Goal: Task Accomplishment & Management: Complete application form

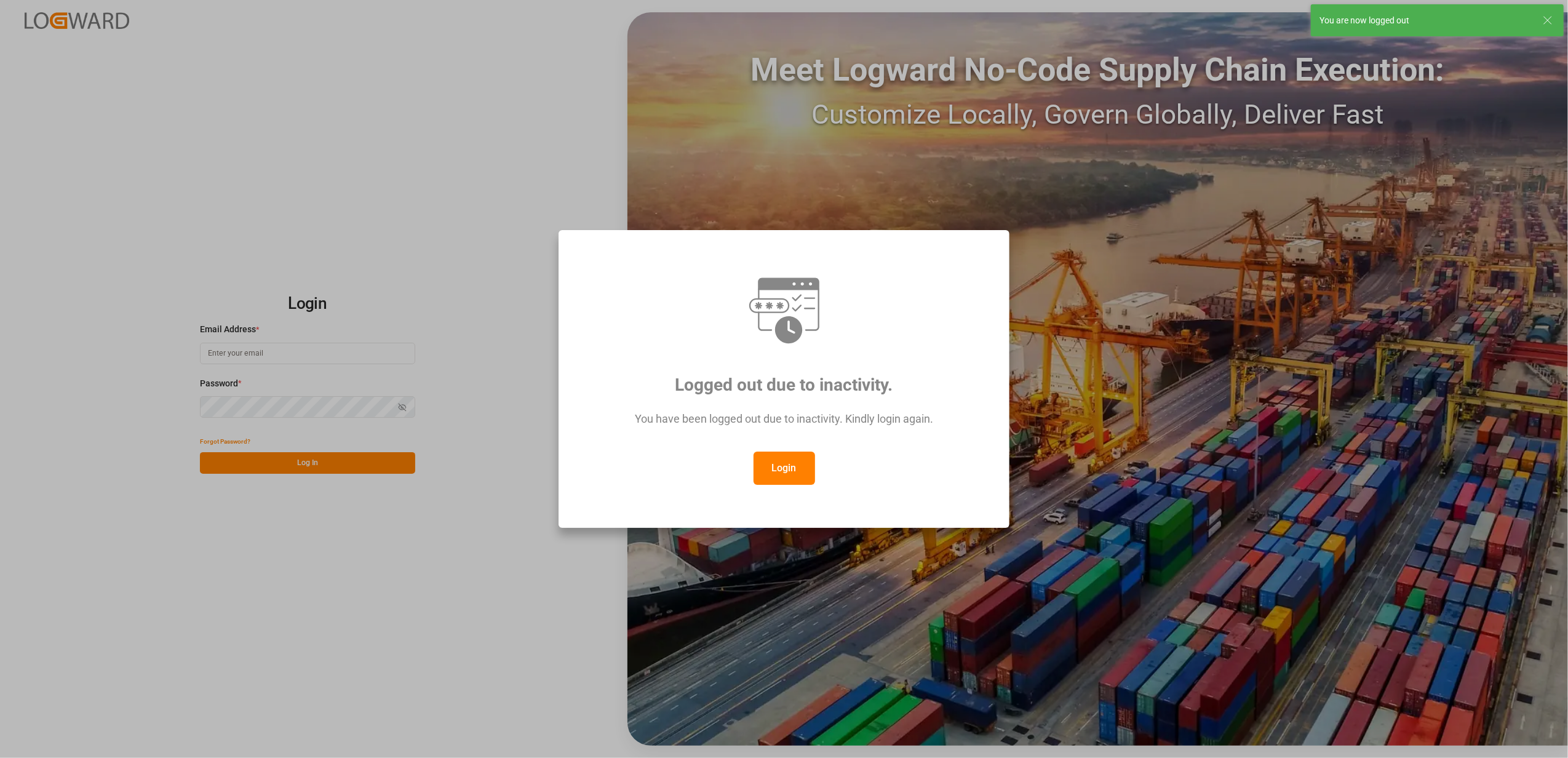
click at [778, 469] on button "Login" at bounding box center [784, 469] width 62 height 34
type input "faustine.gabilly@melitta.fr"
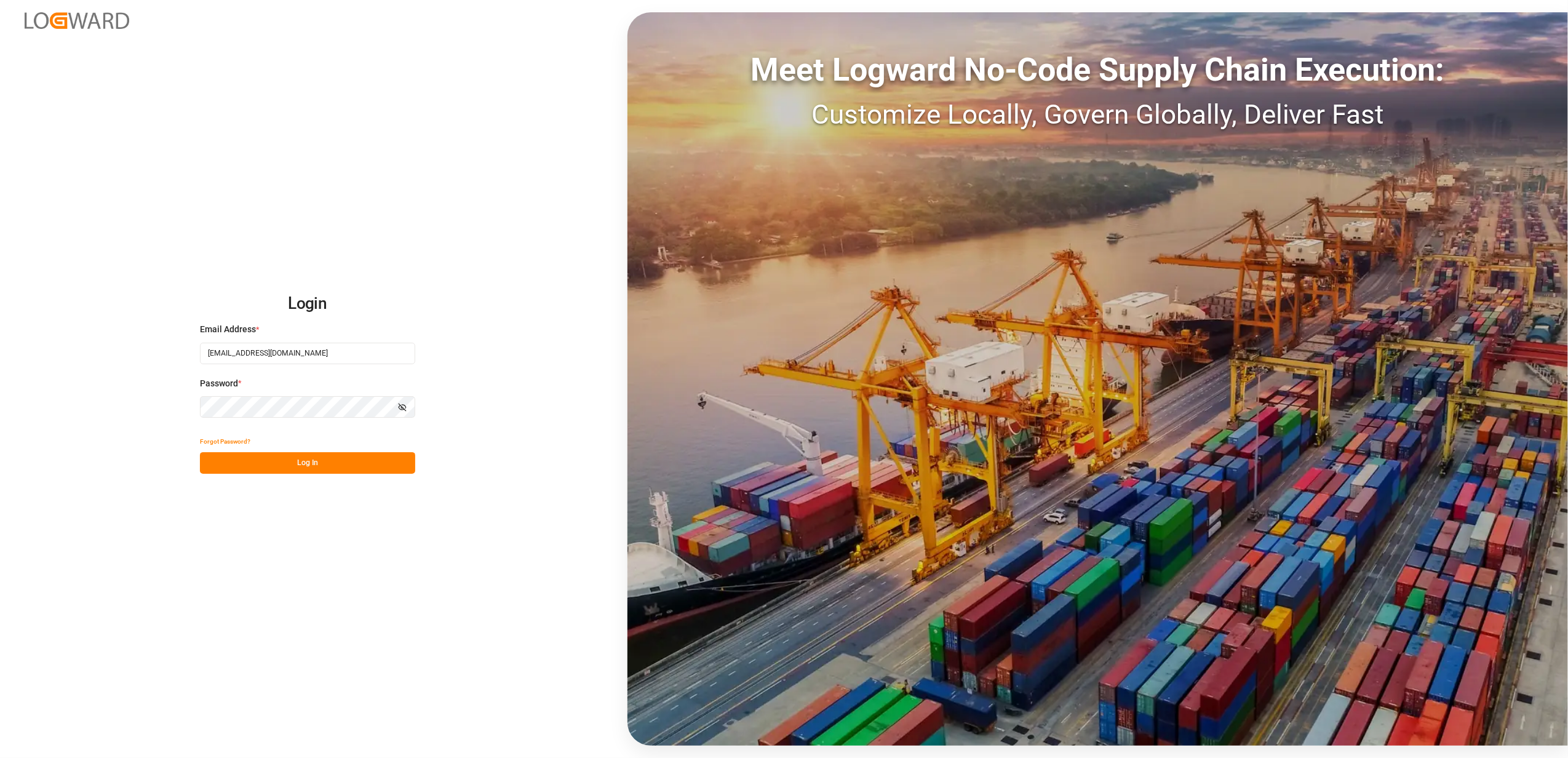
click at [288, 464] on button "Log In" at bounding box center [307, 462] width 216 height 21
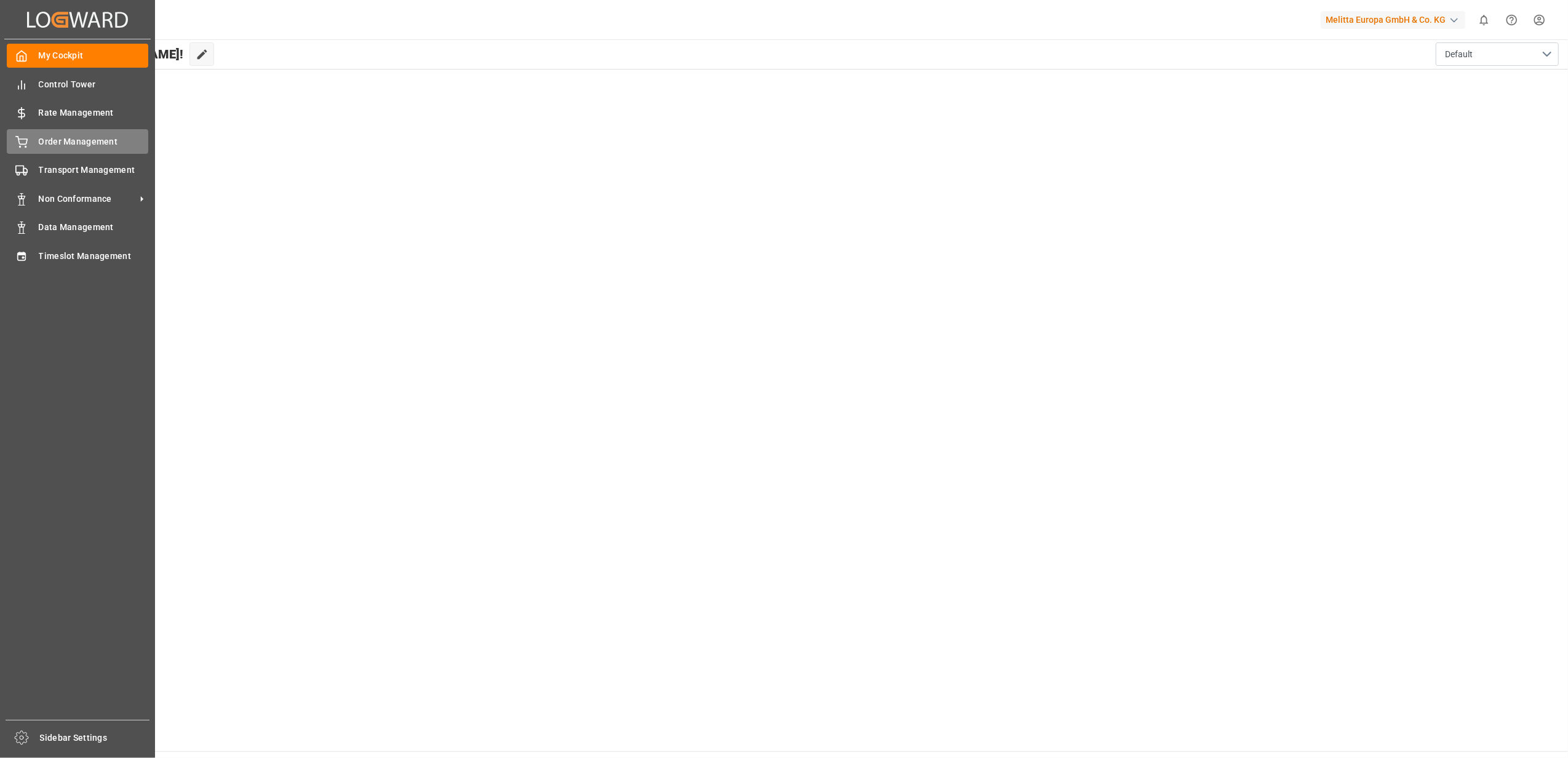
click at [30, 142] on div "Order Management Order Management" at bounding box center [77, 141] width 142 height 24
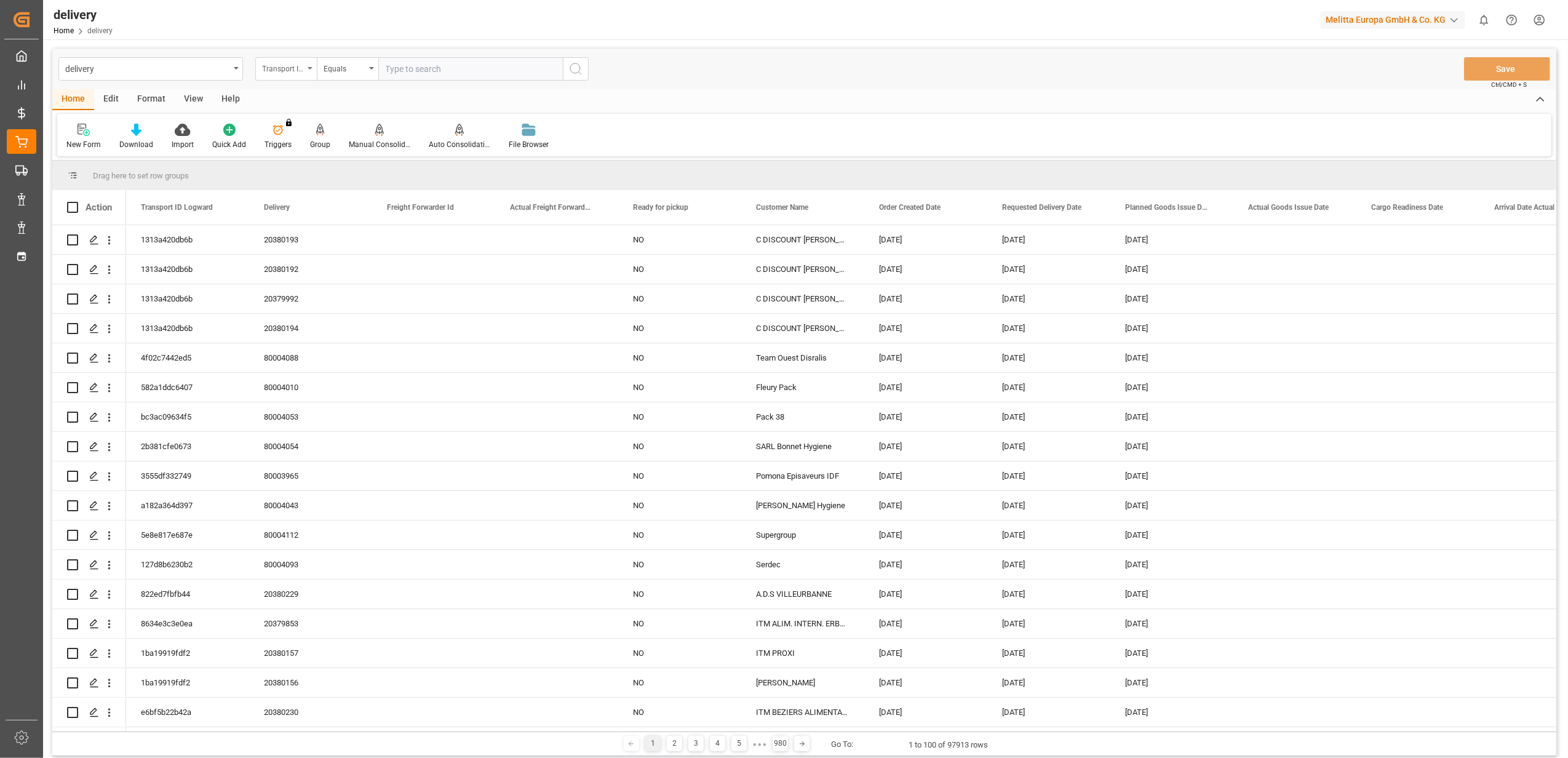
click at [307, 67] on icon "open menu" at bounding box center [309, 68] width 5 height 3
click at [304, 154] on div "Delivery" at bounding box center [347, 151] width 183 height 26
click at [527, 72] on input "text" at bounding box center [470, 68] width 185 height 23
type input "20379646"
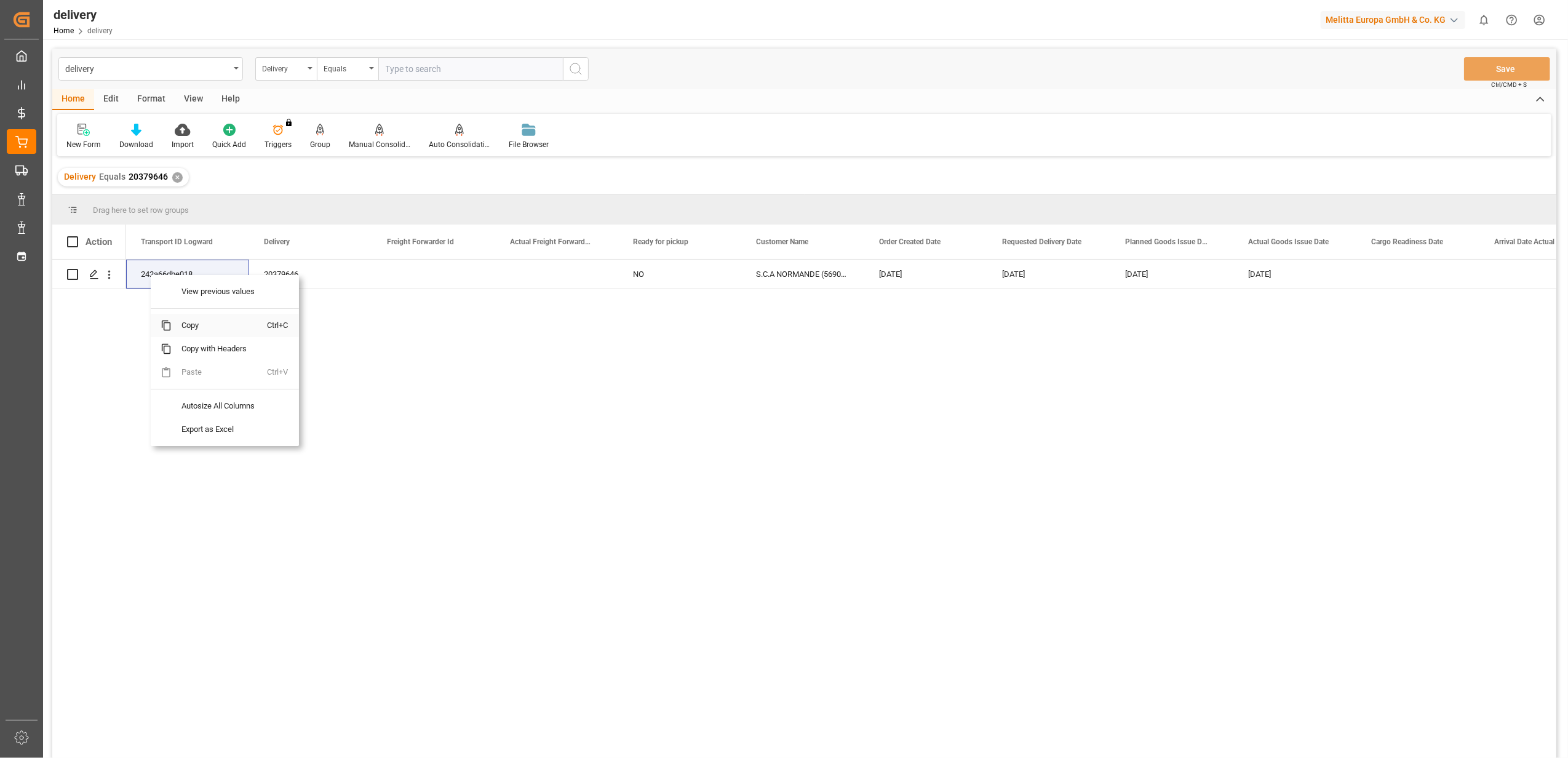
click at [199, 331] on span "Copy" at bounding box center [219, 325] width 96 height 23
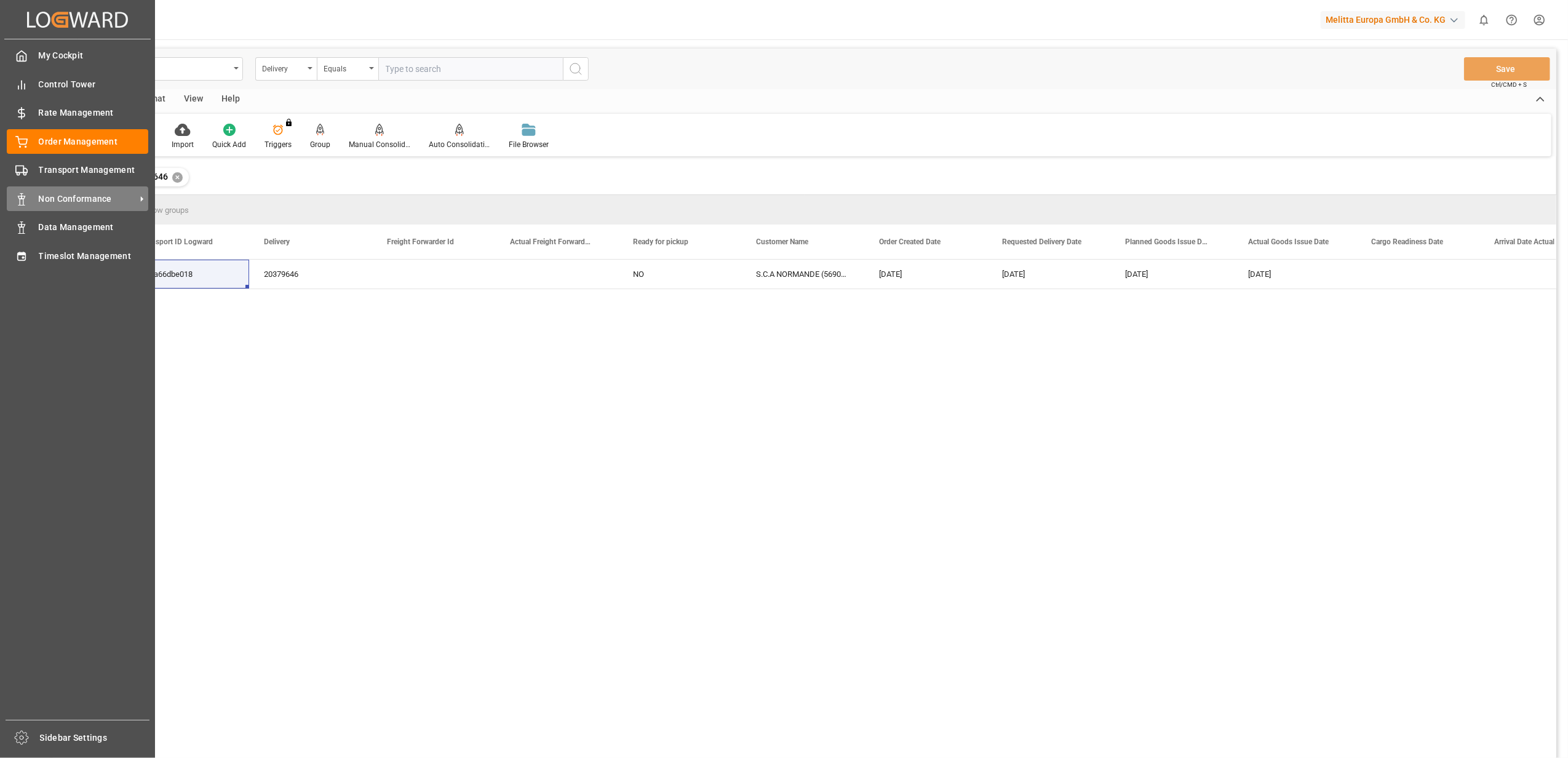
click at [61, 193] on span "Non Conformance" at bounding box center [88, 199] width 97 height 13
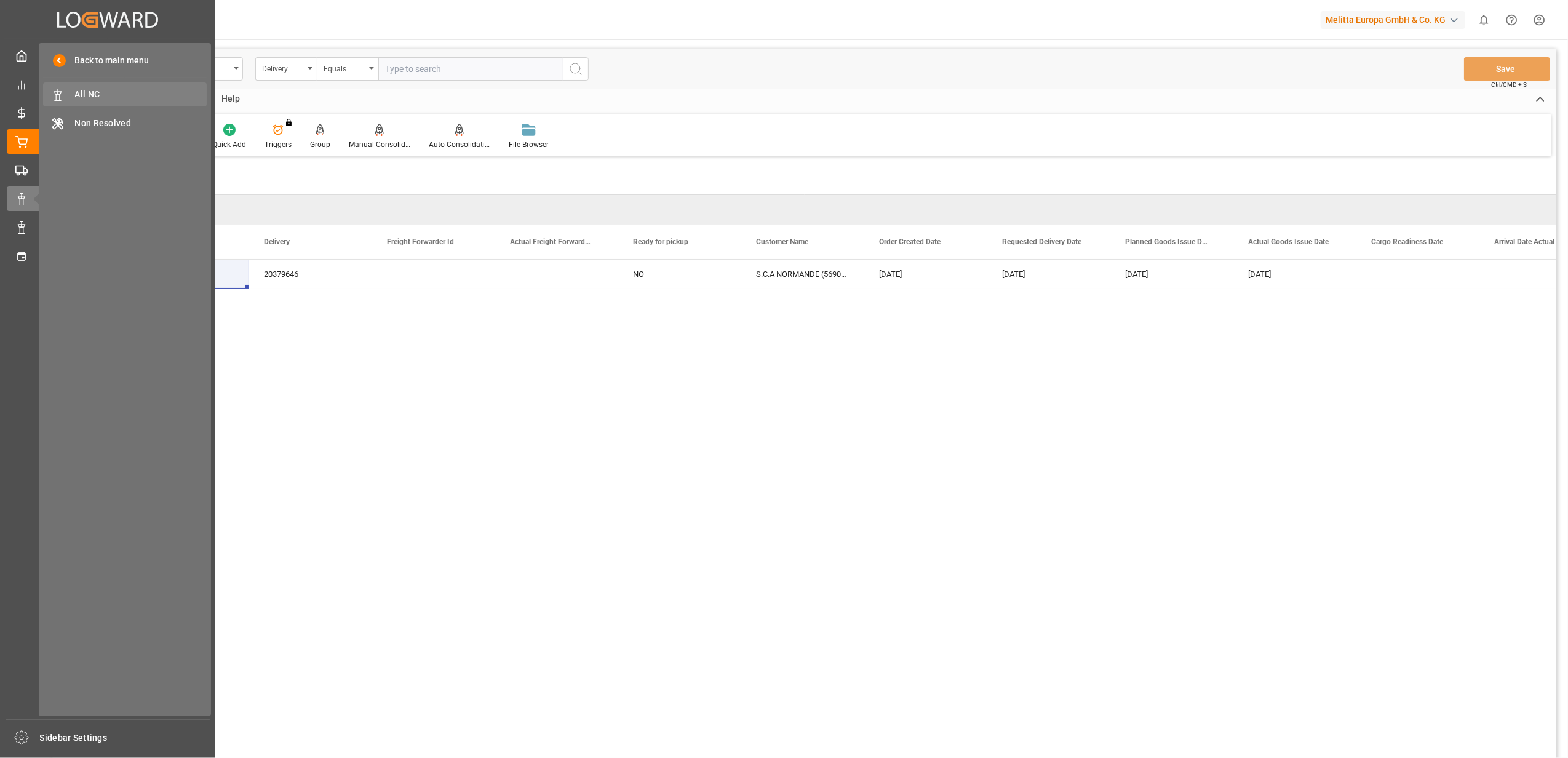
click at [117, 94] on span "All NC" at bounding box center [141, 94] width 133 height 13
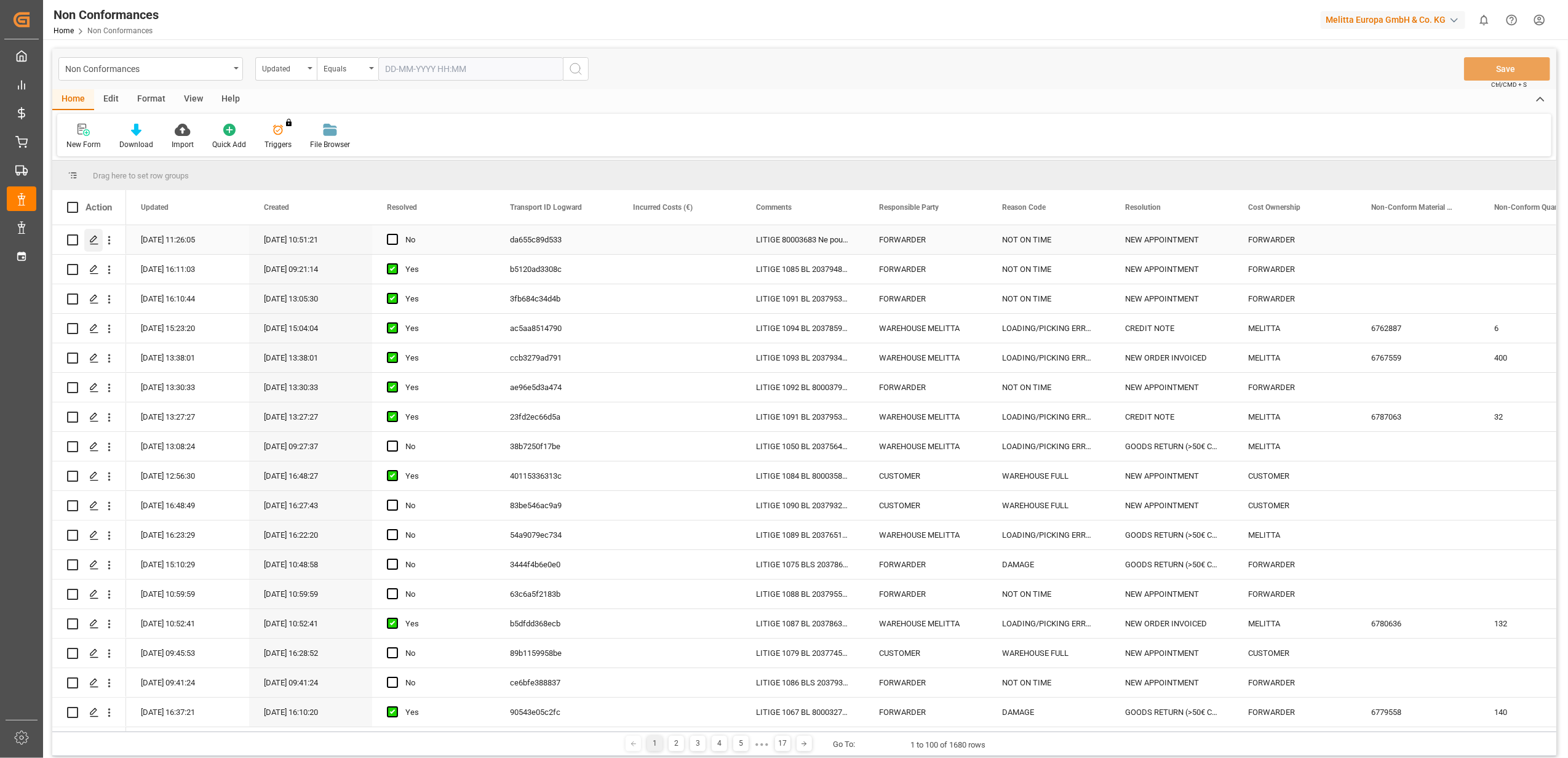
click at [94, 239] on polygon "Press SPACE to select this row." at bounding box center [93, 239] width 7 height 7
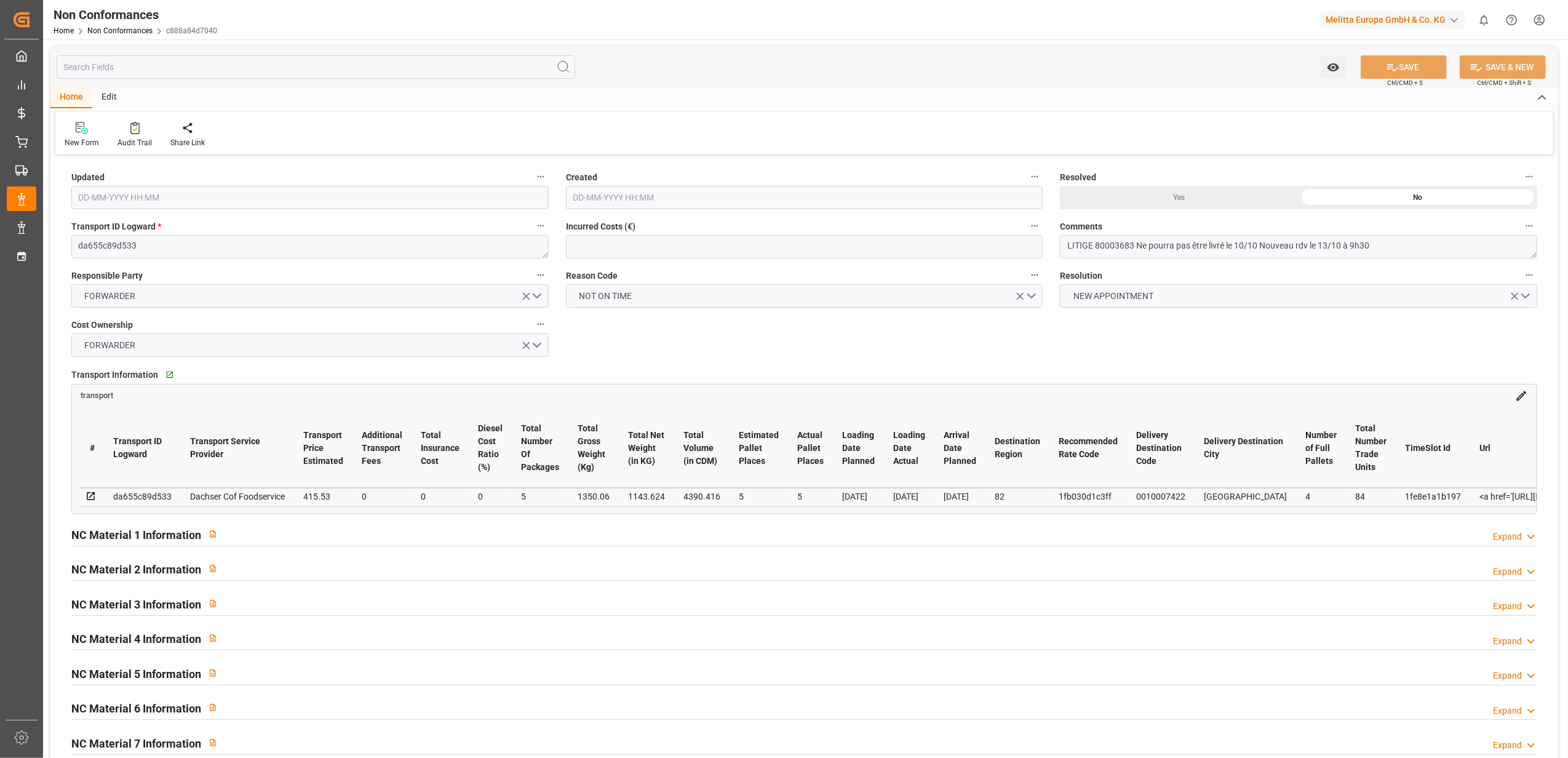
type input "10-10-2025 09:26"
type input "10-10-2025 08:51"
click at [1095, 245] on textarea "LITIGE 80003683 Ne pourra pas être livré le 10/10 Nouveau rdv le 13/10 à 9h30" at bounding box center [1297, 246] width 477 height 23
type textarea "LITIGE 1095 BL 80003683 Ne pourra pas être livré le 10/10 Nouveau rdv le 13/10 …"
click at [1410, 64] on button "SAVE" at bounding box center [1404, 66] width 86 height 23
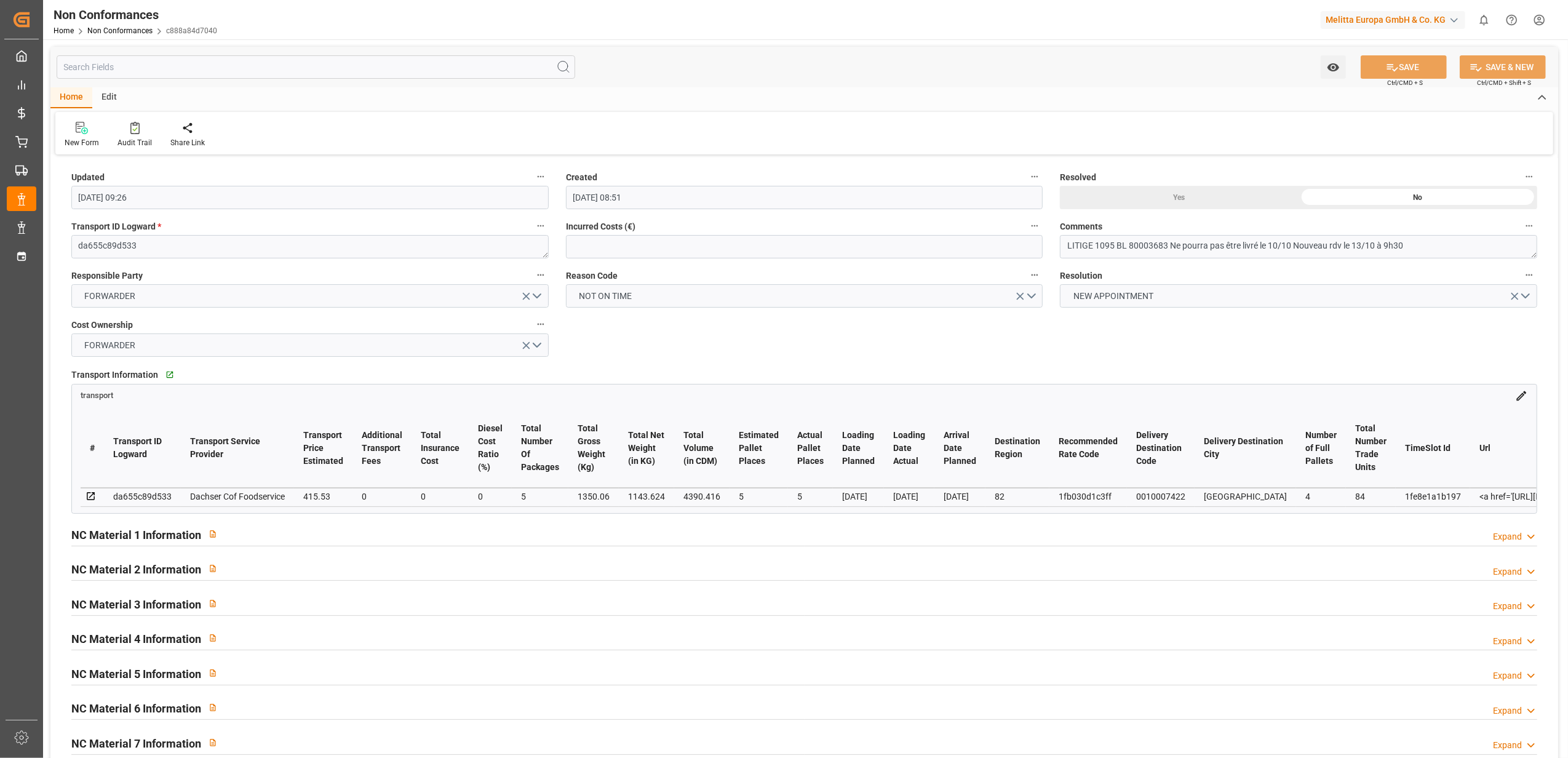
type input "10-10-2025 12:12"
click at [84, 133] on icon at bounding box center [81, 127] width 12 height 12
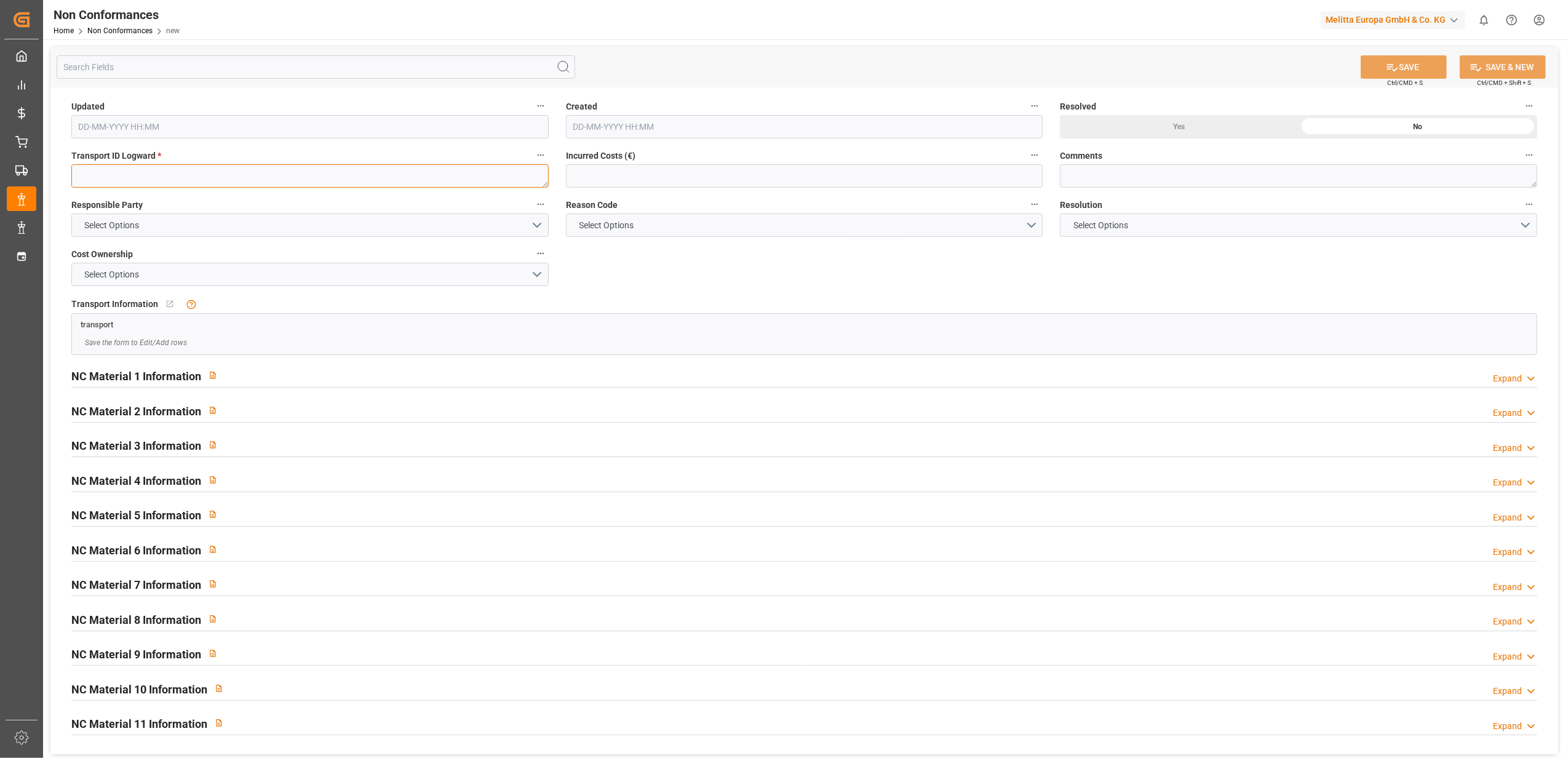
click at [121, 178] on textarea at bounding box center [309, 175] width 477 height 23
paste textarea "242a66dbe018"
type textarea "242a66dbe018"
click at [537, 223] on button "Select Options" at bounding box center [309, 225] width 477 height 23
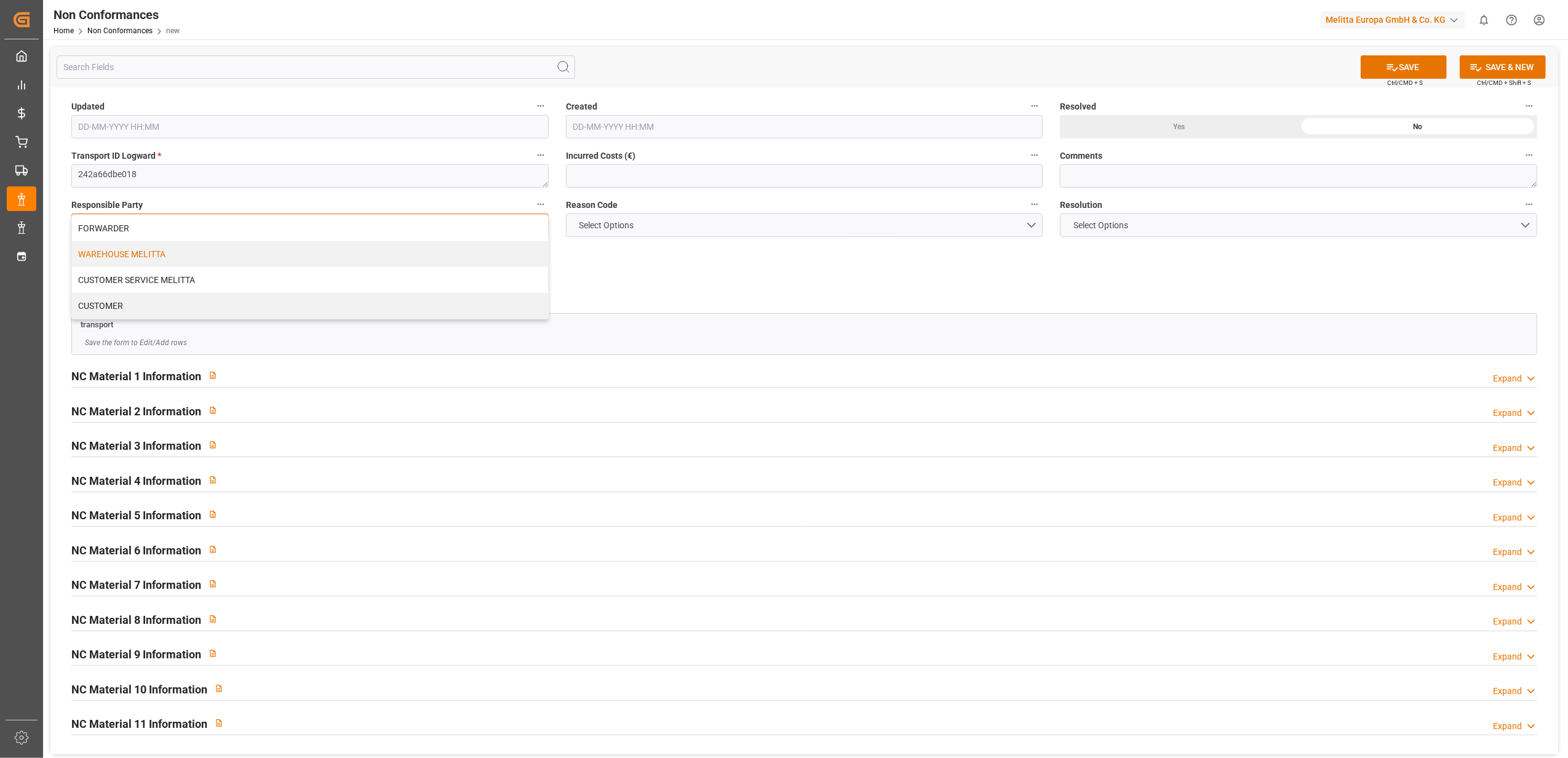
click at [160, 252] on div "WAREHOUSE MELITTA" at bounding box center [310, 254] width 476 height 26
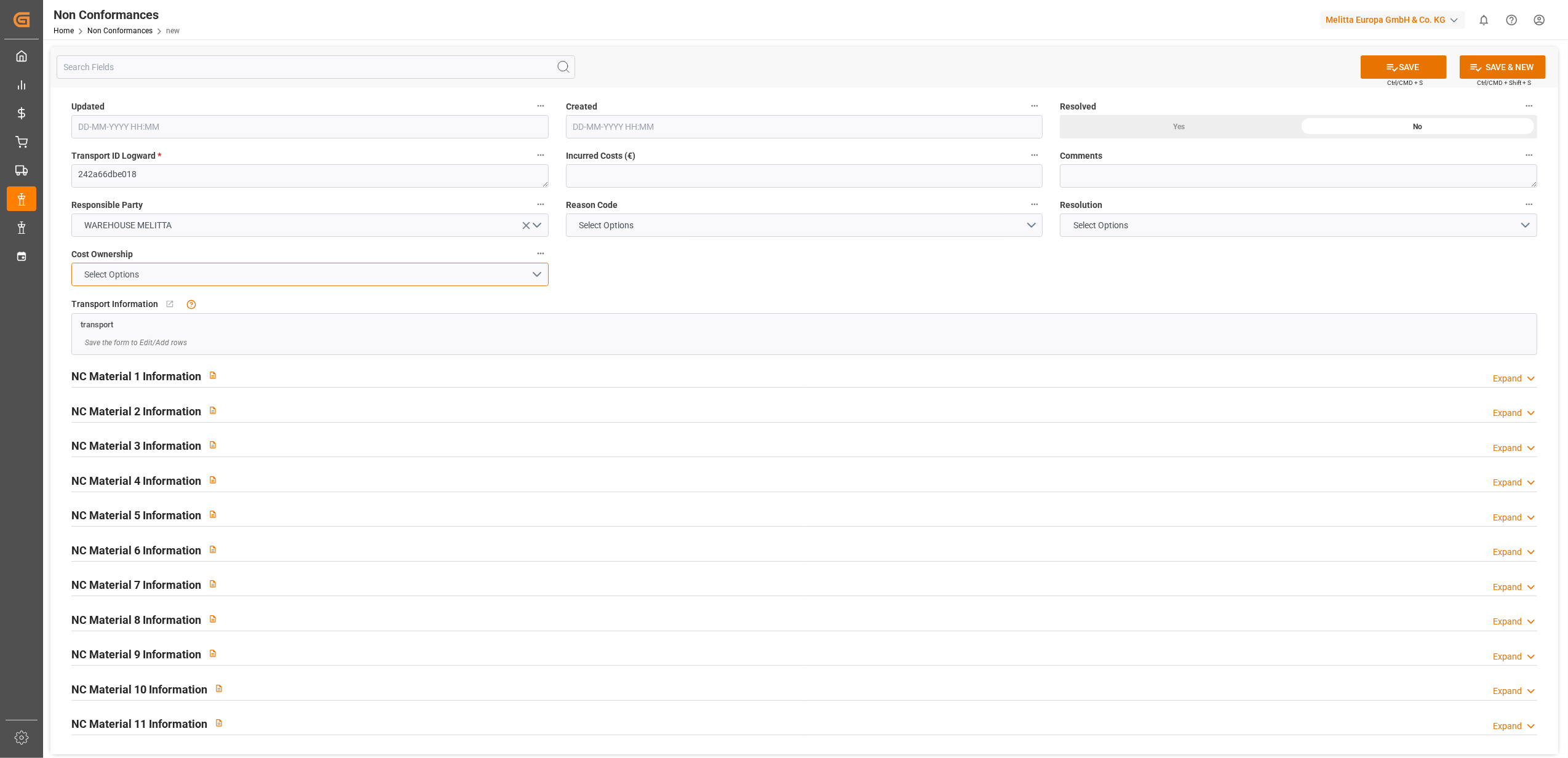
click at [537, 274] on button "Select Options" at bounding box center [309, 274] width 477 height 23
click at [383, 299] on div "MELITTA" at bounding box center [310, 303] width 476 height 26
click at [1029, 227] on button "Select Options" at bounding box center [804, 225] width 477 height 23
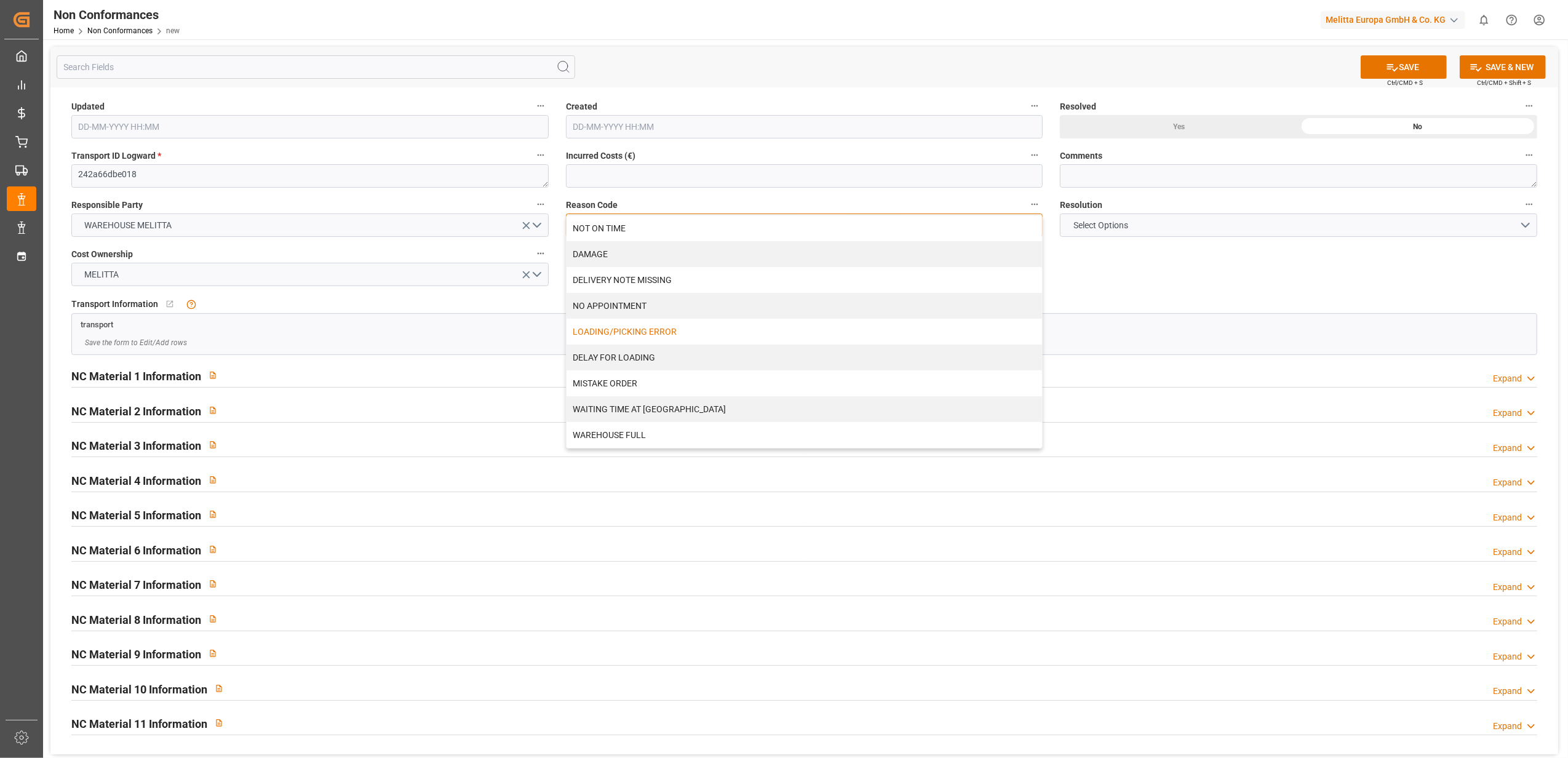
click at [800, 334] on div "LOADING/PICKING ERROR" at bounding box center [805, 331] width 476 height 26
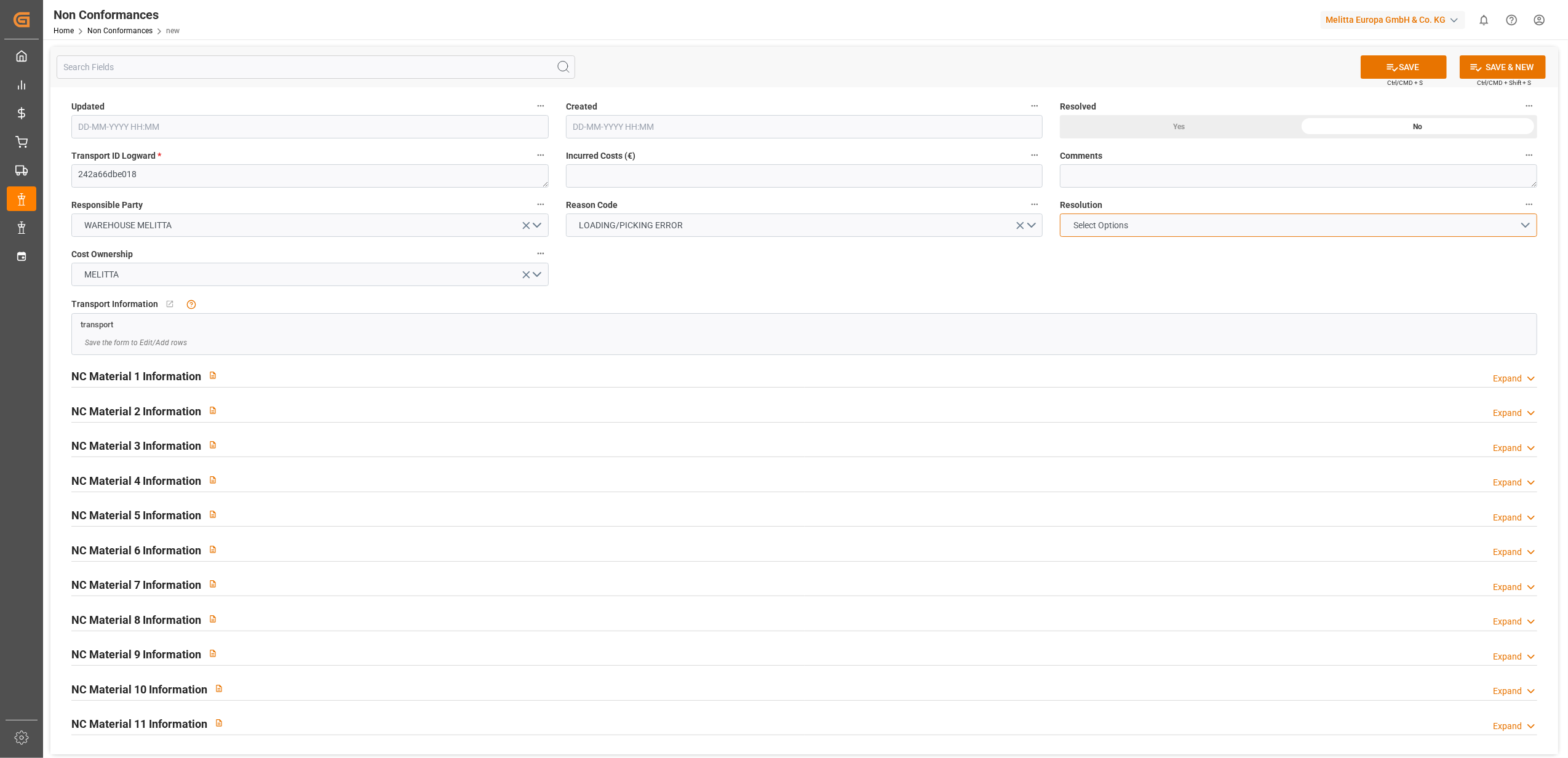
click at [1523, 224] on button "Select Options" at bounding box center [1297, 225] width 477 height 23
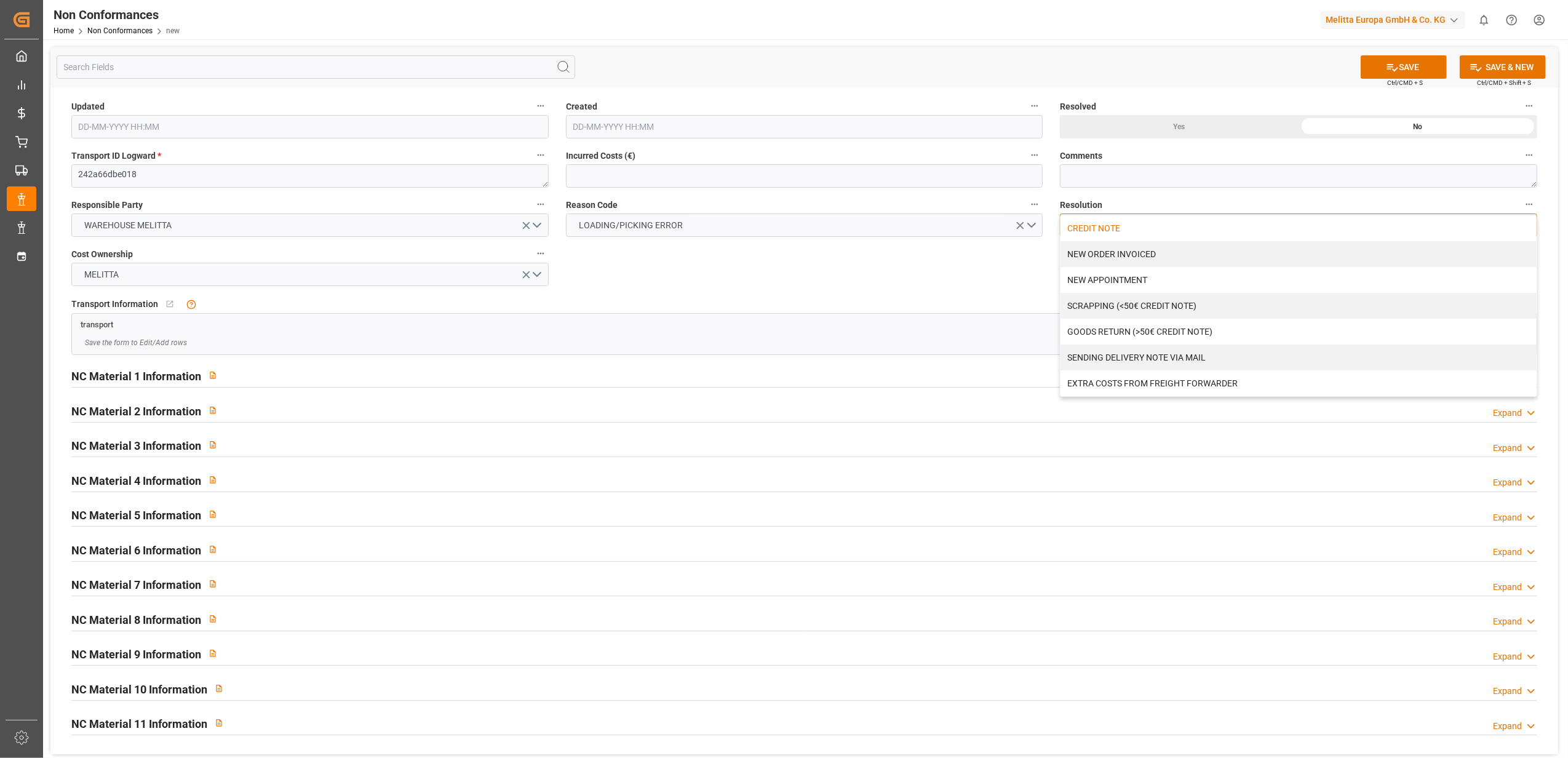
click at [1241, 230] on div "CREDIT NOTE" at bounding box center [1298, 229] width 476 height 26
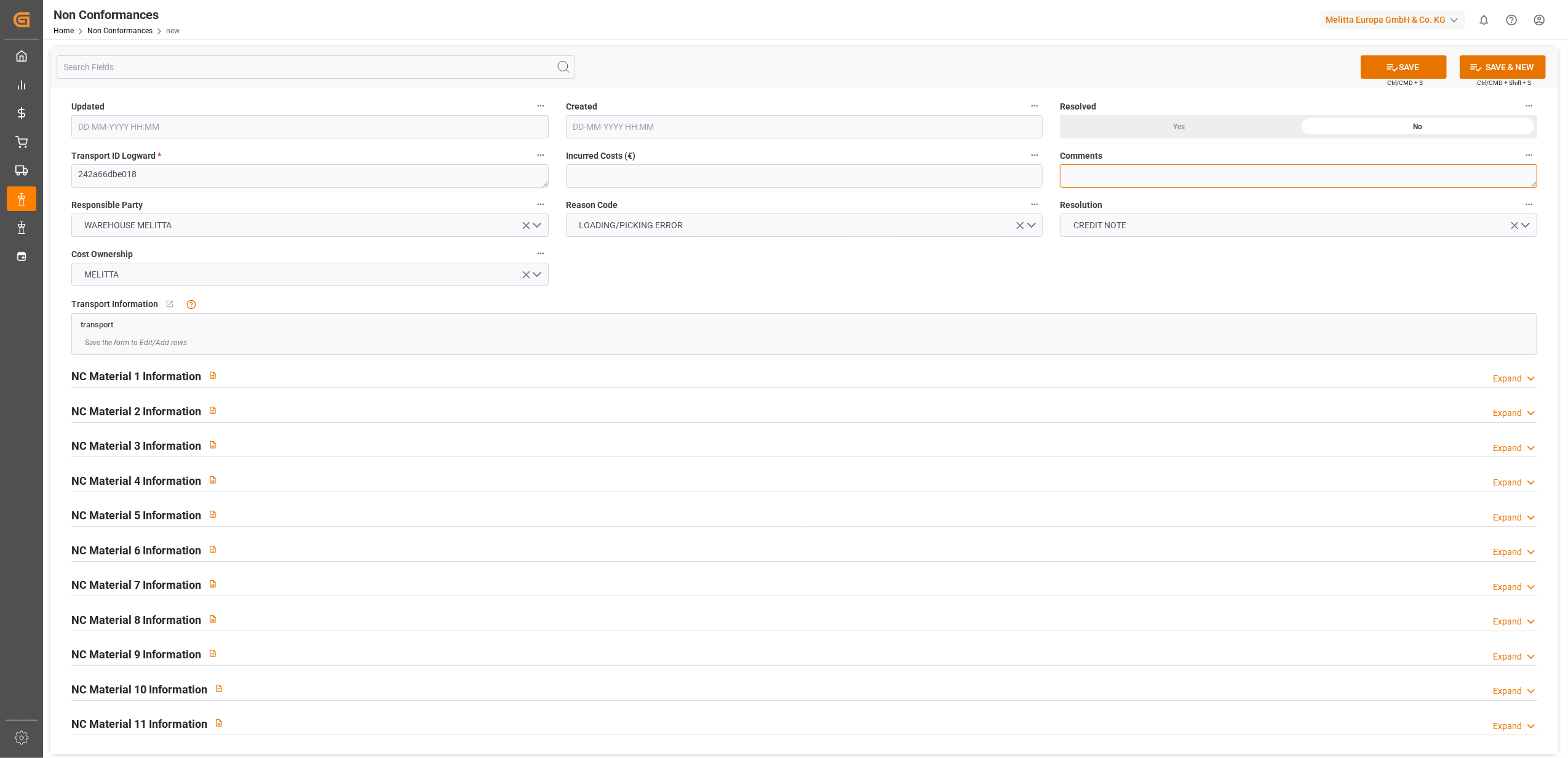
drag, startPoint x: 1158, startPoint y: 185, endPoint x: 1567, endPoint y: 77, distance: 423.0
click at [1159, 183] on textarea at bounding box center [1297, 175] width 477 height 23
type textarea "LITIGE 1096 BL 20379646 Manque 2 colis ALu 20m"
click at [1176, 123] on div "Yes" at bounding box center [1179, 126] width 239 height 23
click at [1517, 378] on div "Expand" at bounding box center [1506, 379] width 29 height 13
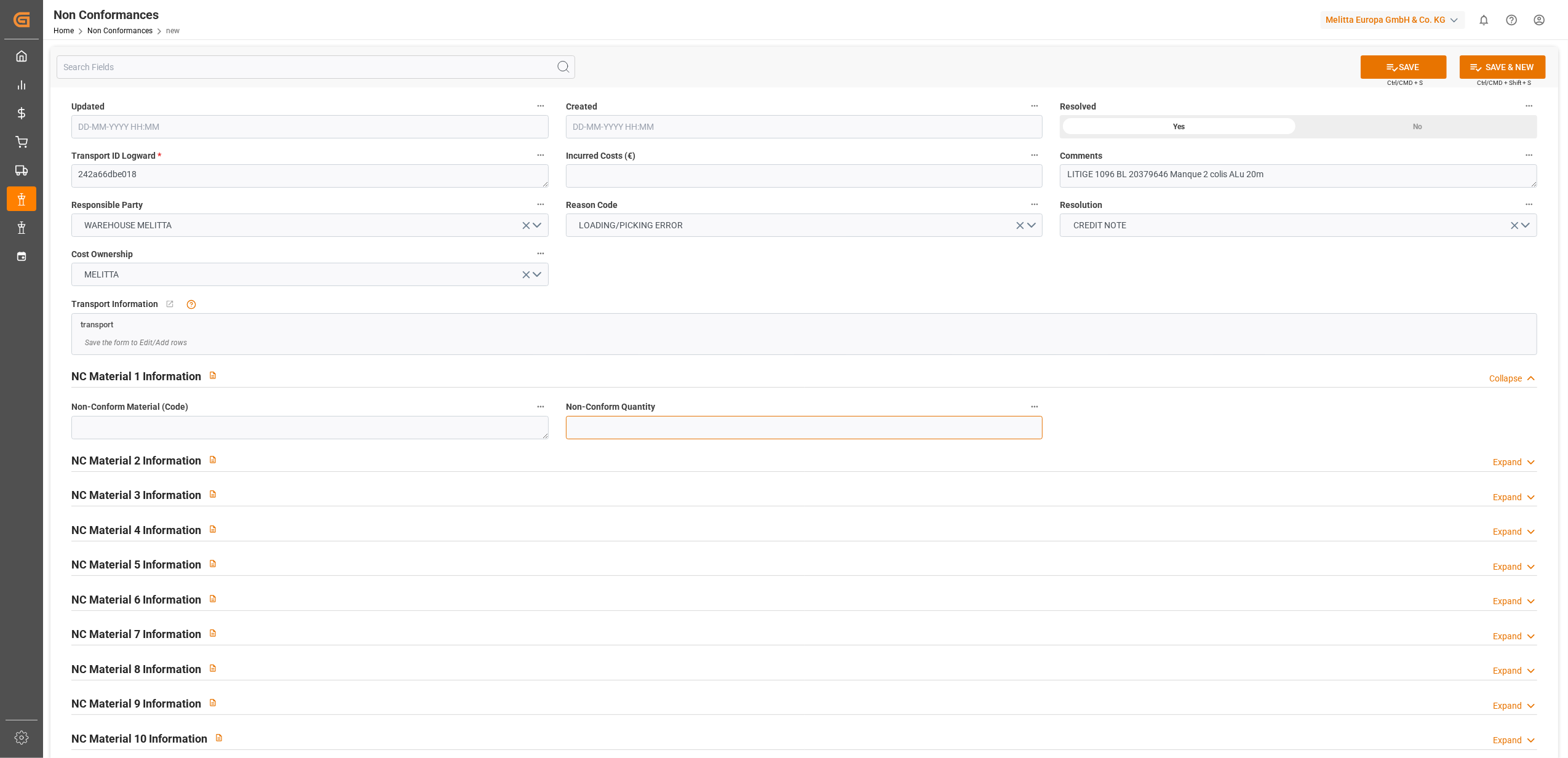
click at [688, 423] on input "text" at bounding box center [804, 427] width 477 height 23
type input "40"
click at [434, 428] on textarea at bounding box center [309, 427] width 477 height 23
paste textarea "6780236"
type textarea "6780236"
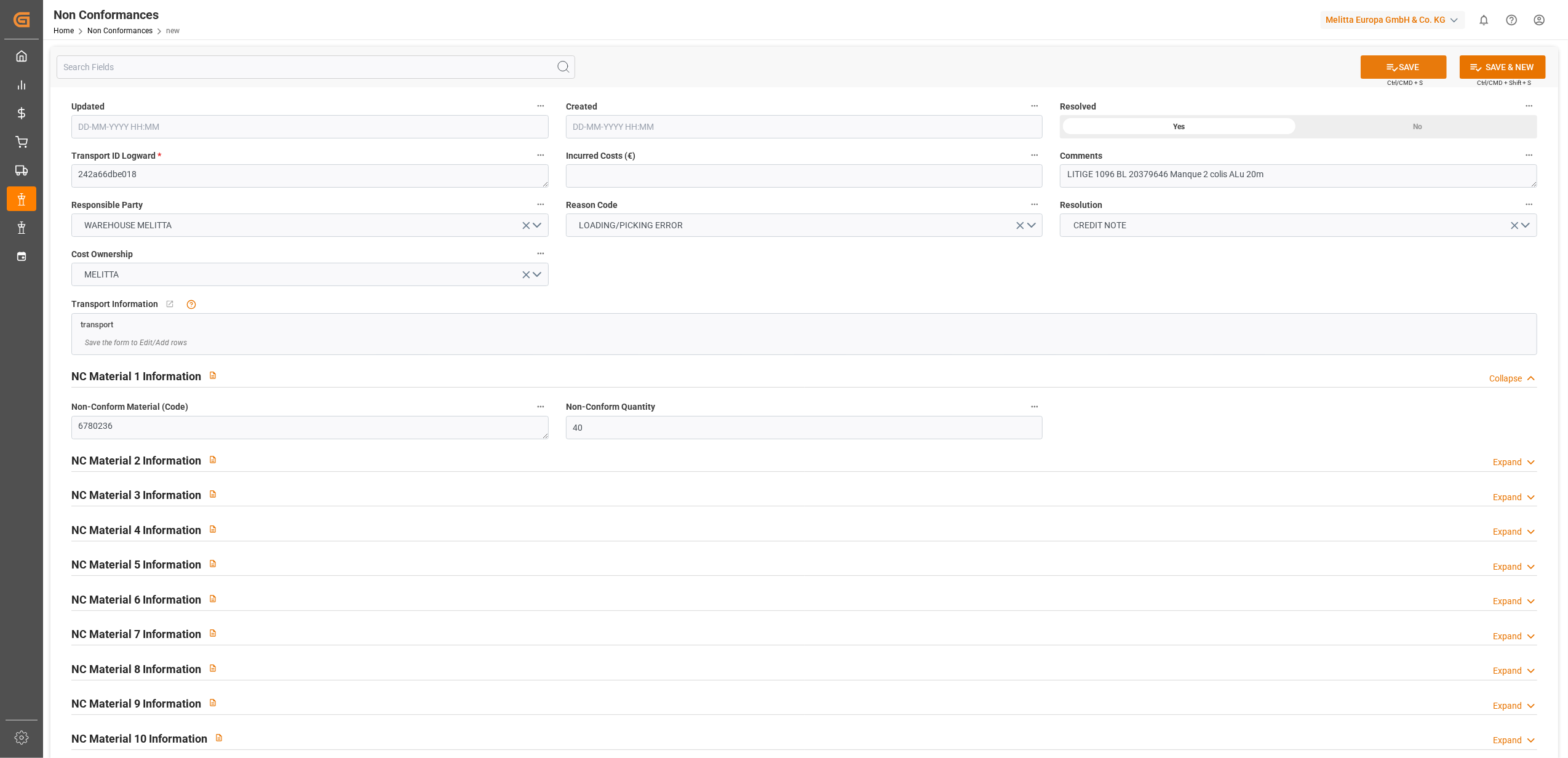
click at [1405, 71] on button "SAVE" at bounding box center [1404, 66] width 86 height 23
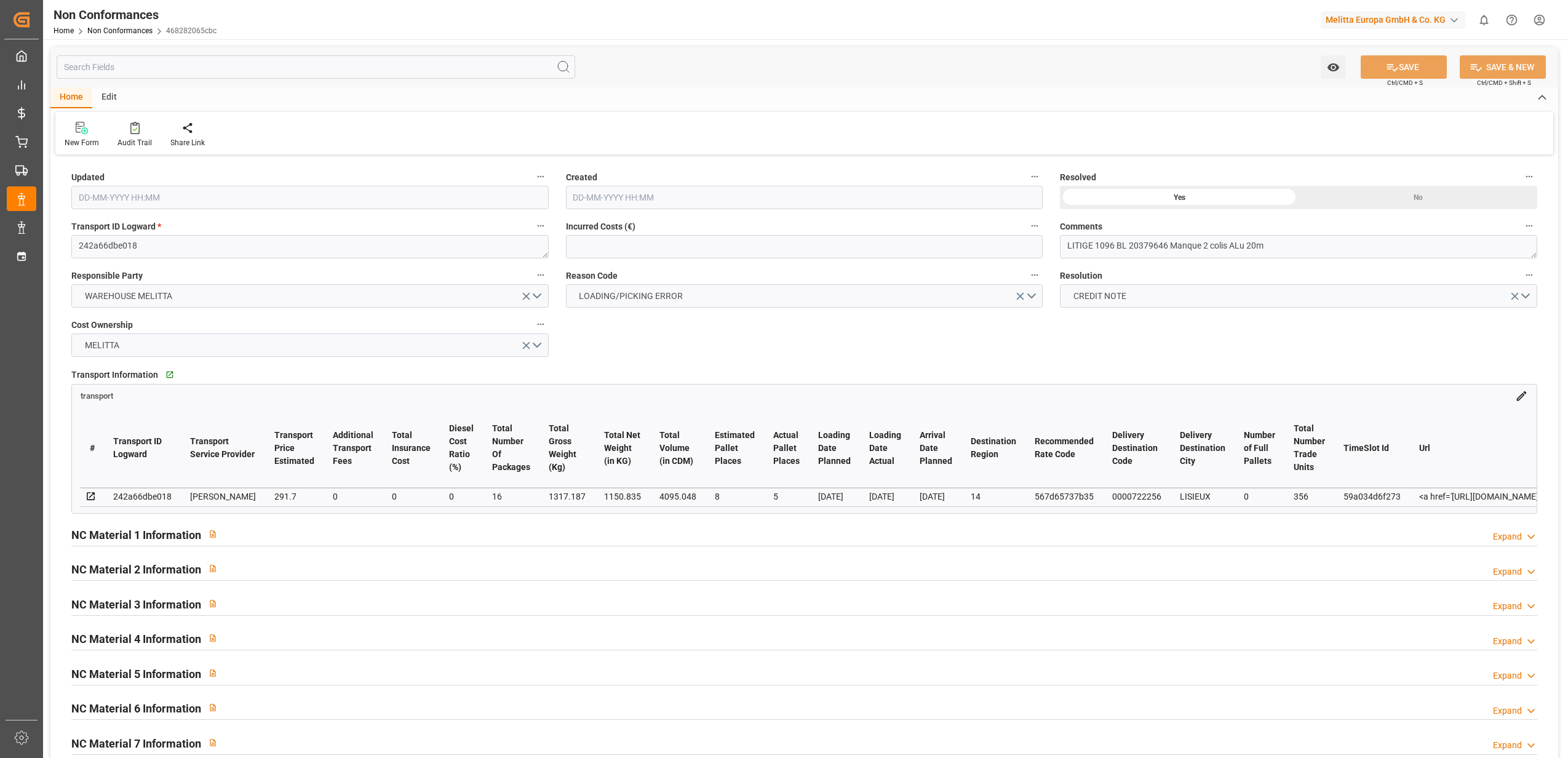
type input "[DATE] 13:03"
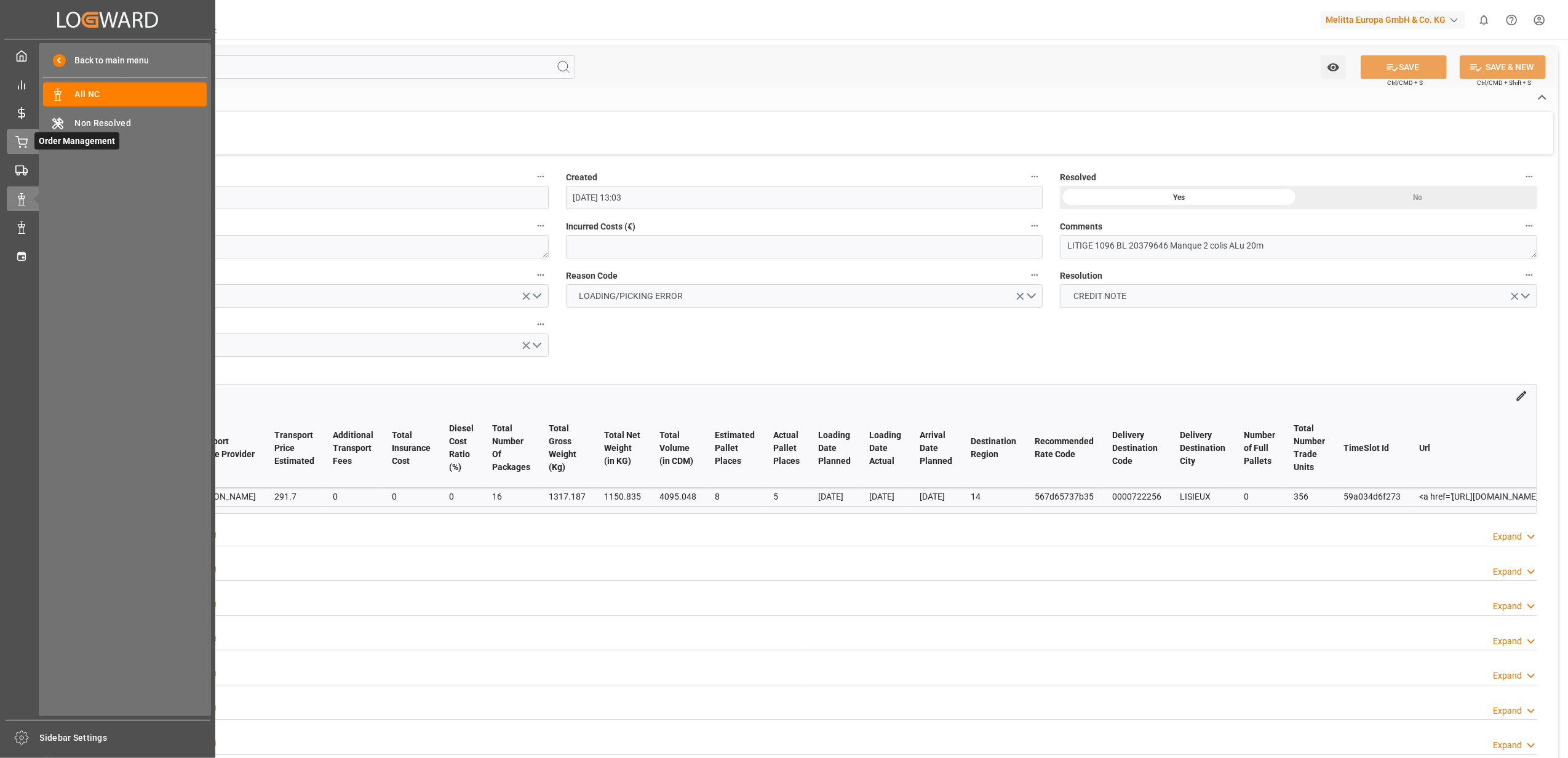
click at [20, 136] on icon at bounding box center [21, 142] width 12 height 12
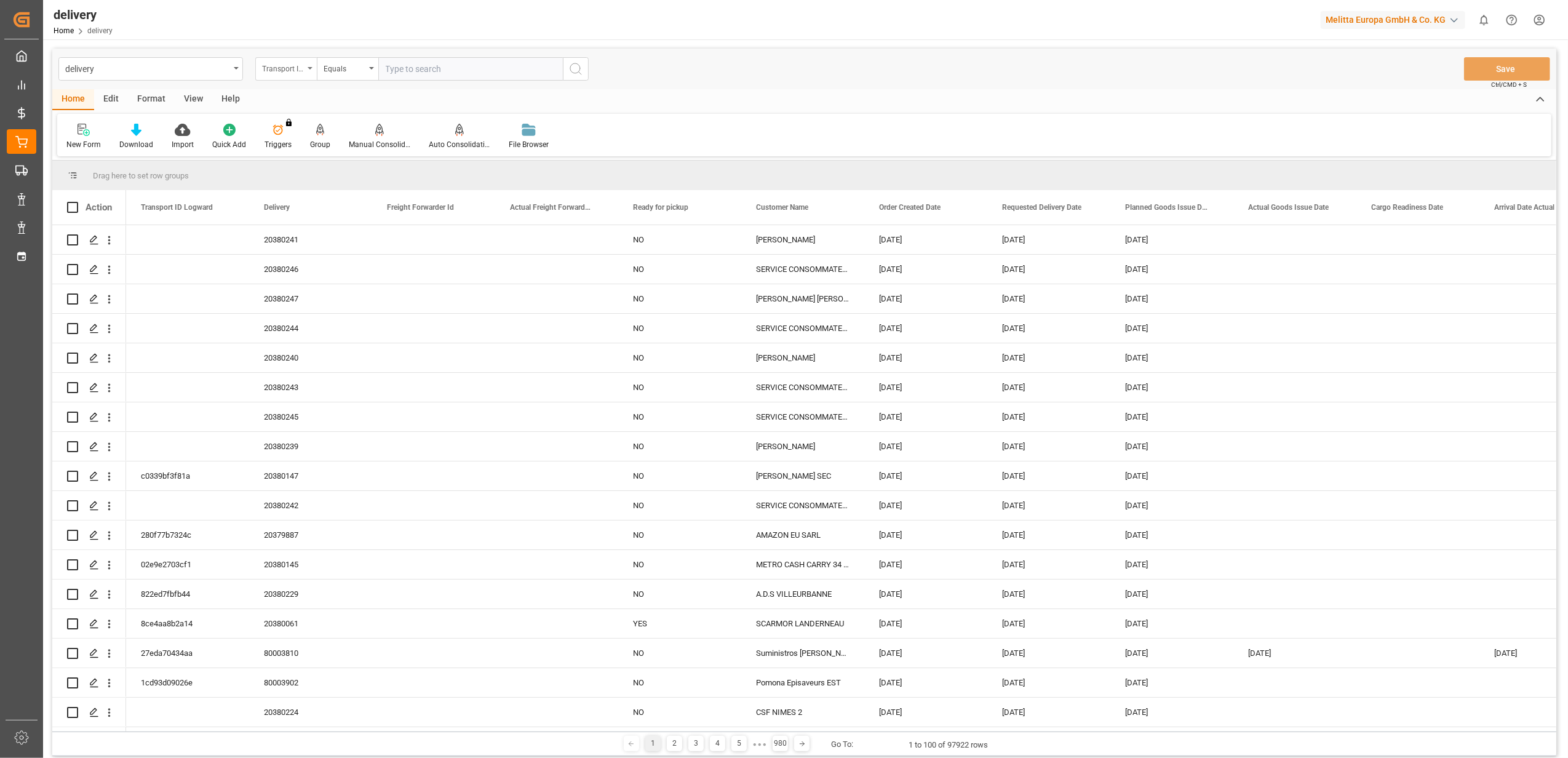
click at [310, 69] on icon "open menu" at bounding box center [309, 68] width 5 height 3
click at [304, 144] on div "Delivery" at bounding box center [347, 151] width 183 height 26
click at [424, 69] on input "text" at bounding box center [470, 68] width 185 height 23
type input "20379538"
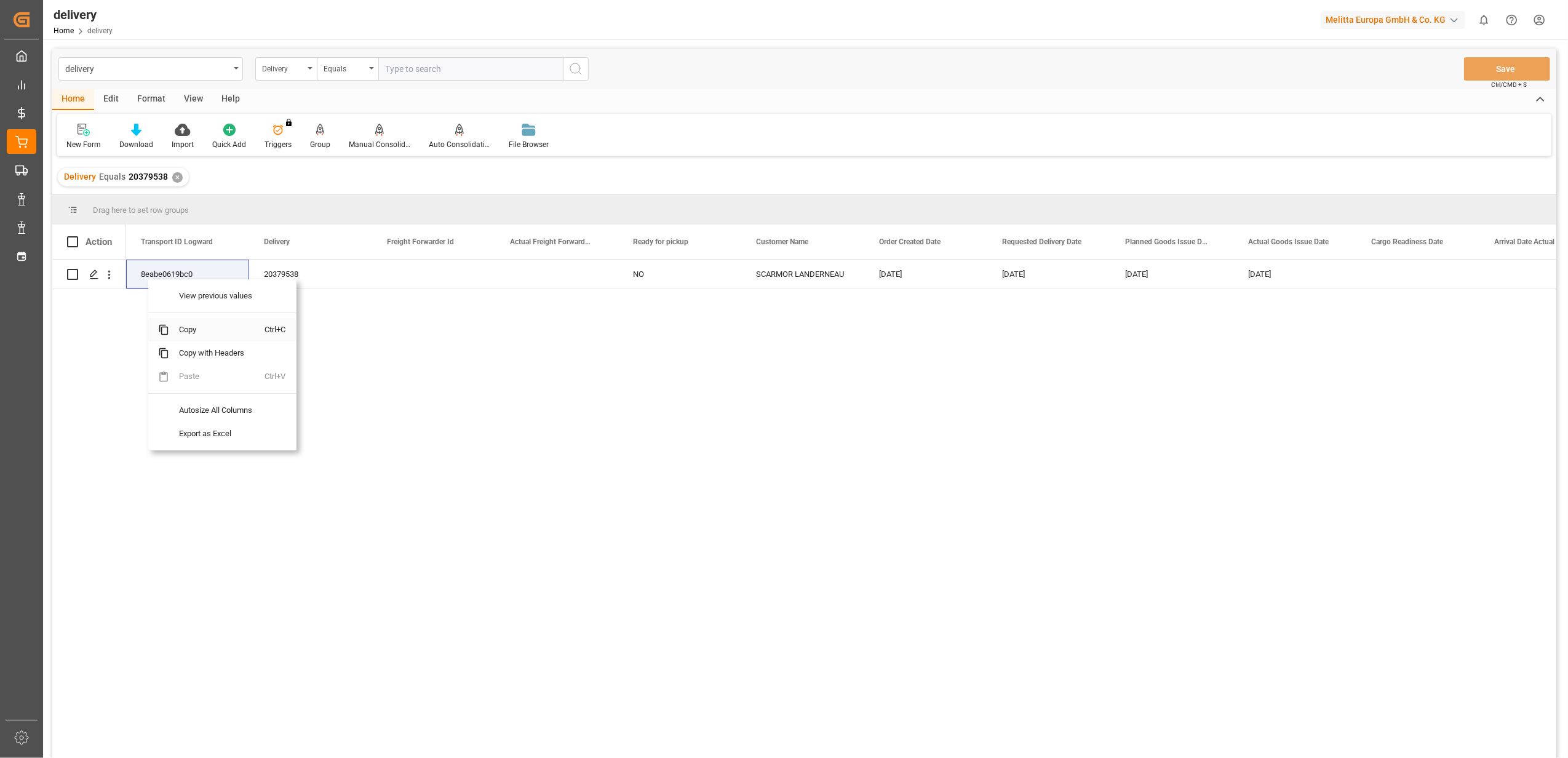
click at [197, 330] on span "Copy" at bounding box center [217, 330] width 96 height 23
click at [215, 331] on span "Copy" at bounding box center [227, 331] width 96 height 23
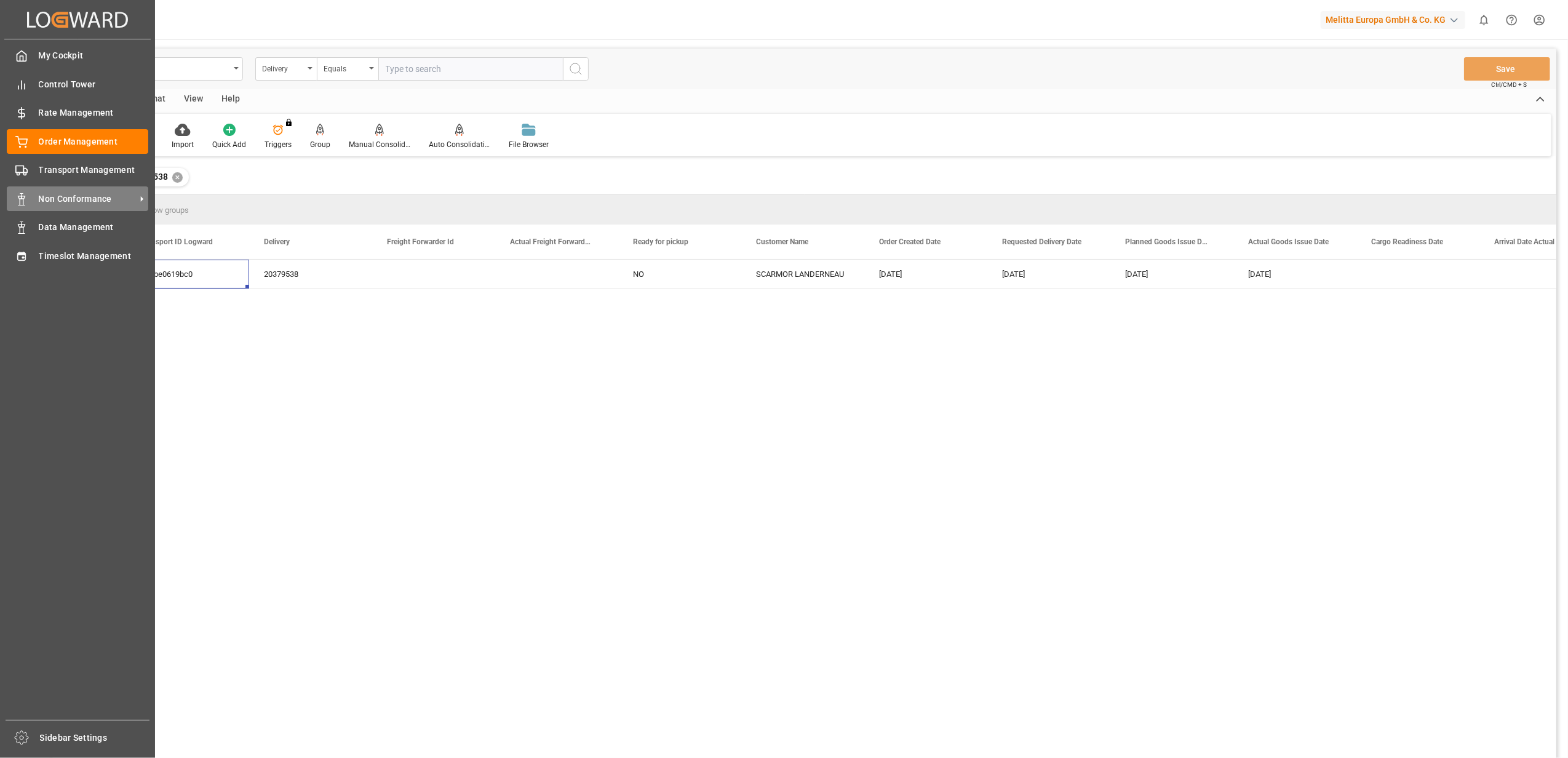
click at [87, 198] on span "Non Conformance" at bounding box center [88, 199] width 97 height 13
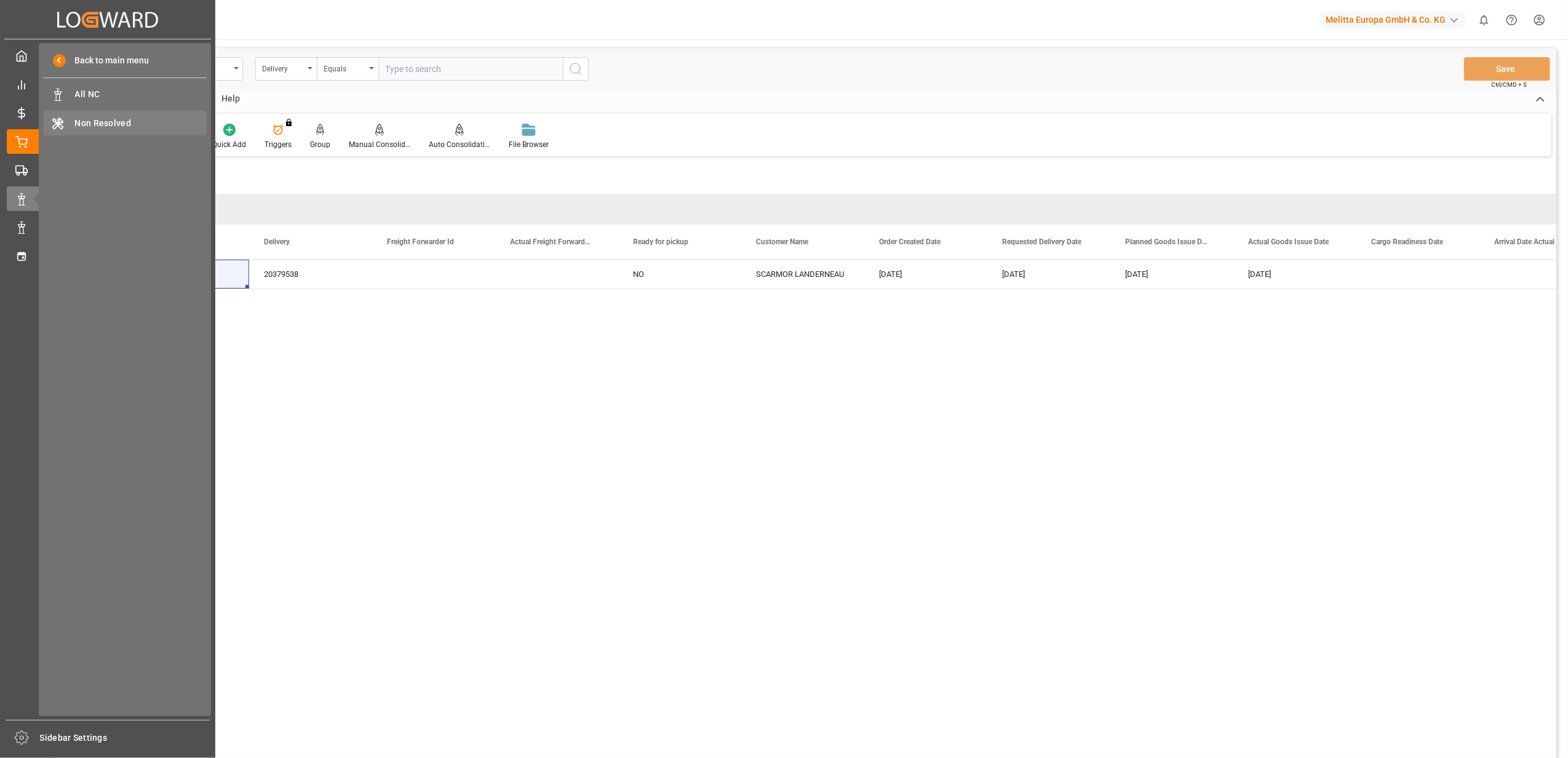
click at [104, 120] on span "Non Resolved" at bounding box center [141, 123] width 133 height 13
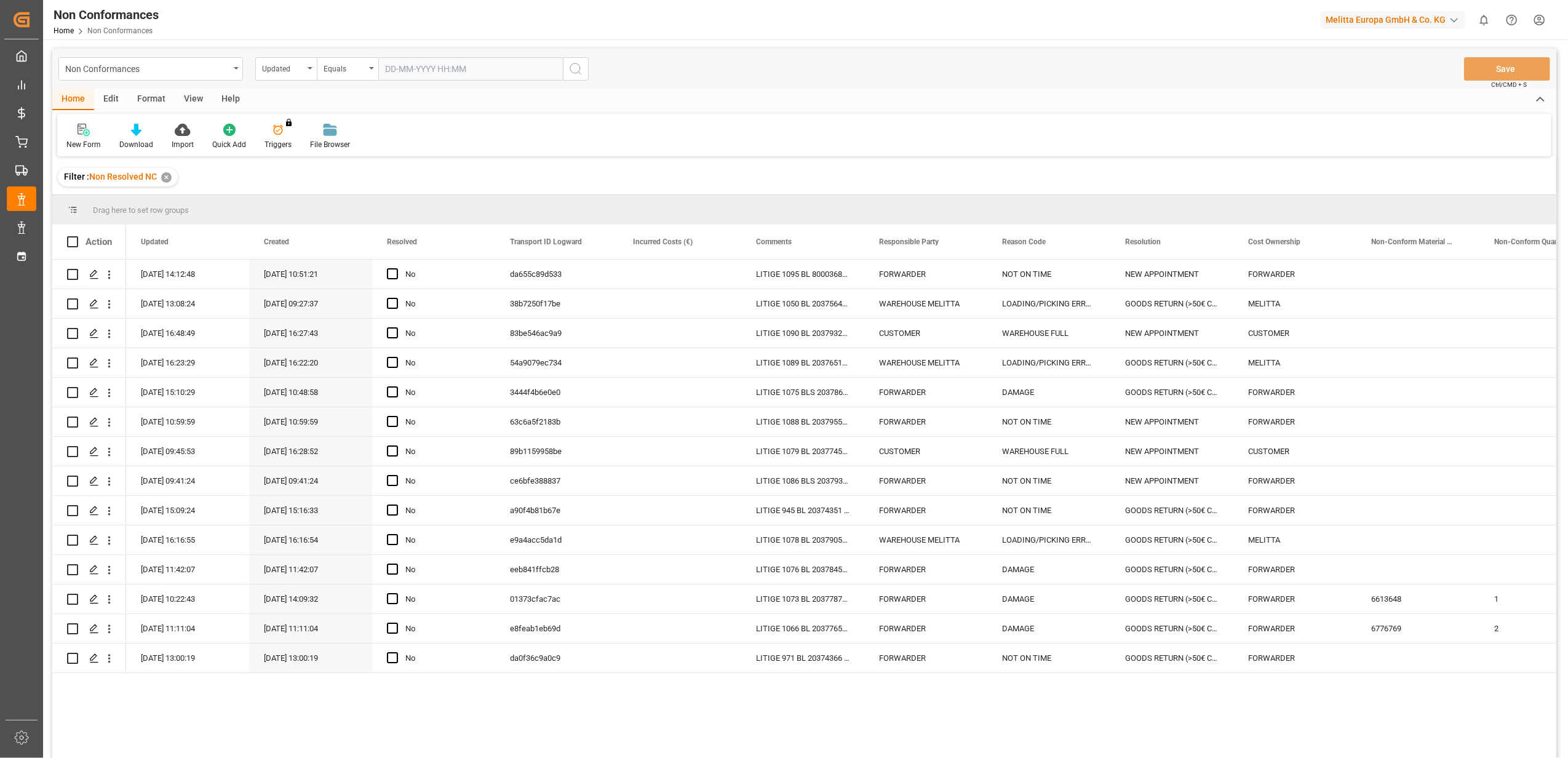
click at [84, 129] on icon at bounding box center [83, 129] width 12 height 12
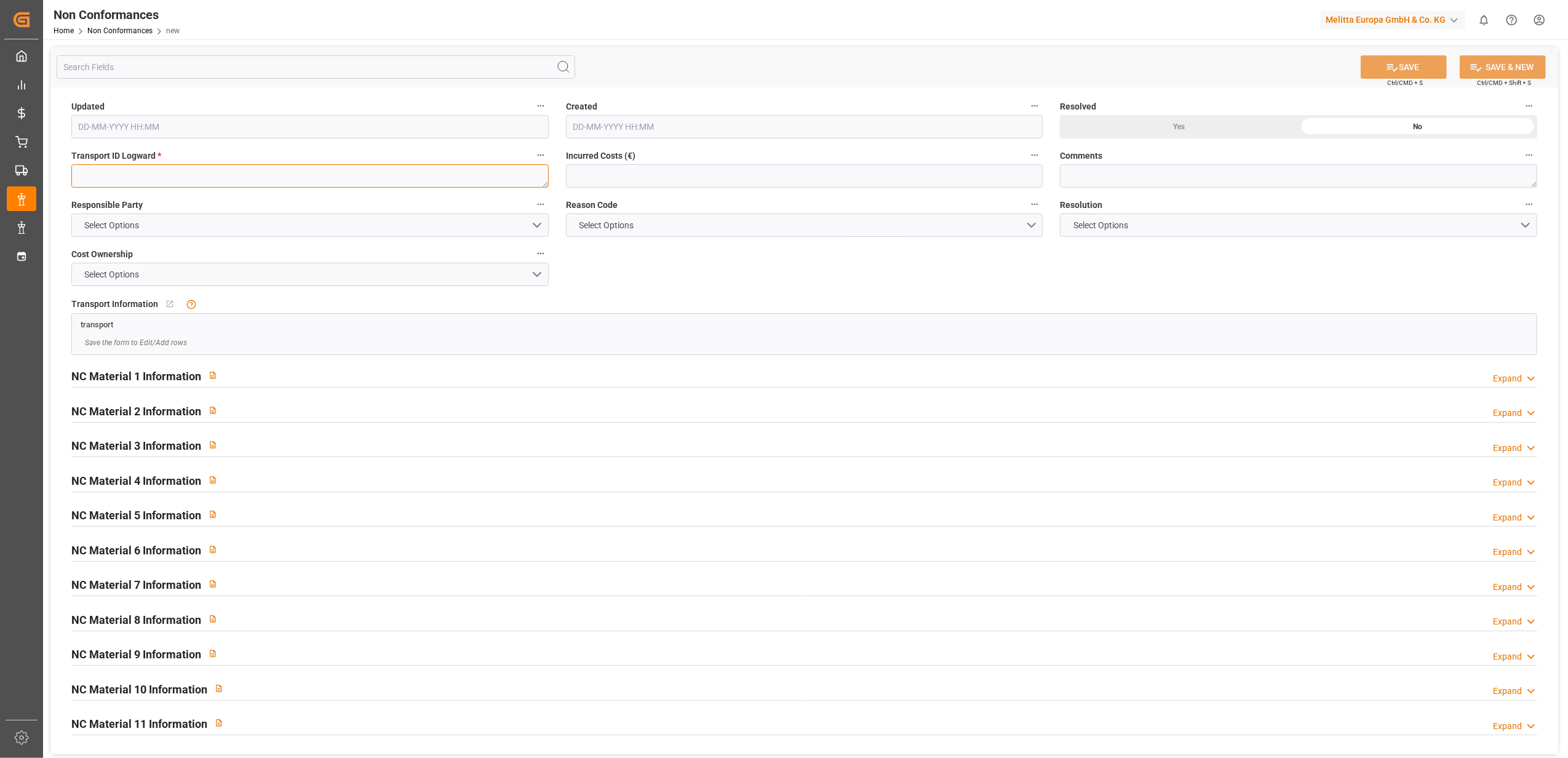
click at [217, 171] on textarea at bounding box center [309, 175] width 477 height 23
paste textarea "8eabe0619bc0"
type textarea "8eabe0619bc0"
click at [542, 227] on button "Select Options" at bounding box center [309, 225] width 477 height 23
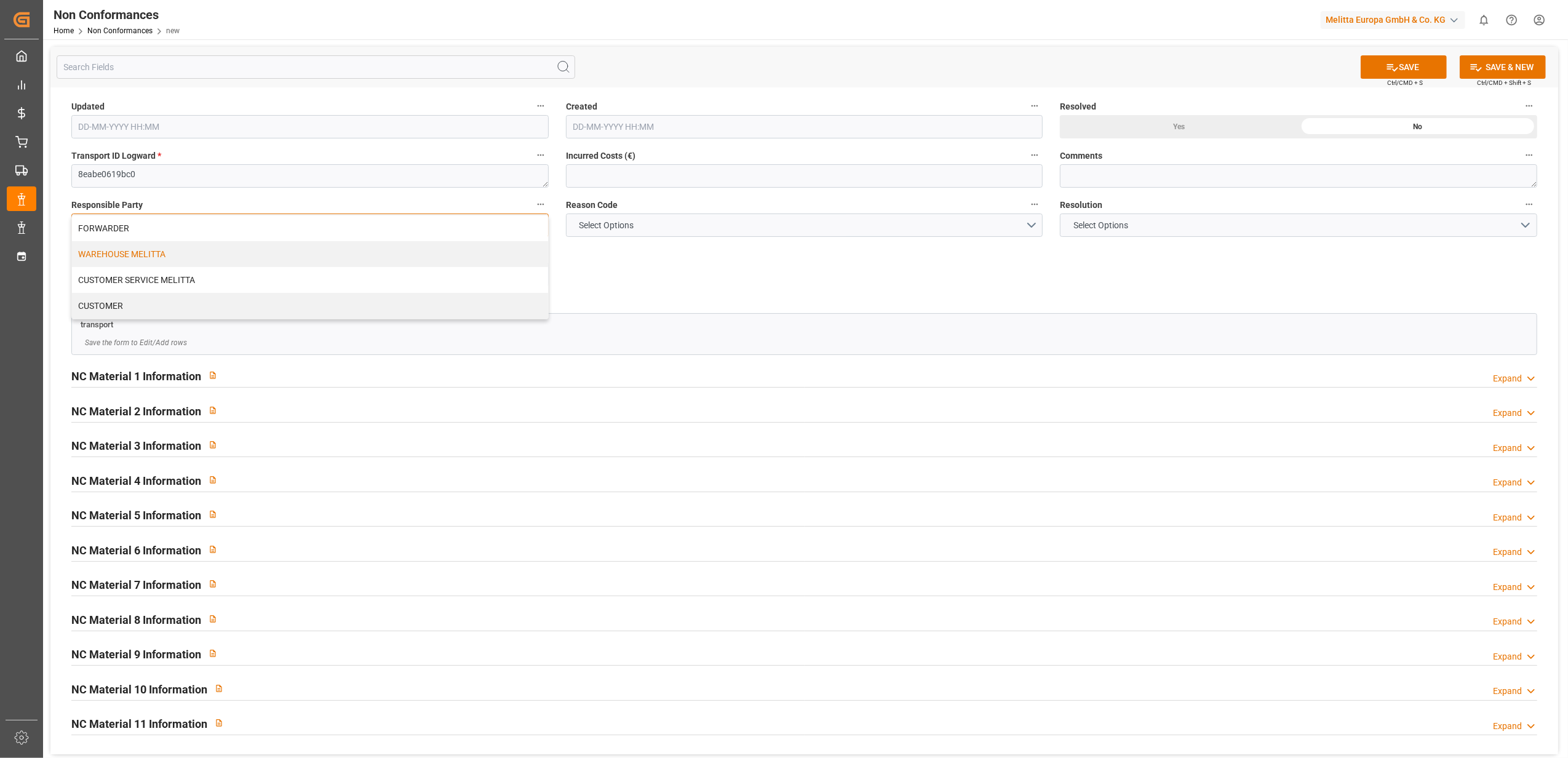
click at [334, 252] on div "WAREHOUSE MELITTA" at bounding box center [310, 254] width 476 height 26
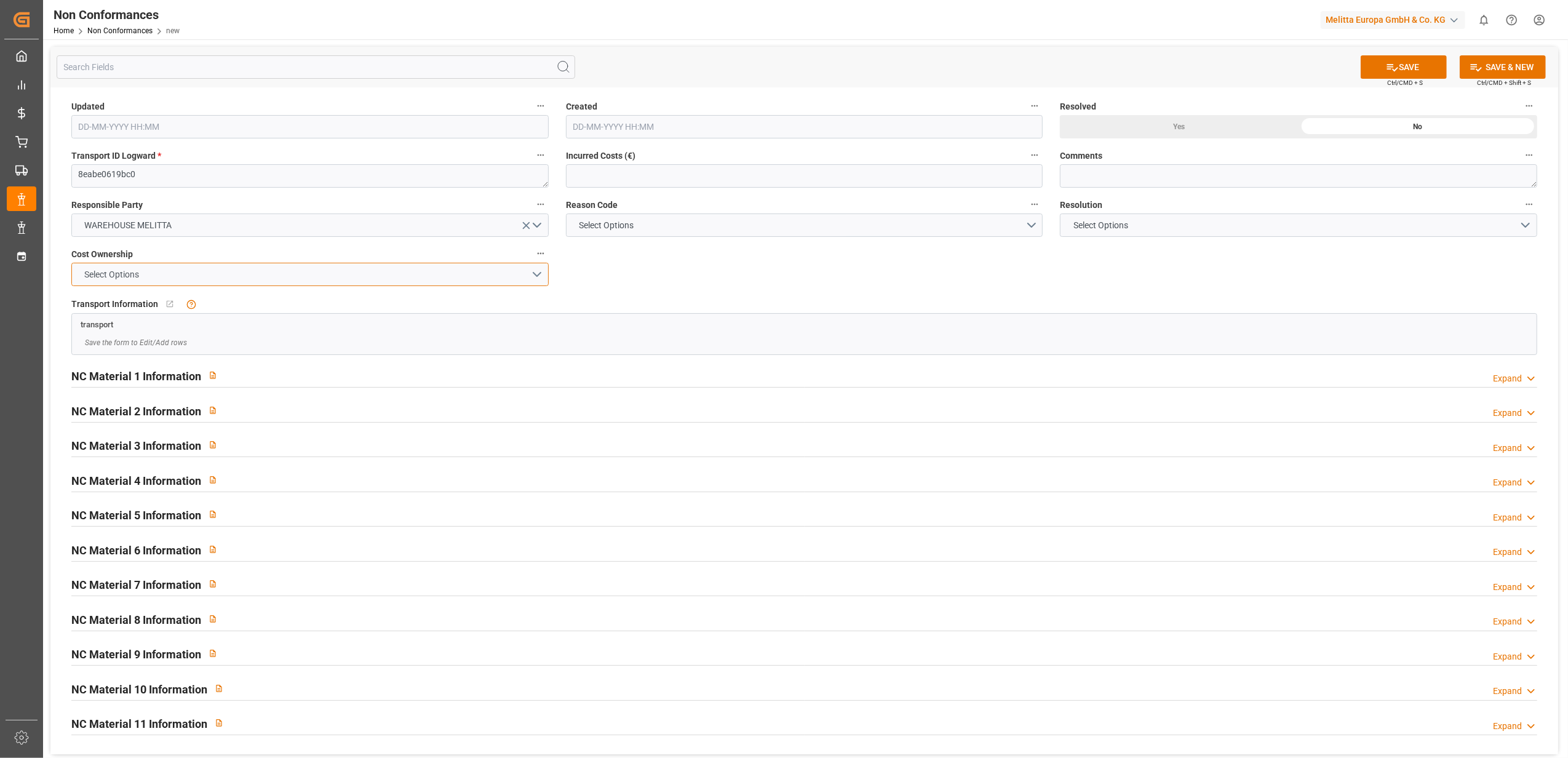
click at [539, 274] on button "Select Options" at bounding box center [309, 274] width 477 height 23
click at [438, 305] on div "MELITTA" at bounding box center [310, 303] width 476 height 26
click at [1029, 225] on button "Select Options" at bounding box center [804, 225] width 477 height 23
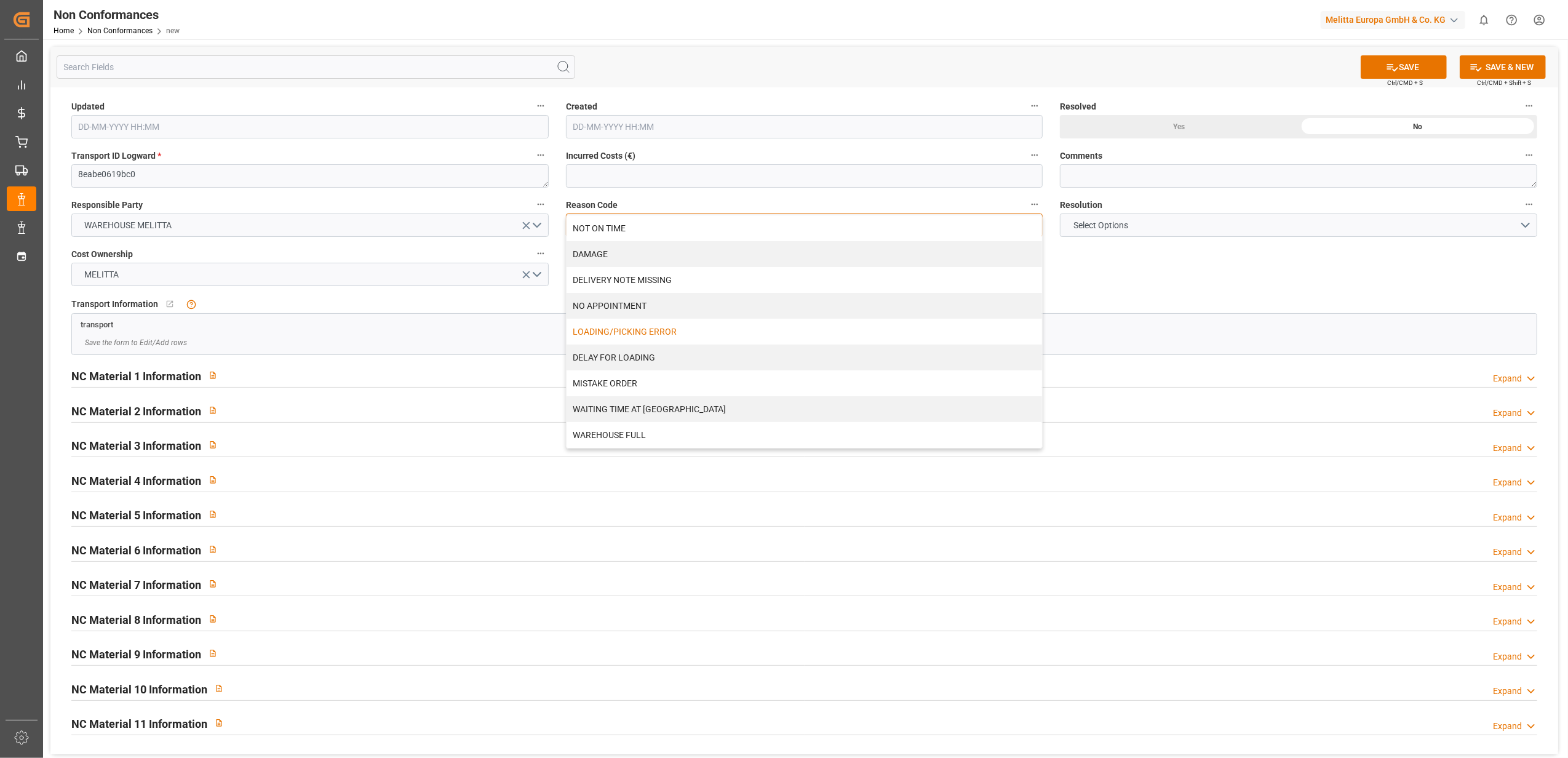
click at [679, 326] on div "LOADING/PICKING ERROR" at bounding box center [805, 331] width 476 height 26
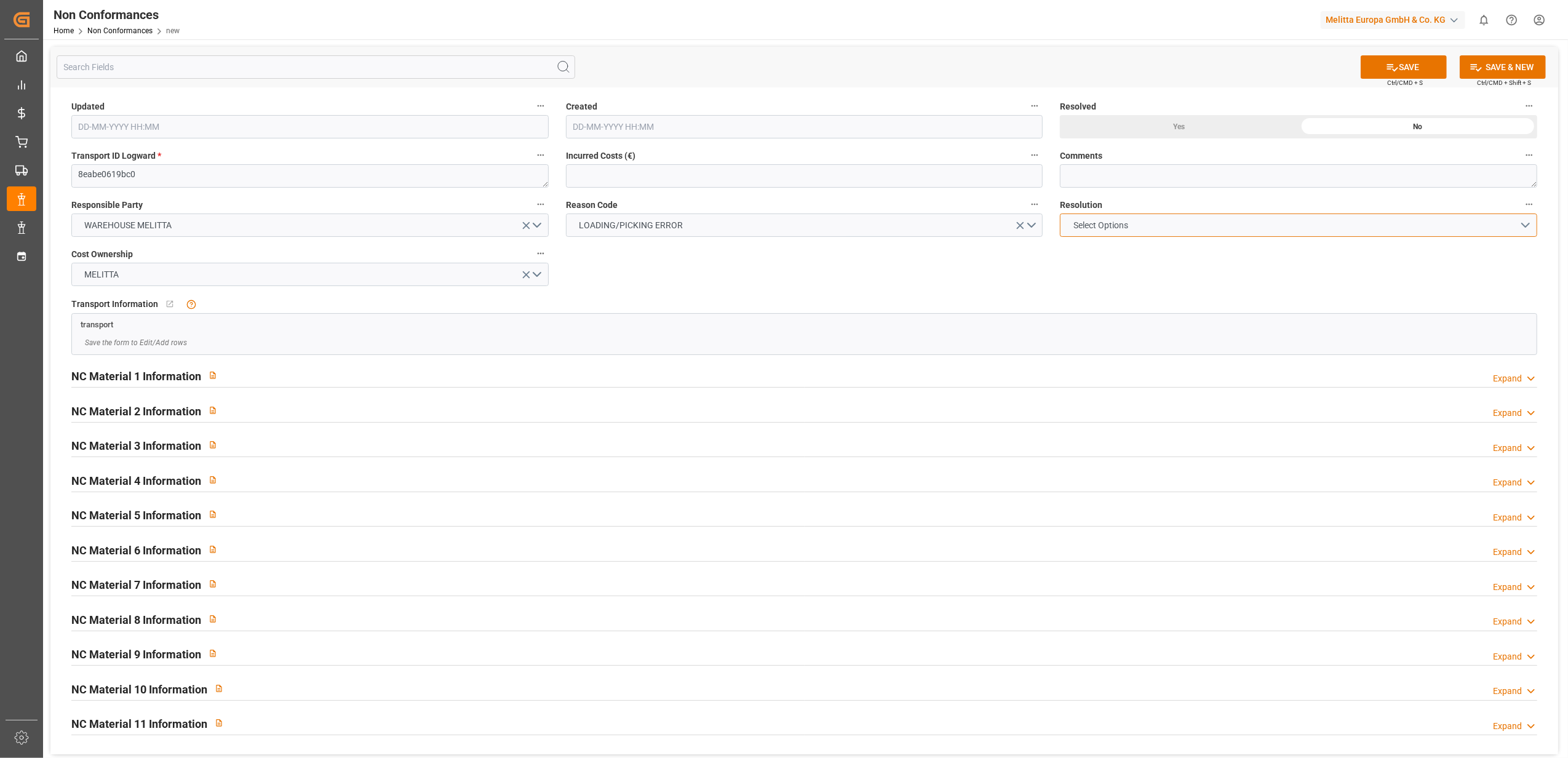
click at [1521, 227] on button "Select Options" at bounding box center [1297, 225] width 477 height 23
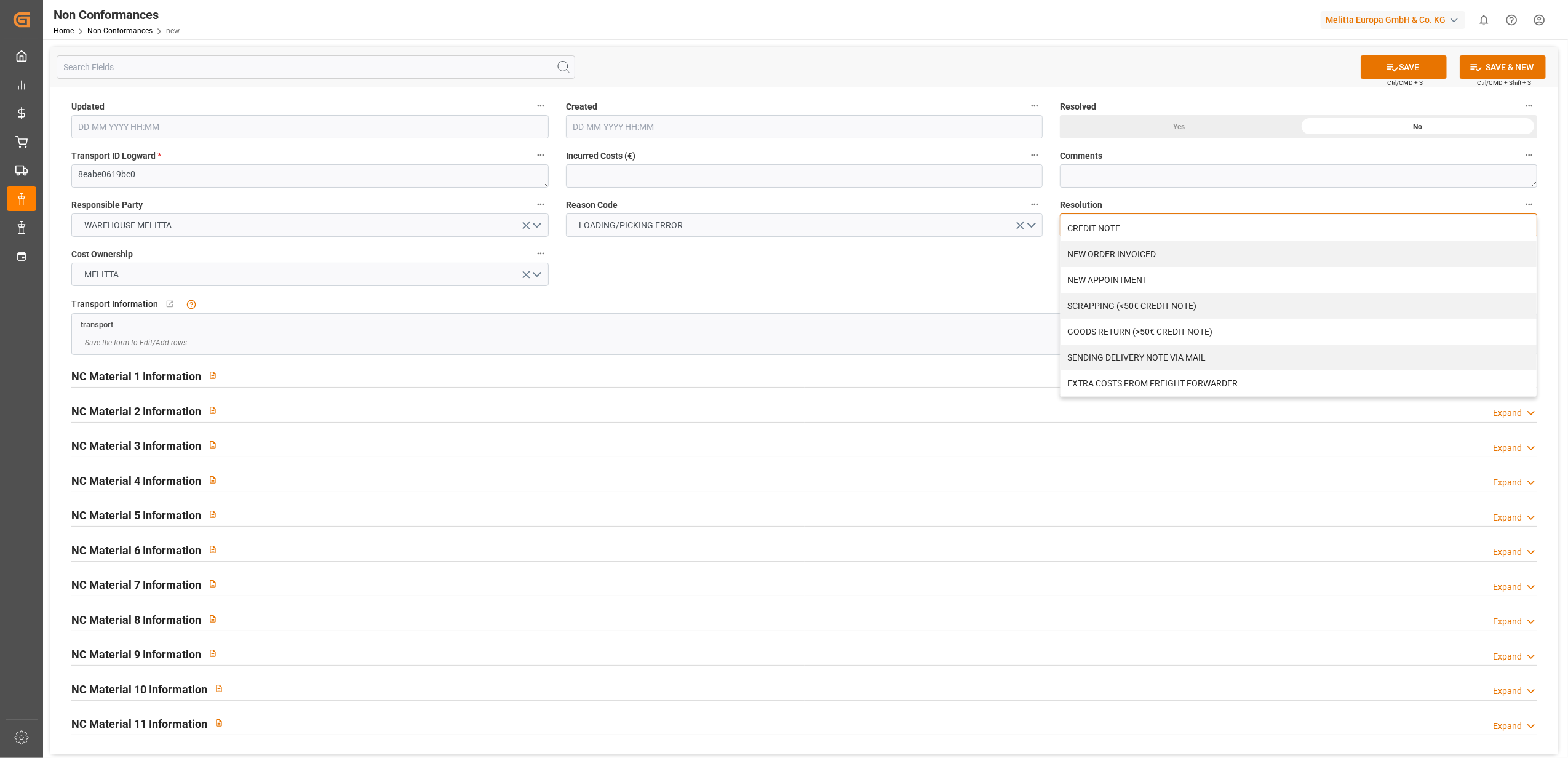
click at [1131, 237] on div "CREDIT NOTE" at bounding box center [1298, 229] width 476 height 26
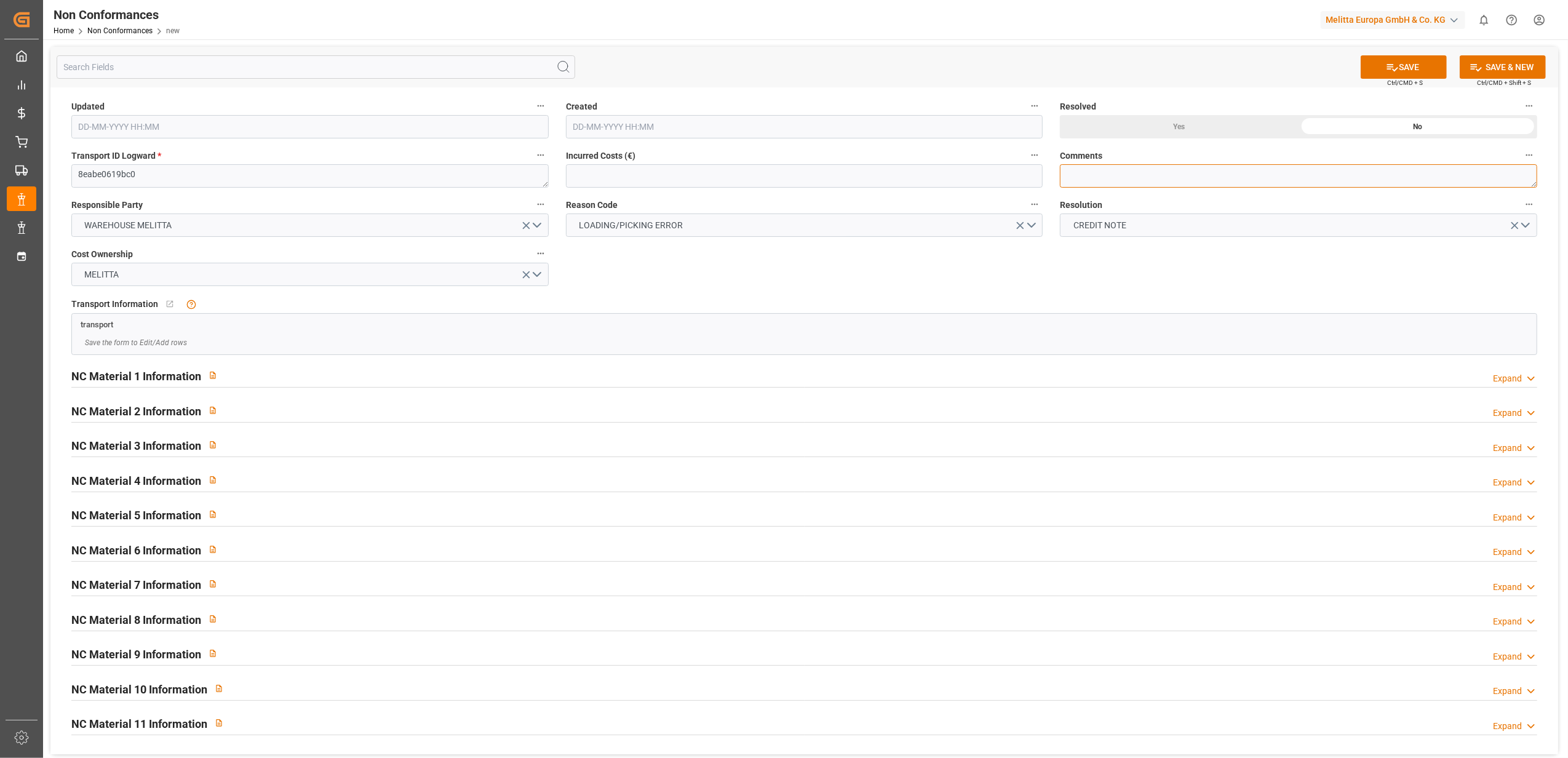
drag, startPoint x: 1142, startPoint y: 171, endPoint x: 1148, endPoint y: 177, distance: 8.5
click at [1142, 171] on textarea at bounding box center [1297, 175] width 477 height 23
type textarea "LITIGE 1097 BL 20379538 Manque 1 colis filtres"
click at [1160, 129] on div "Yes" at bounding box center [1179, 126] width 239 height 23
click at [1514, 377] on div "Expand" at bounding box center [1506, 379] width 29 height 13
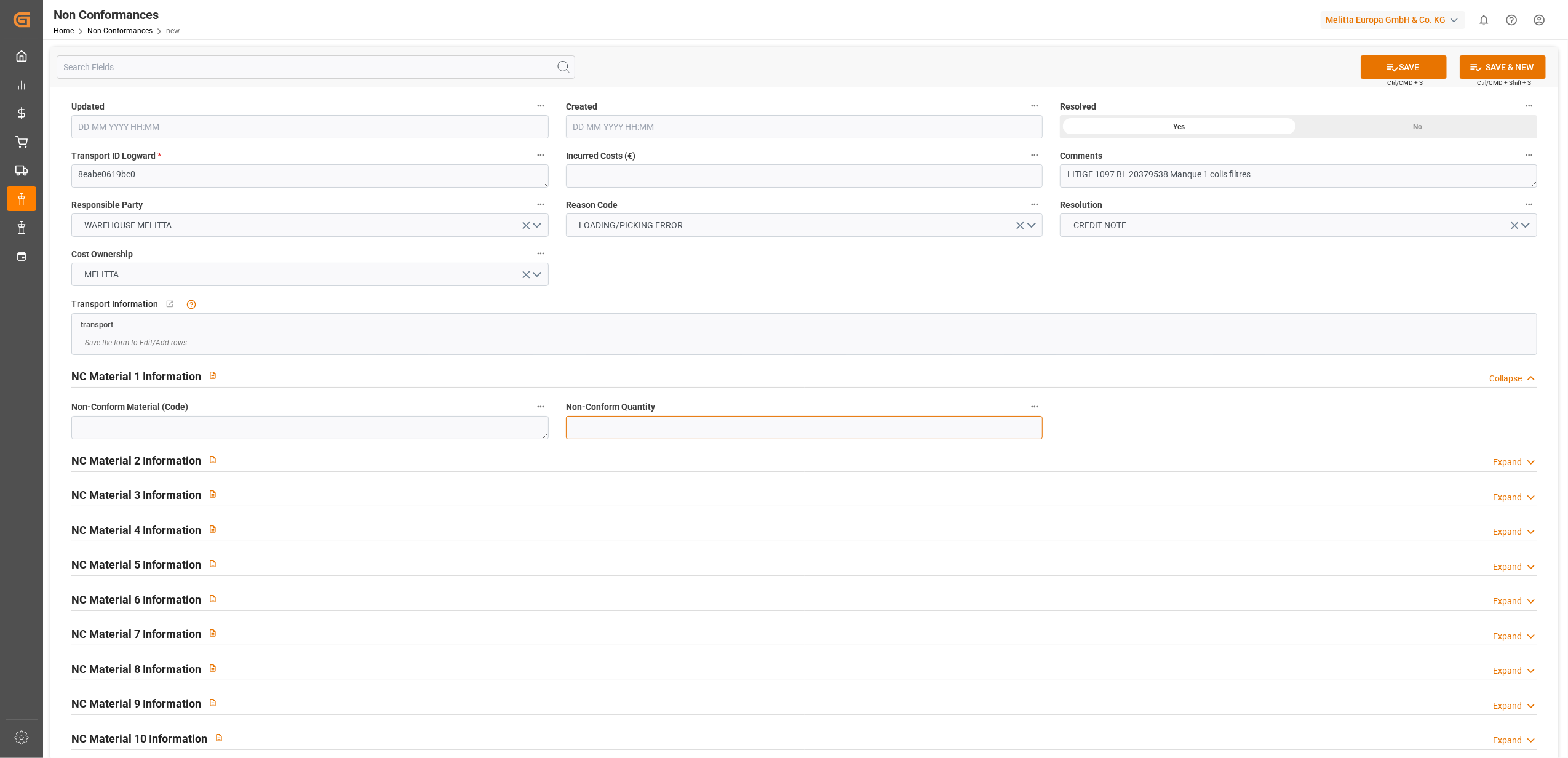
click at [744, 437] on input "text" at bounding box center [804, 427] width 477 height 23
type input "8"
click at [469, 422] on textarea at bounding box center [309, 427] width 477 height 23
paste textarea "6771394"
type textarea "6771394"
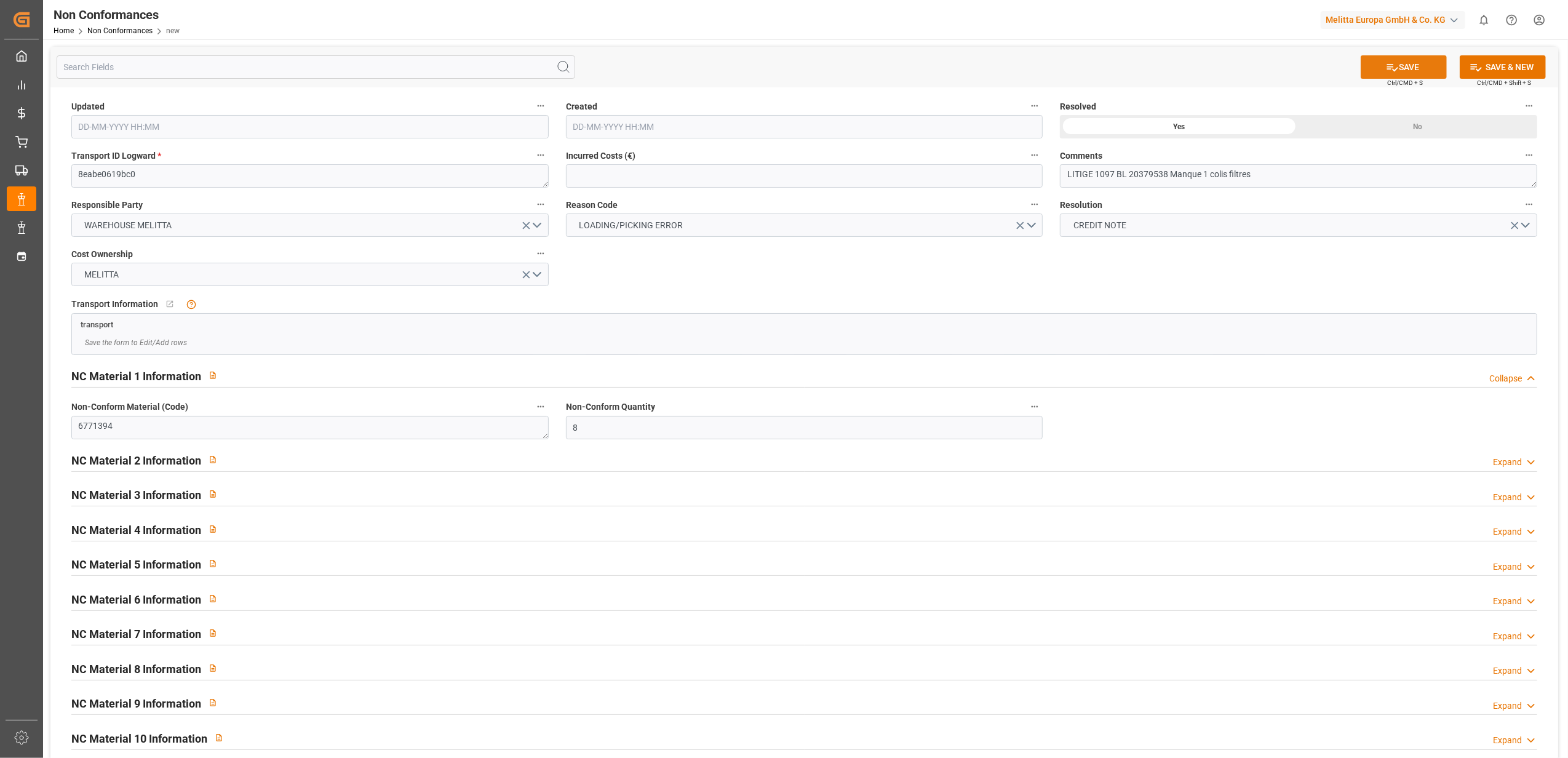
click at [1422, 58] on button "SAVE" at bounding box center [1404, 66] width 86 height 23
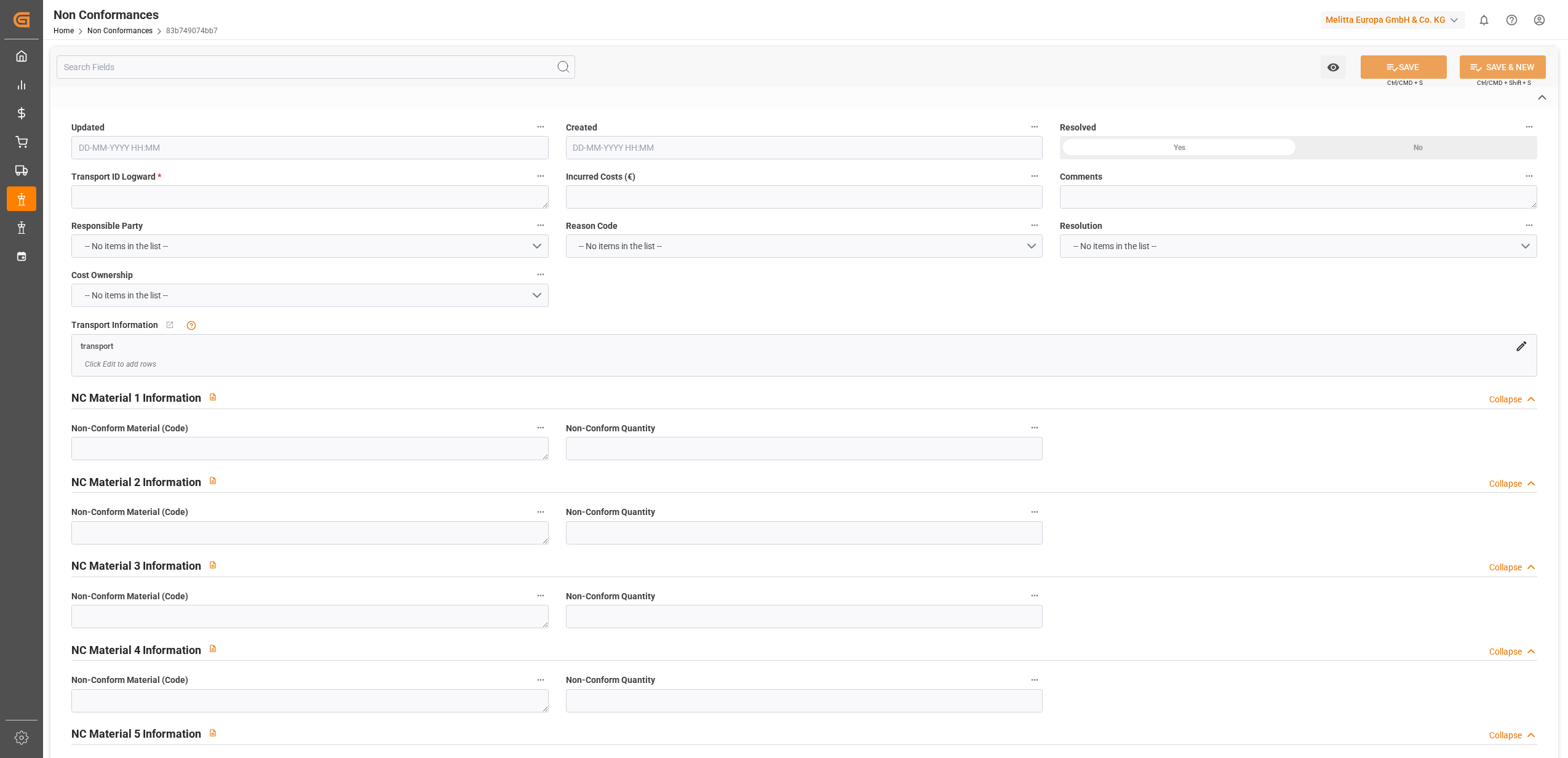
type textarea "8eabe0619bc0"
type textarea "LITIGE 1097 BL 20379538 Manque 1 colis filtres"
type input "10-10-2025 13:16"
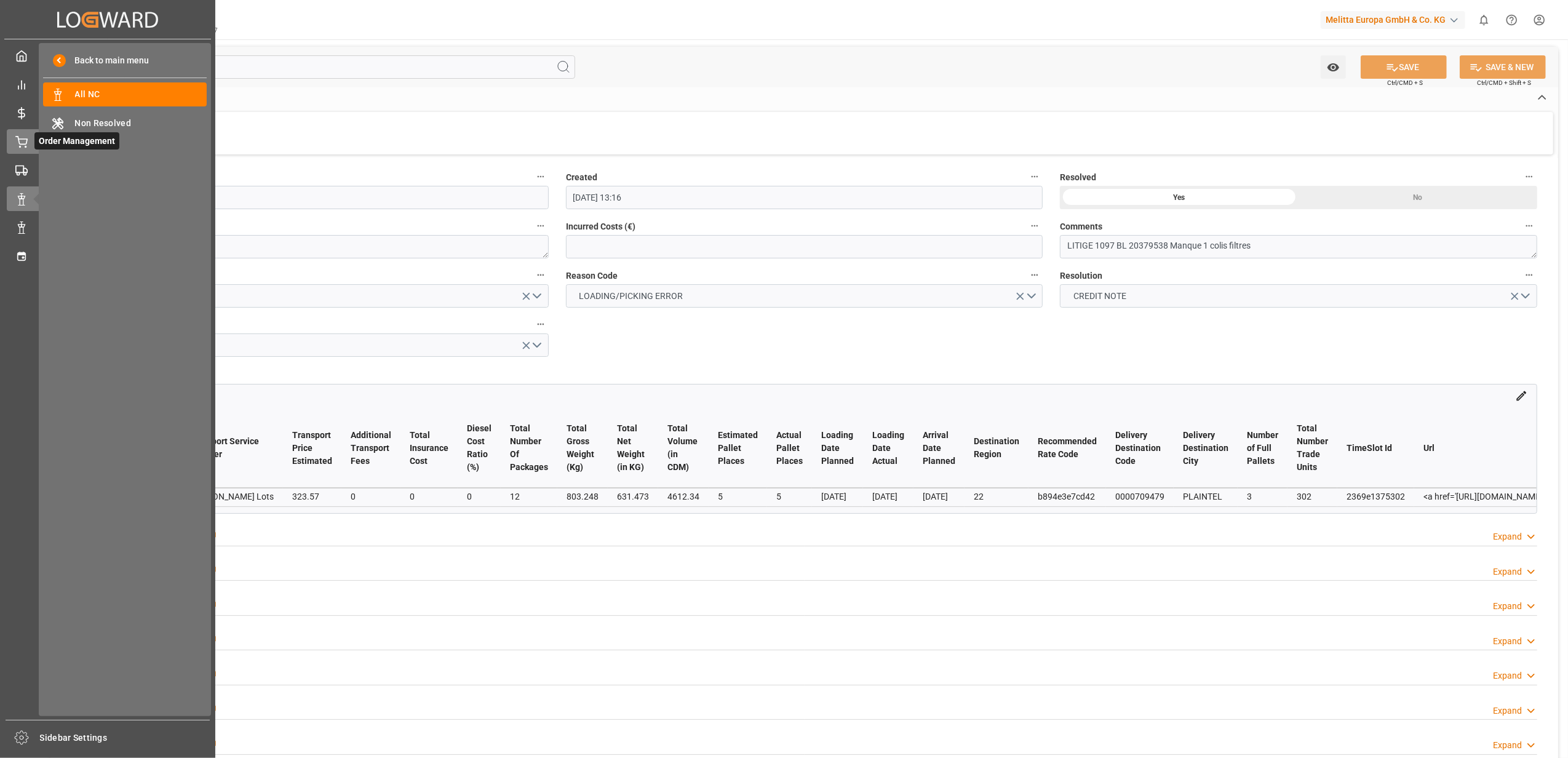
click at [26, 147] on circle at bounding box center [25, 147] width 1 height 1
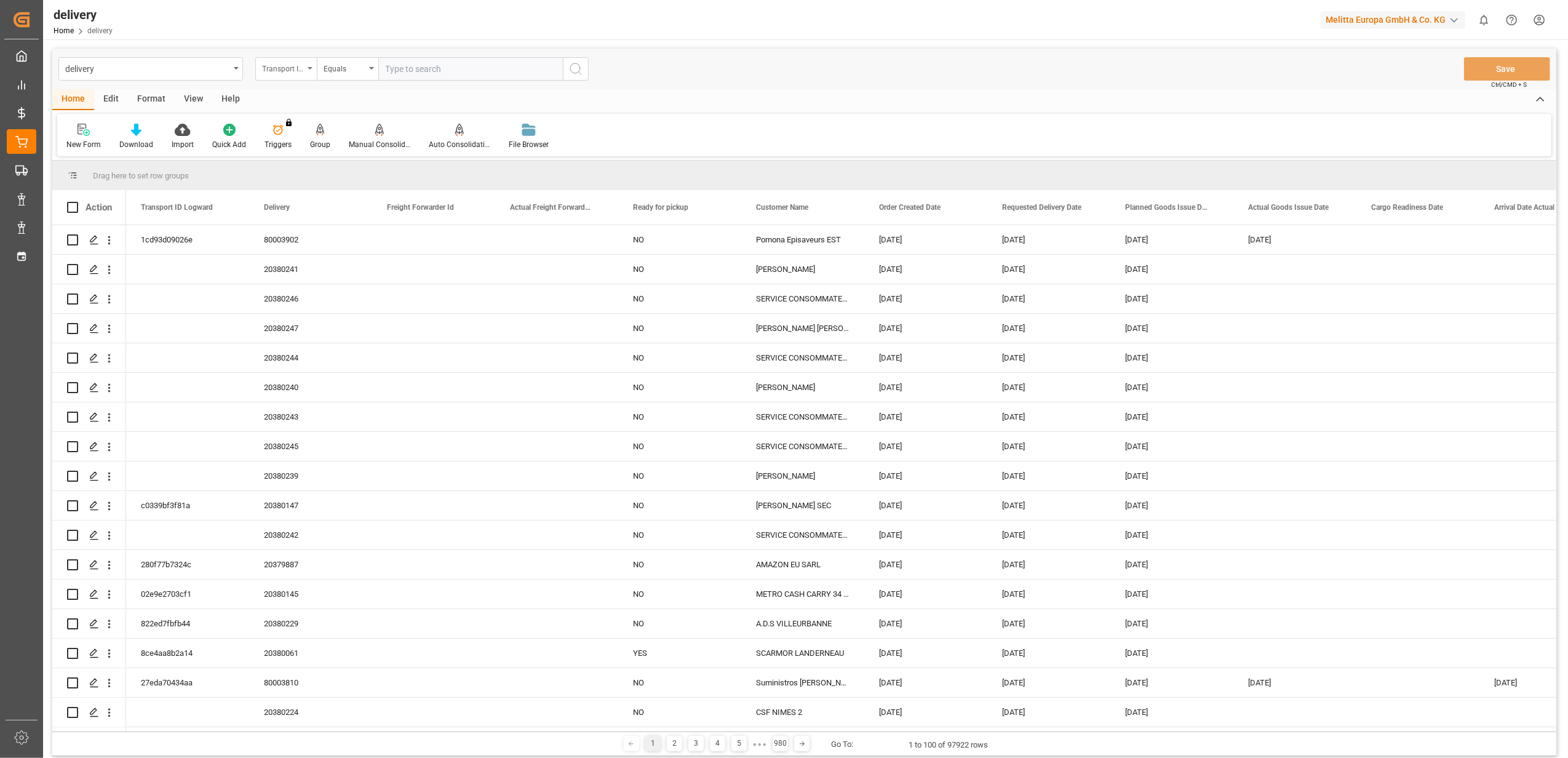
click at [310, 69] on icon "open menu" at bounding box center [309, 68] width 5 height 3
click at [340, 165] on div "Freight Forwarder Id" at bounding box center [347, 177] width 183 height 26
click at [340, 165] on div "Drag here to set row groups" at bounding box center [804, 175] width 1504 height 30
click at [311, 69] on icon "open menu" at bounding box center [309, 68] width 5 height 3
click at [333, 152] on div "Delivery" at bounding box center [347, 151] width 183 height 26
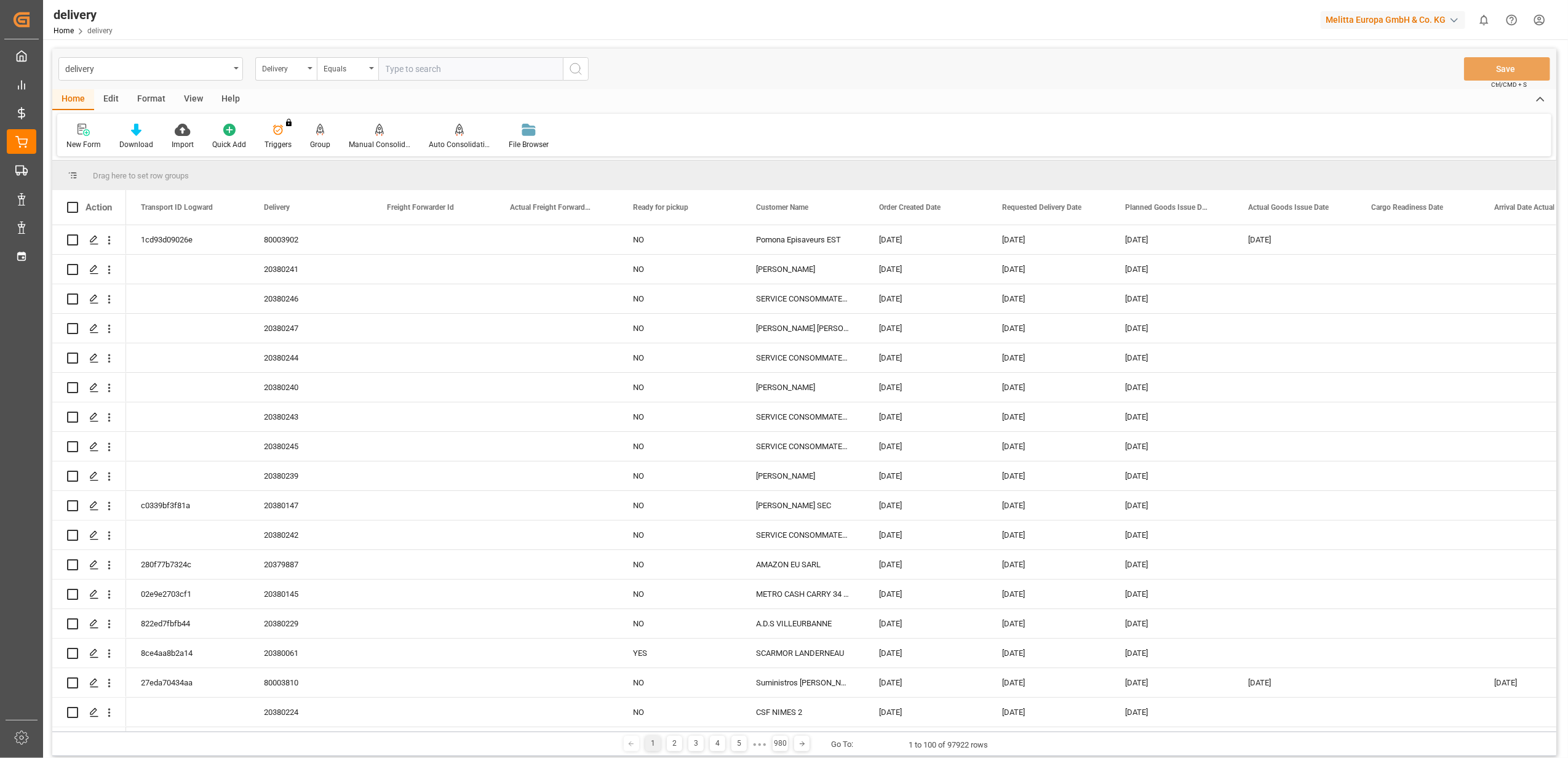
click at [511, 71] on input "text" at bounding box center [470, 68] width 185 height 23
type input "20379645"
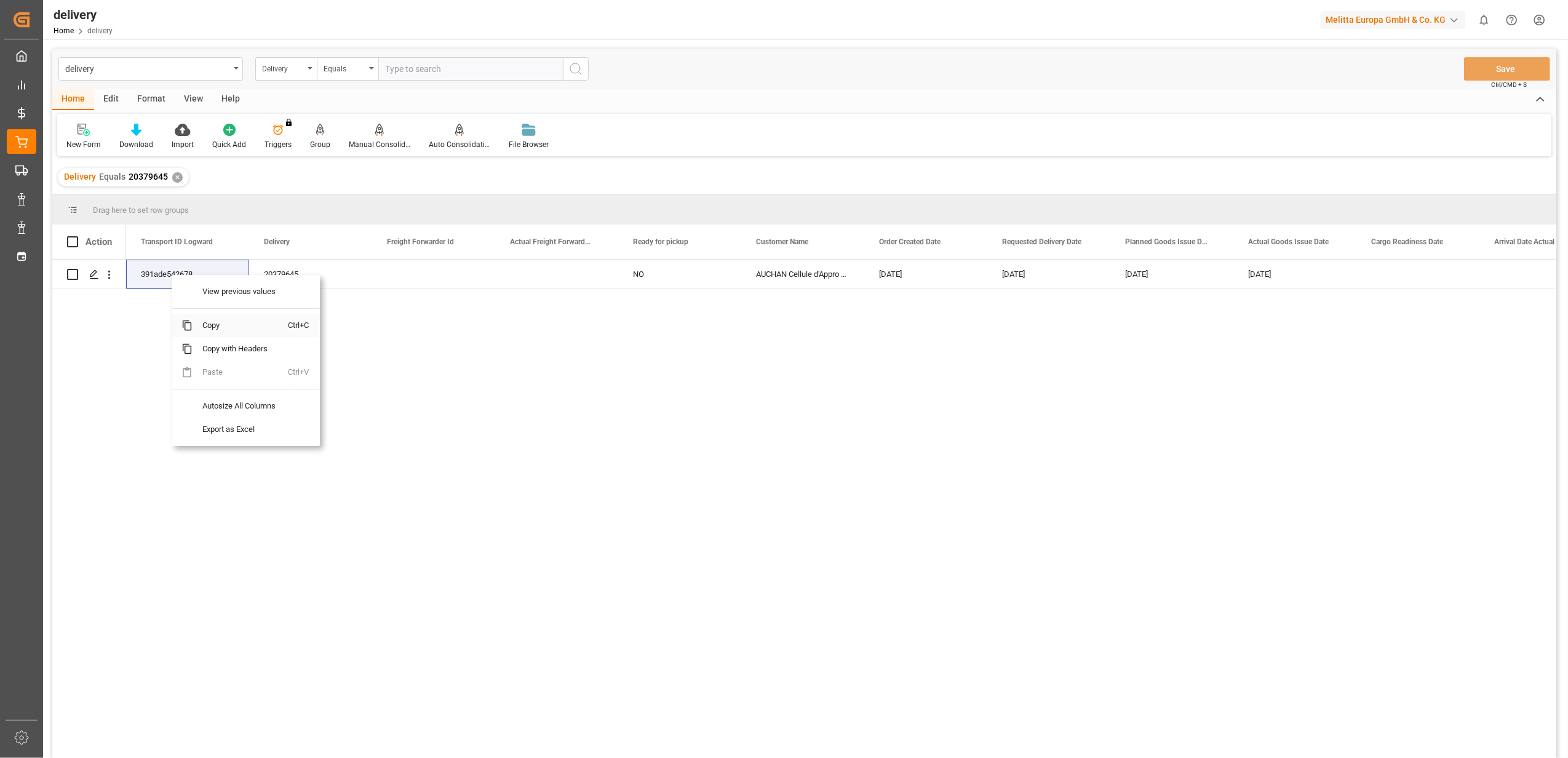
click at [210, 324] on span "Copy" at bounding box center [240, 325] width 96 height 23
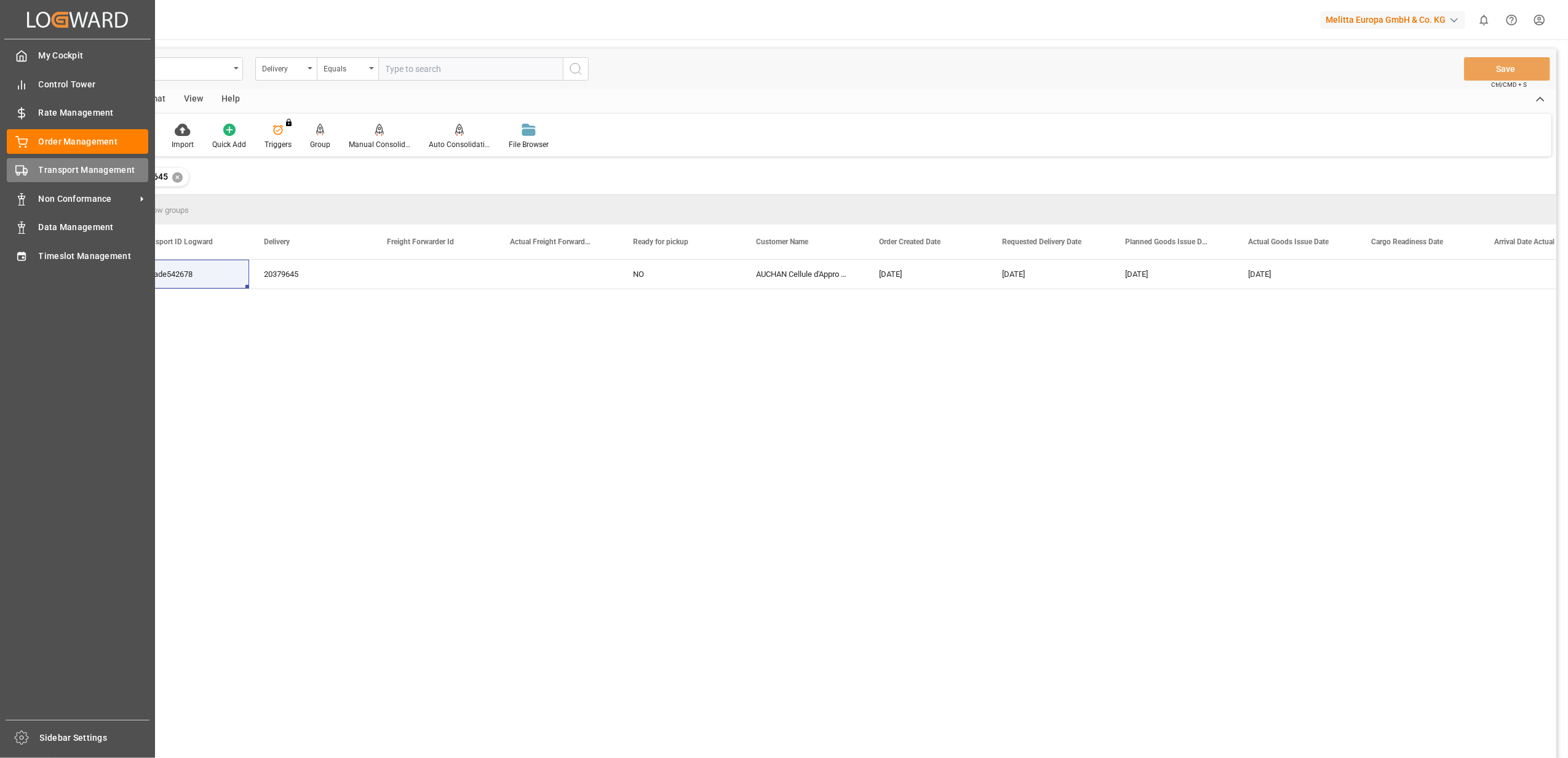
click at [84, 178] on div "Transport Management Transport Management" at bounding box center [77, 170] width 142 height 24
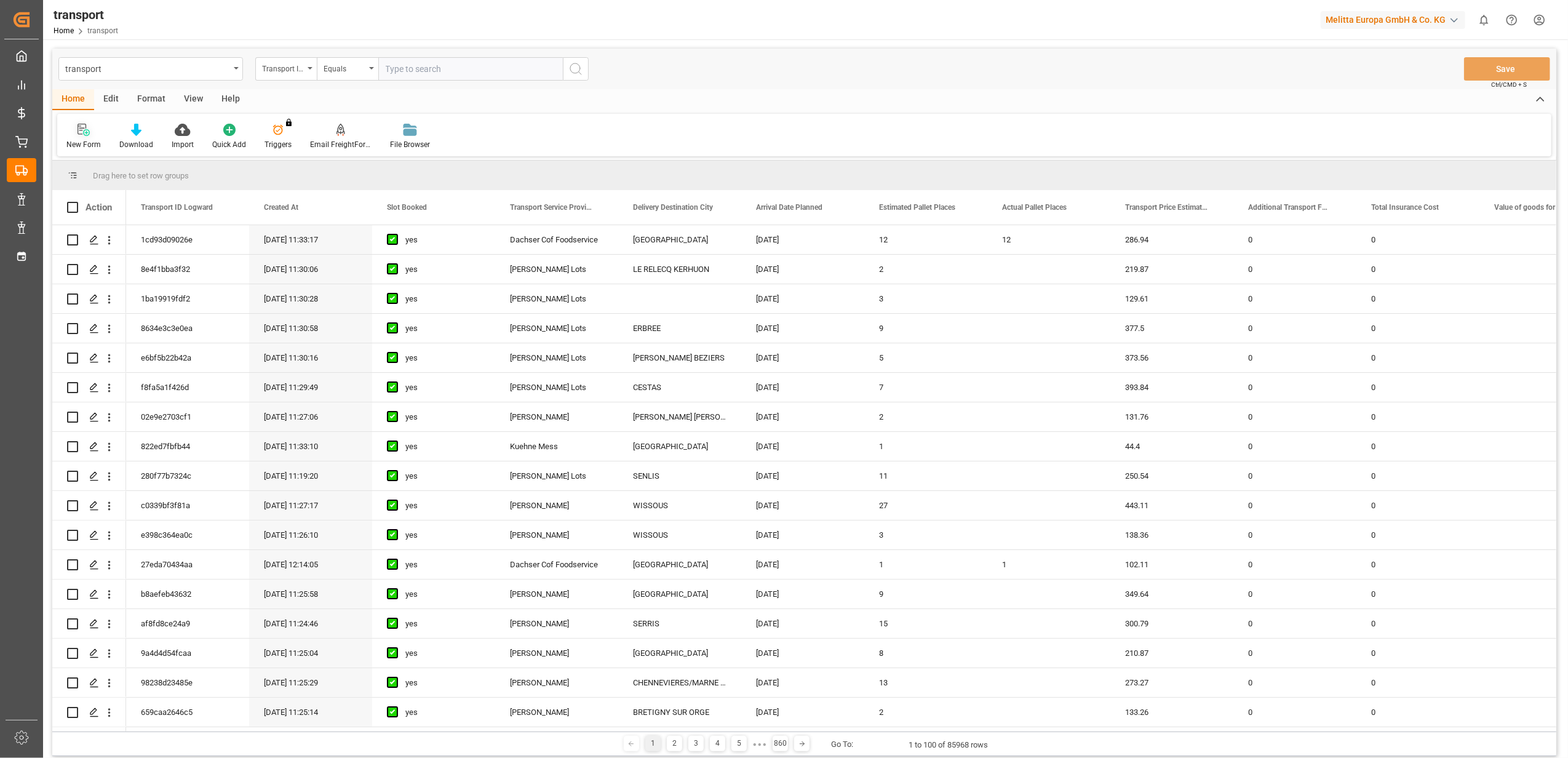
click at [91, 134] on div at bounding box center [83, 130] width 35 height 13
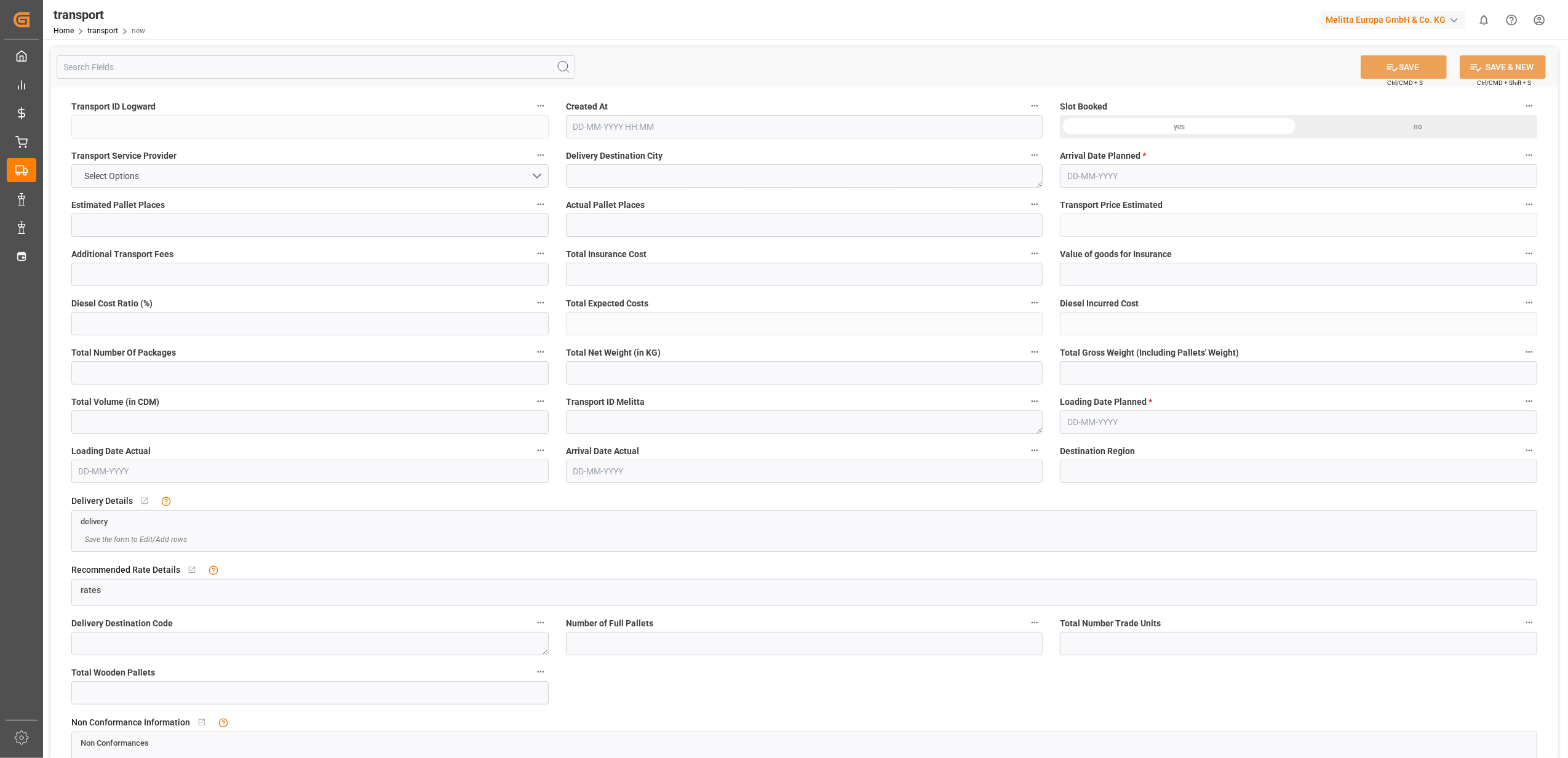
type input "0"
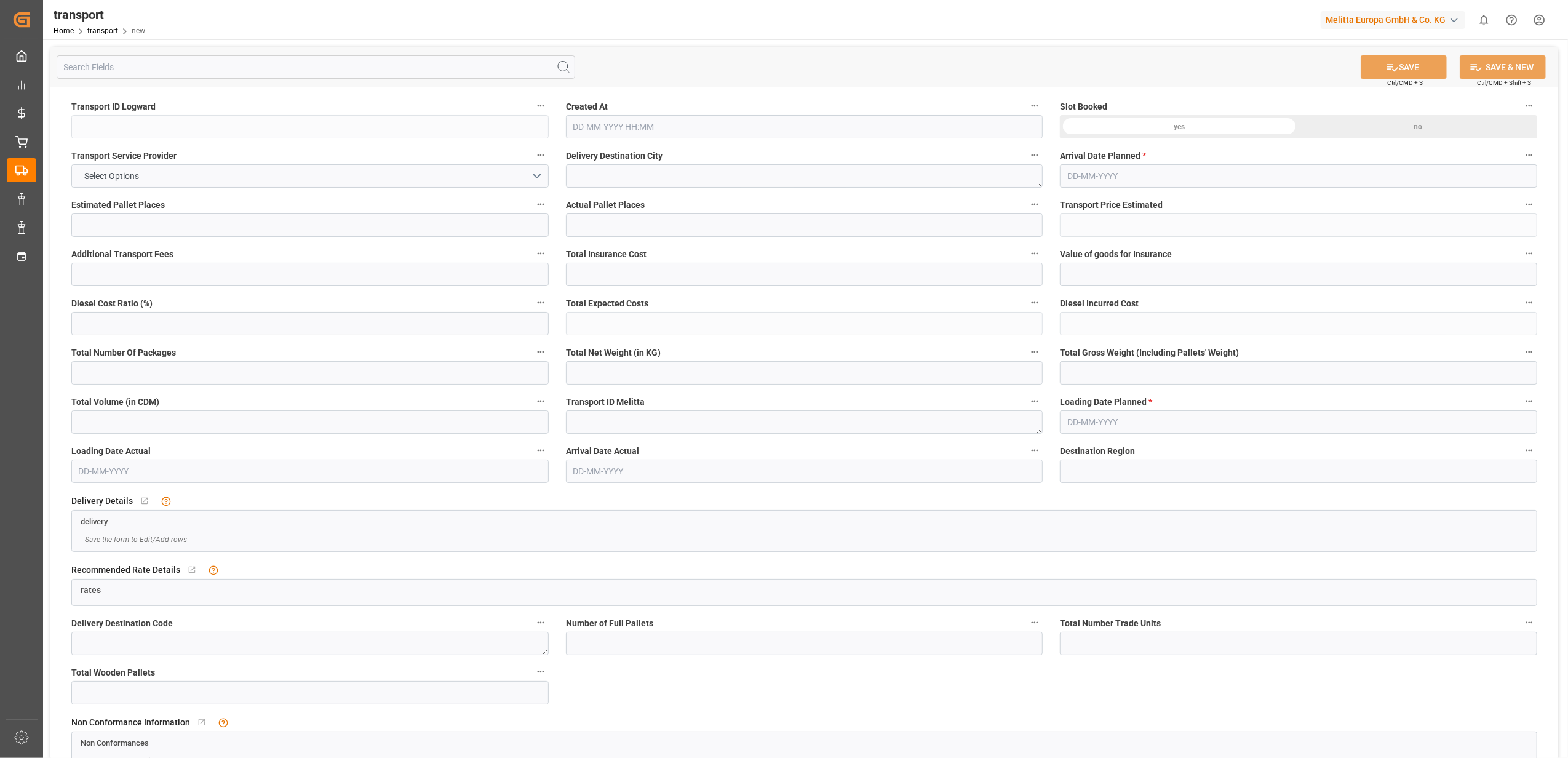
type input "101"
type input "21"
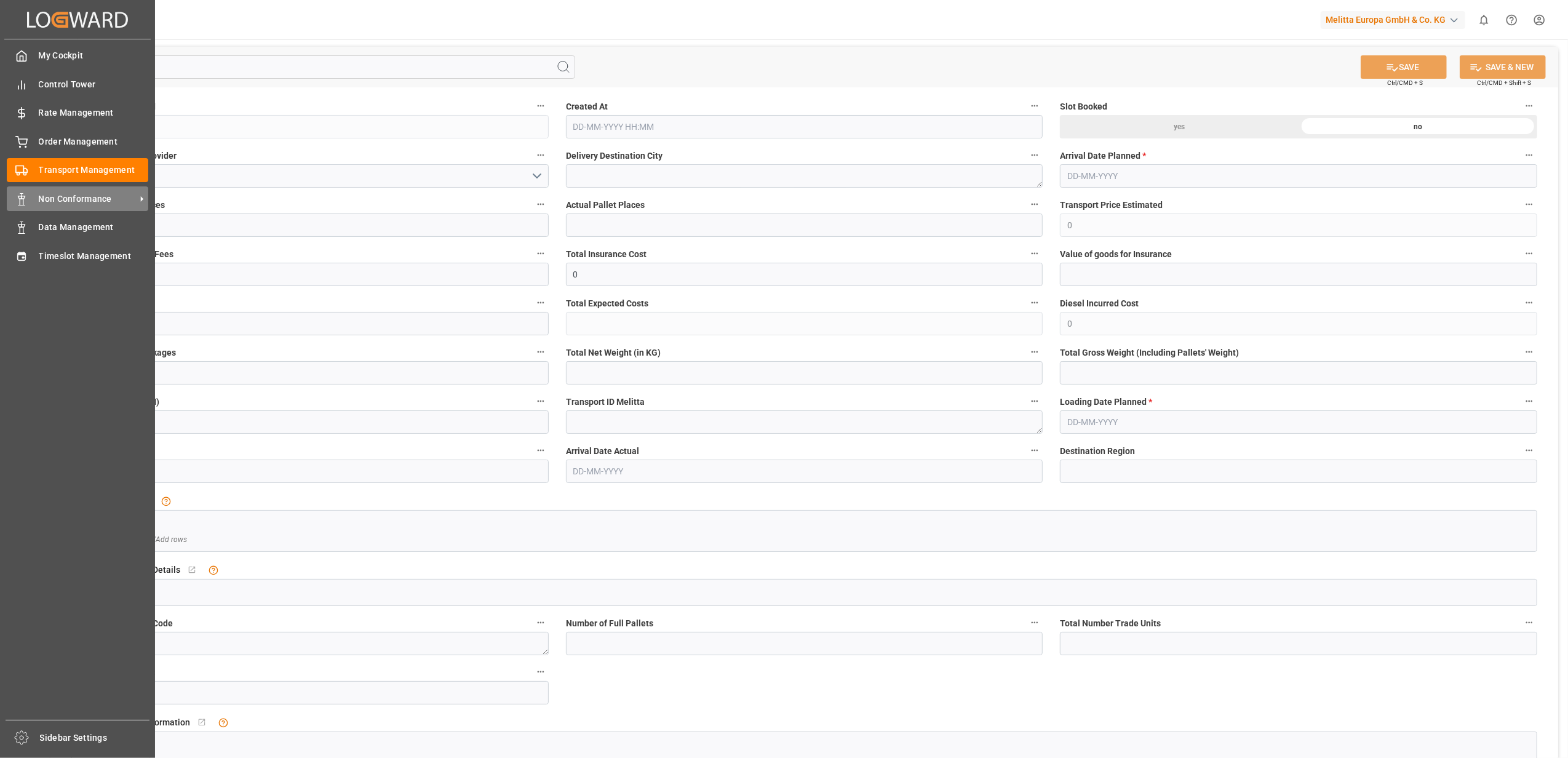
click at [93, 193] on span "Non Conformance" at bounding box center [88, 199] width 97 height 13
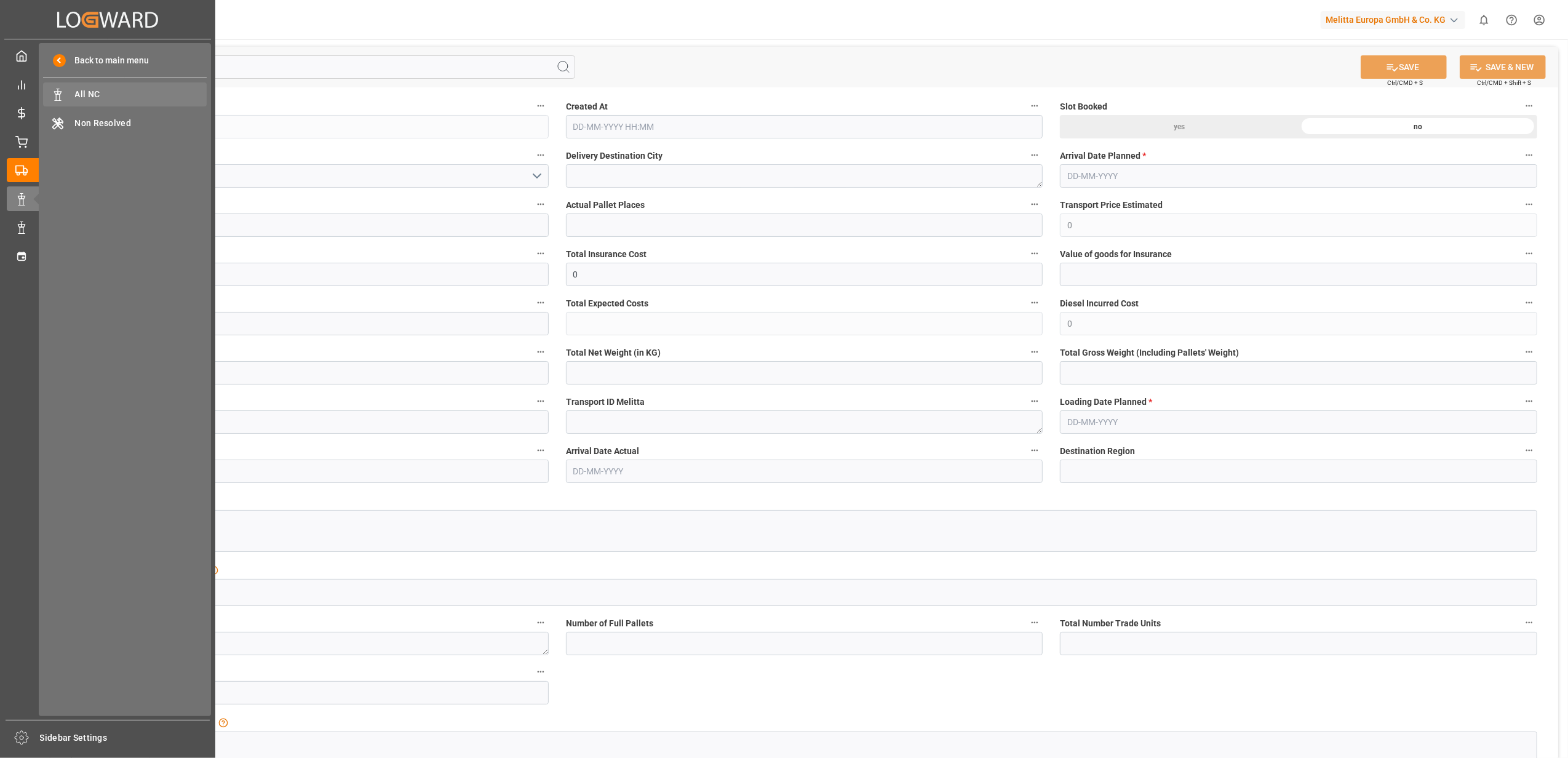
click at [107, 94] on span "All NC" at bounding box center [141, 94] width 133 height 13
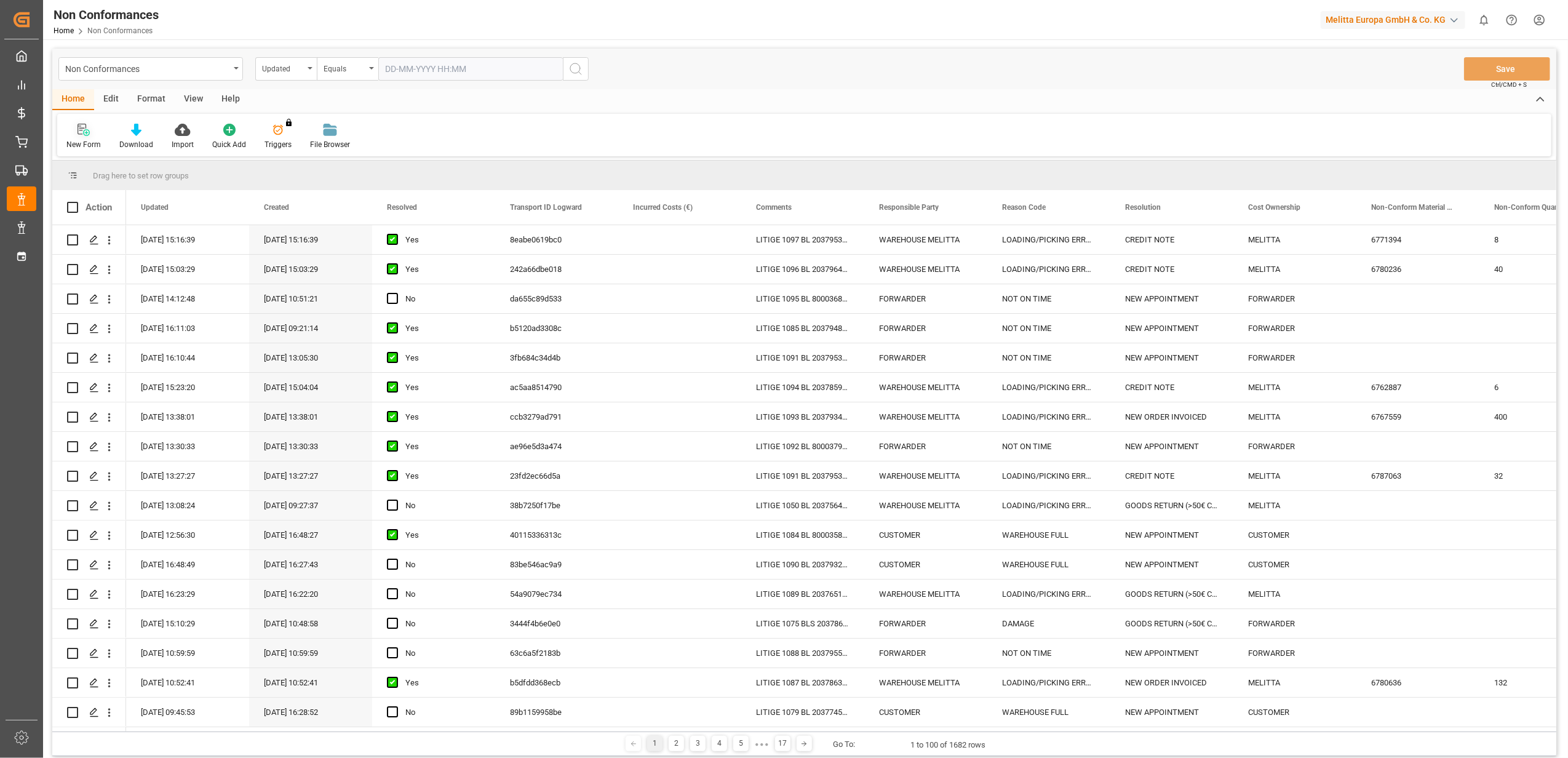
click at [81, 132] on icon at bounding box center [83, 129] width 12 height 12
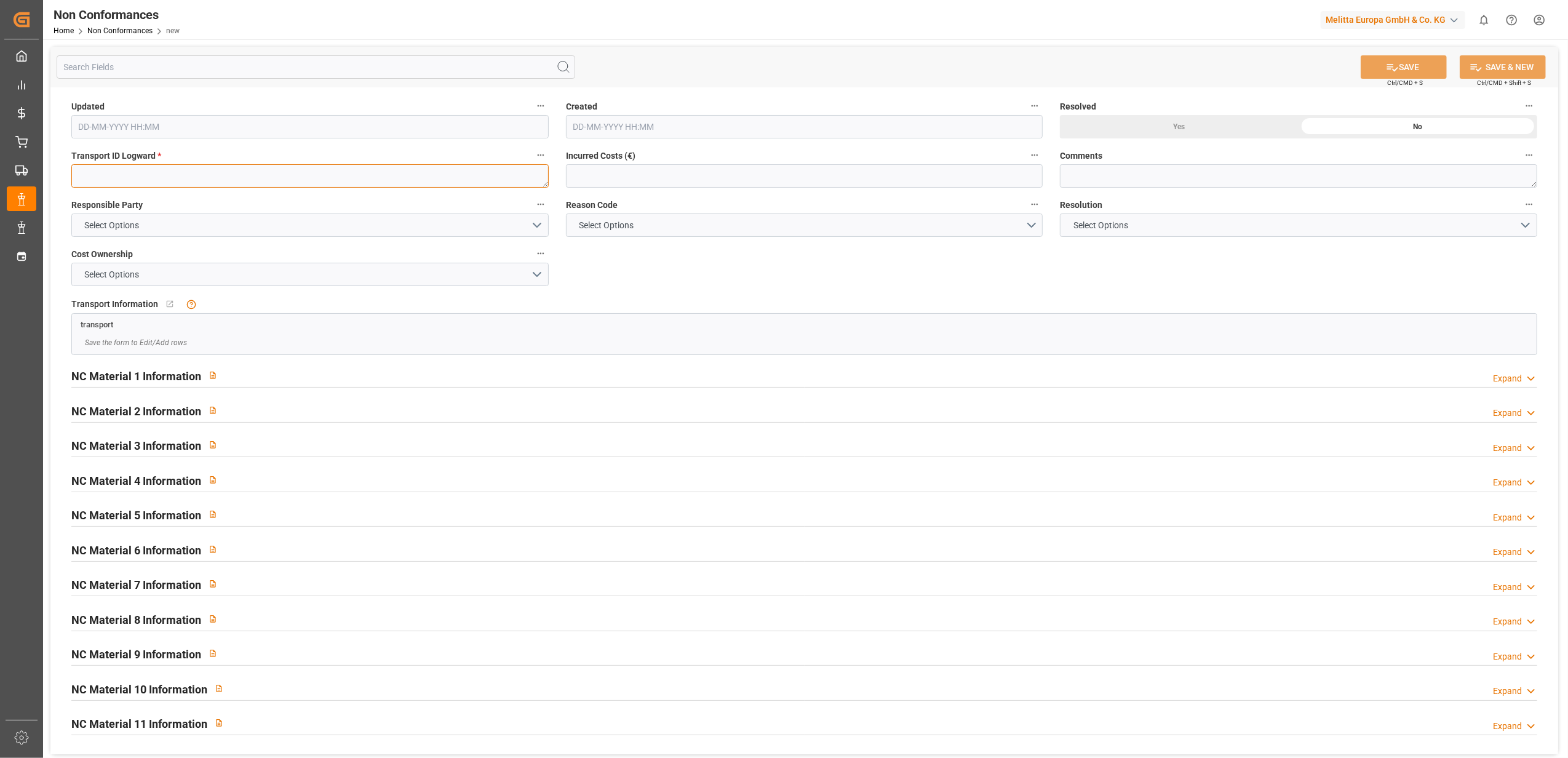
click at [242, 177] on textarea at bounding box center [309, 175] width 477 height 23
paste textarea "391ade542678"
type textarea "391ade542678"
click at [535, 221] on button "Select Options" at bounding box center [309, 225] width 477 height 23
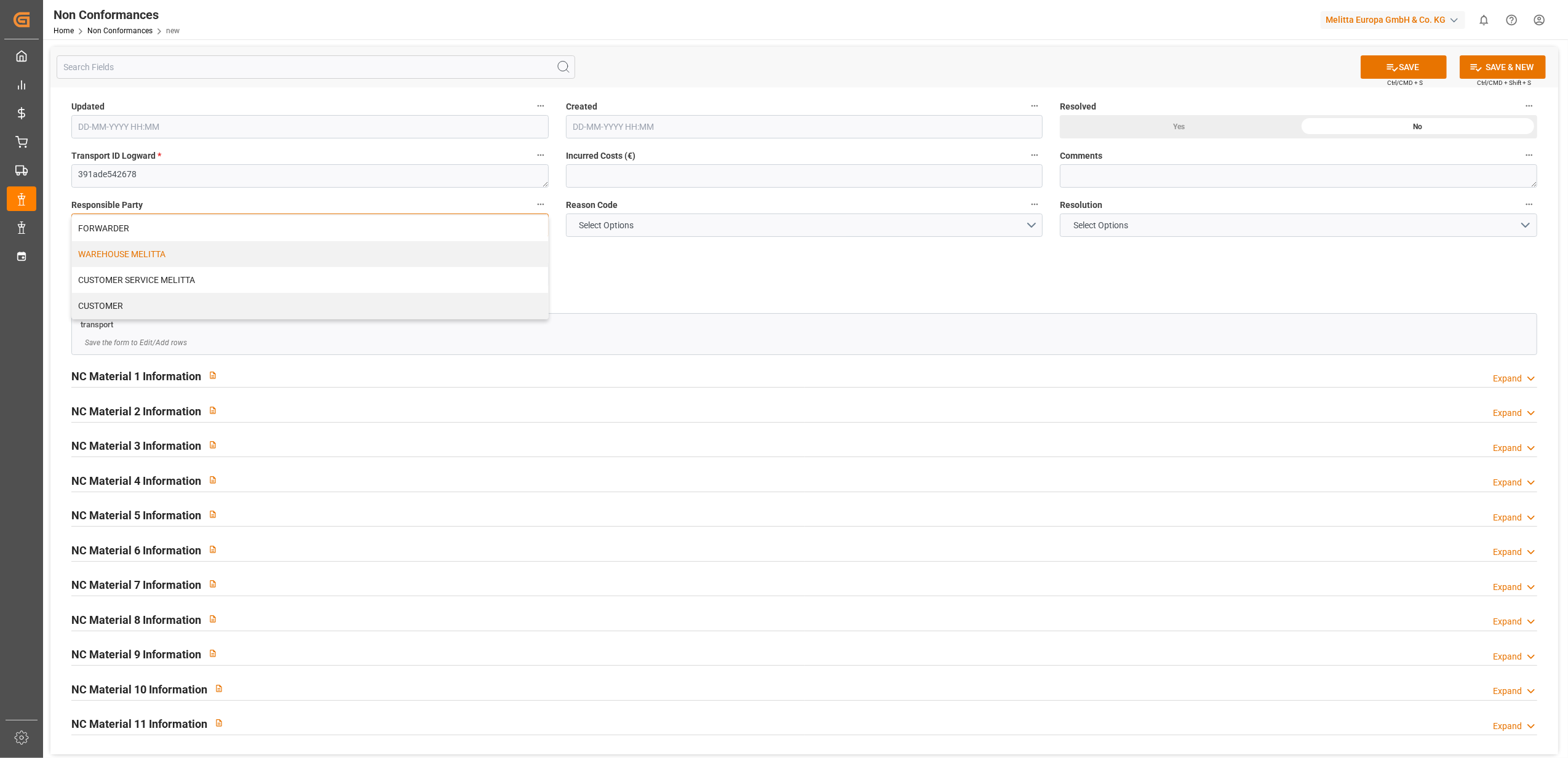
click at [511, 259] on div "WAREHOUSE MELITTA" at bounding box center [310, 254] width 476 height 26
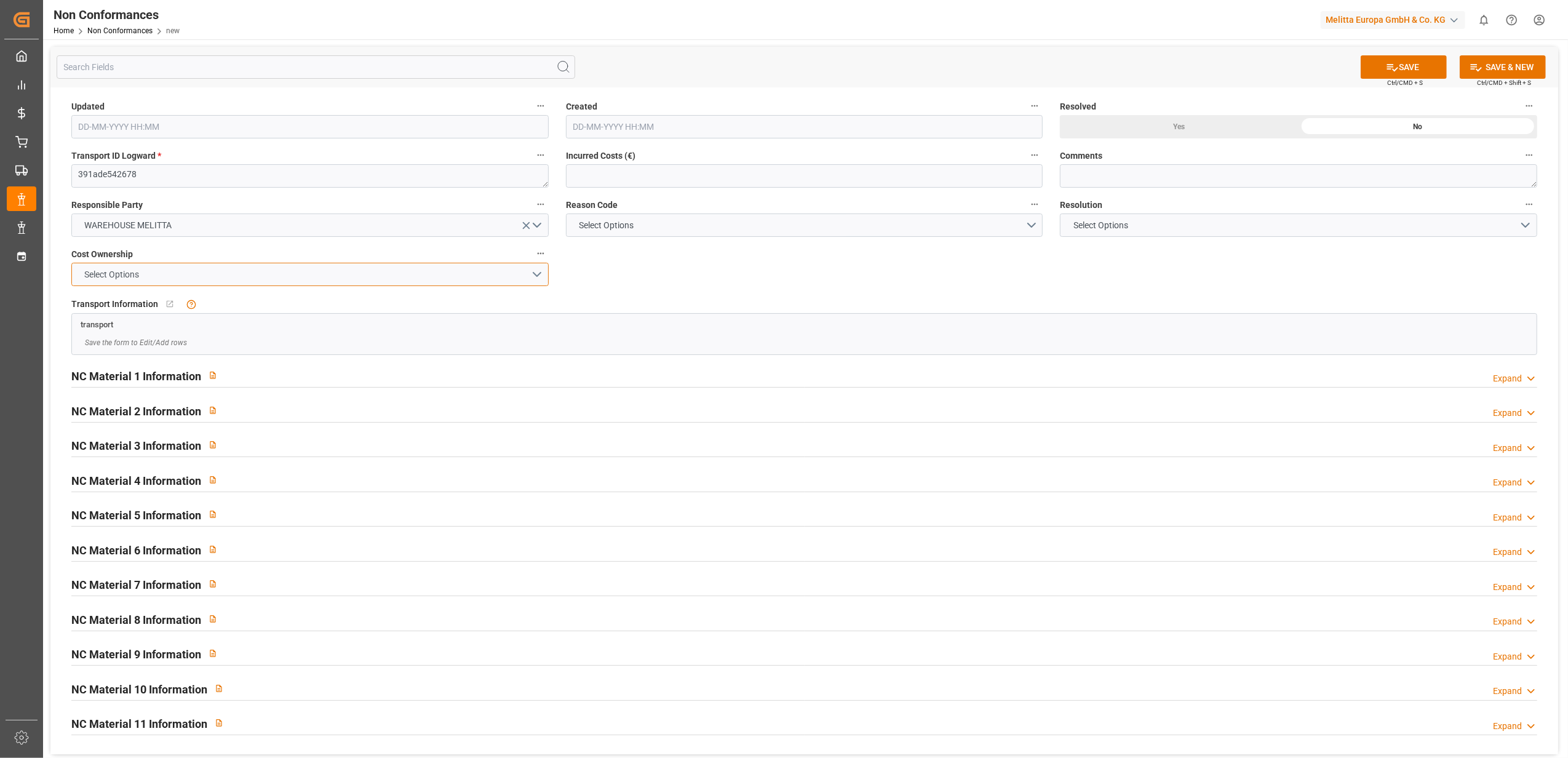
click at [535, 276] on button "Select Options" at bounding box center [309, 274] width 477 height 23
click at [436, 313] on div "MELITTA" at bounding box center [310, 303] width 476 height 26
click at [1031, 225] on button "Select Options" at bounding box center [804, 225] width 477 height 23
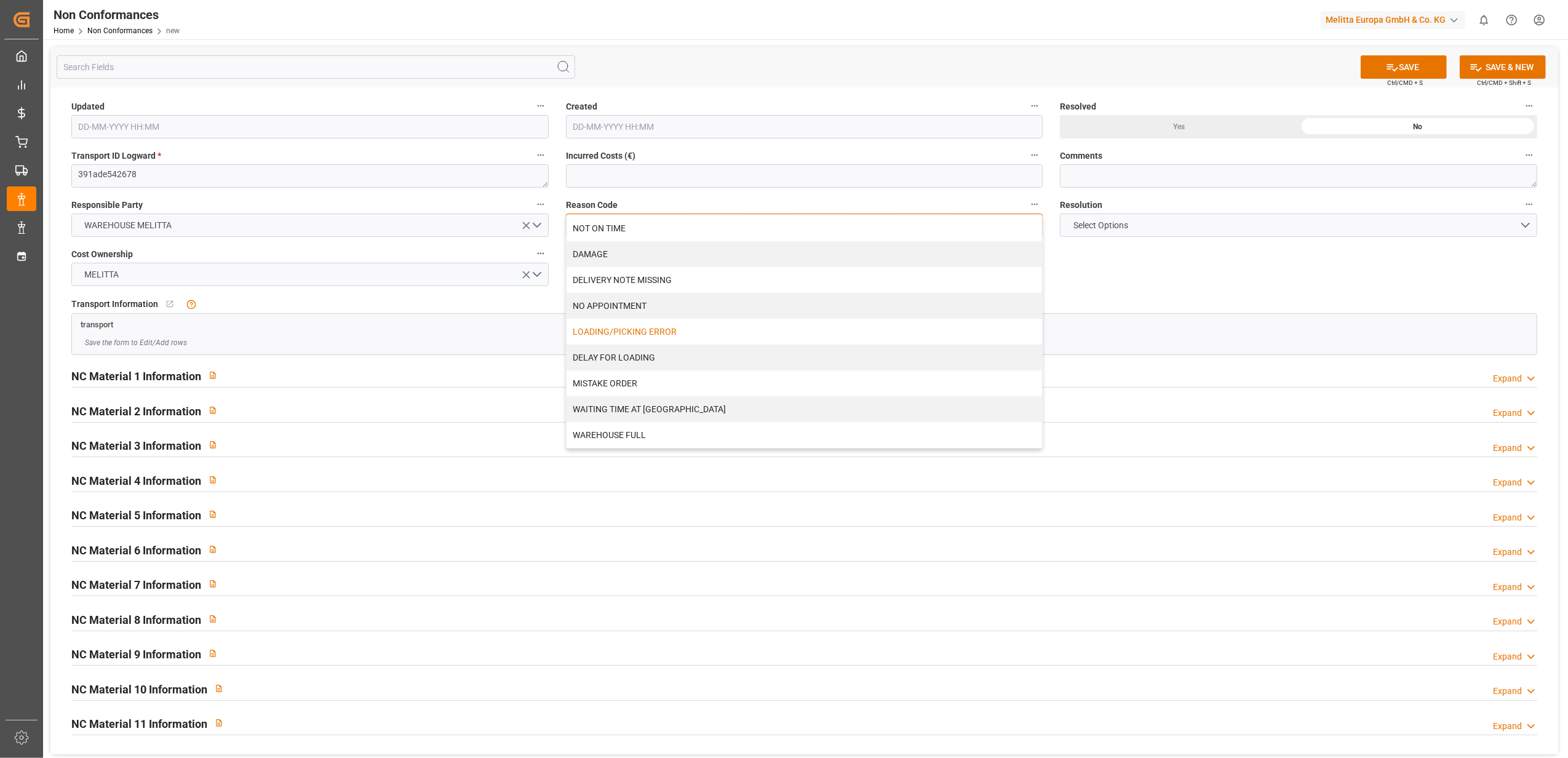
drag, startPoint x: 665, startPoint y: 330, endPoint x: 1312, endPoint y: 245, distance: 652.6
click at [665, 330] on div "LOADING/PICKING ERROR" at bounding box center [805, 331] width 476 height 26
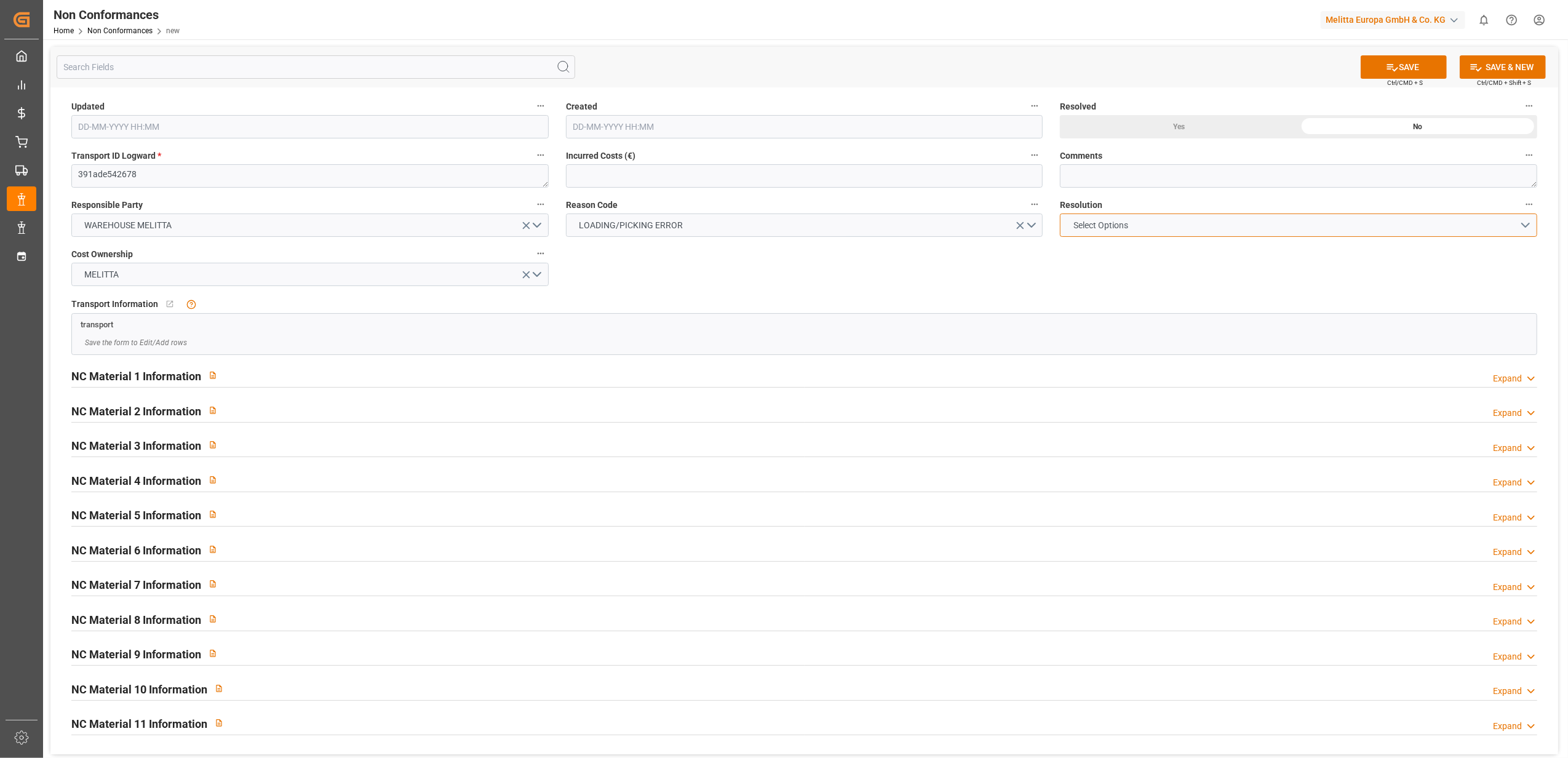
click at [1526, 224] on button "Select Options" at bounding box center [1297, 225] width 477 height 23
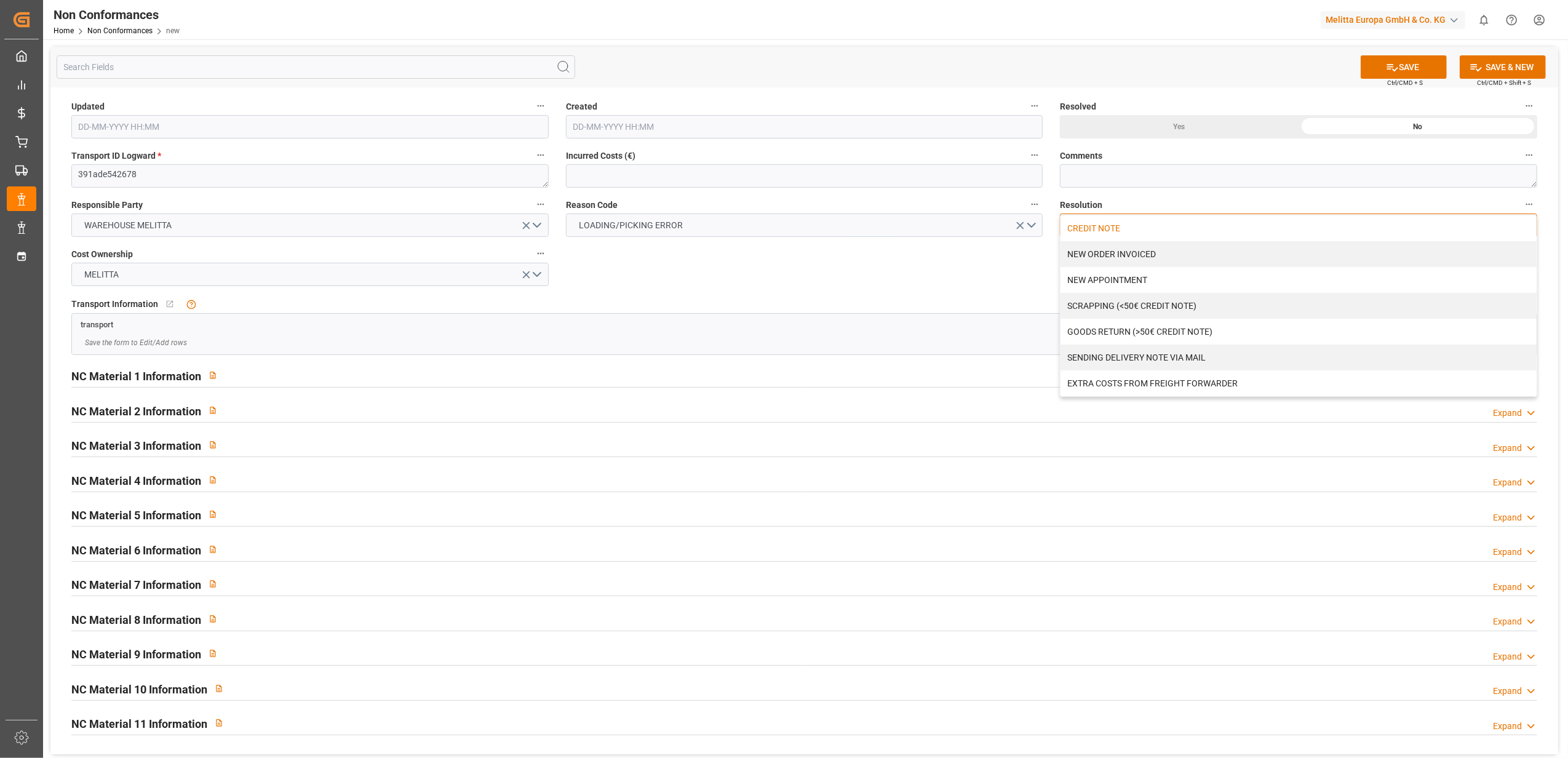
click at [1098, 230] on div "CREDIT NOTE" at bounding box center [1298, 229] width 476 height 26
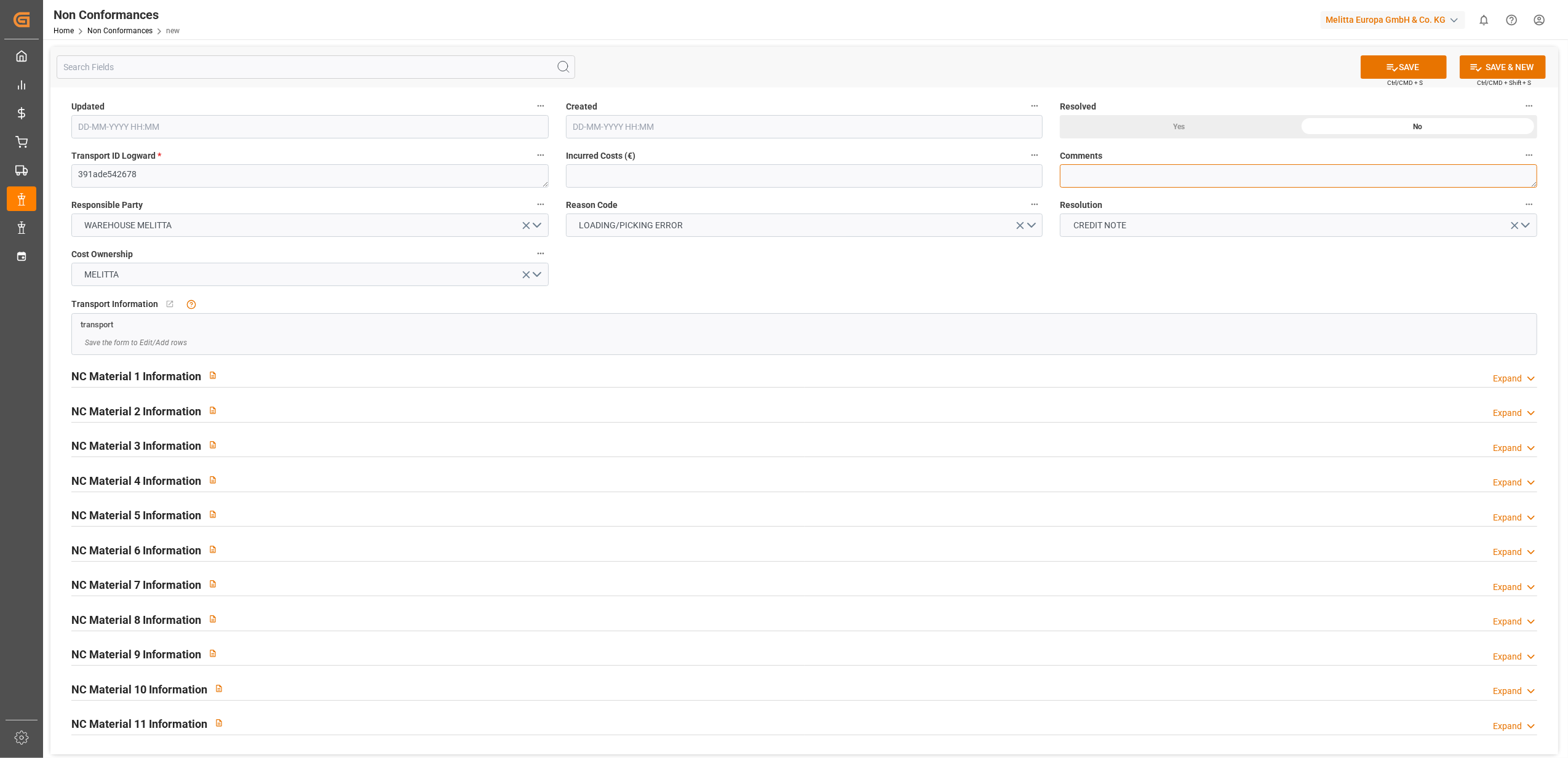
click at [1084, 175] on textarea at bounding box center [1297, 175] width 477 height 23
type textarea "LITIGE 1098 BL 20379645 Manque 2 colis liens"
drag, startPoint x: 1512, startPoint y: 380, endPoint x: 1472, endPoint y: 394, distance: 42.4
click at [1512, 379] on div "Expand" at bounding box center [1506, 379] width 29 height 13
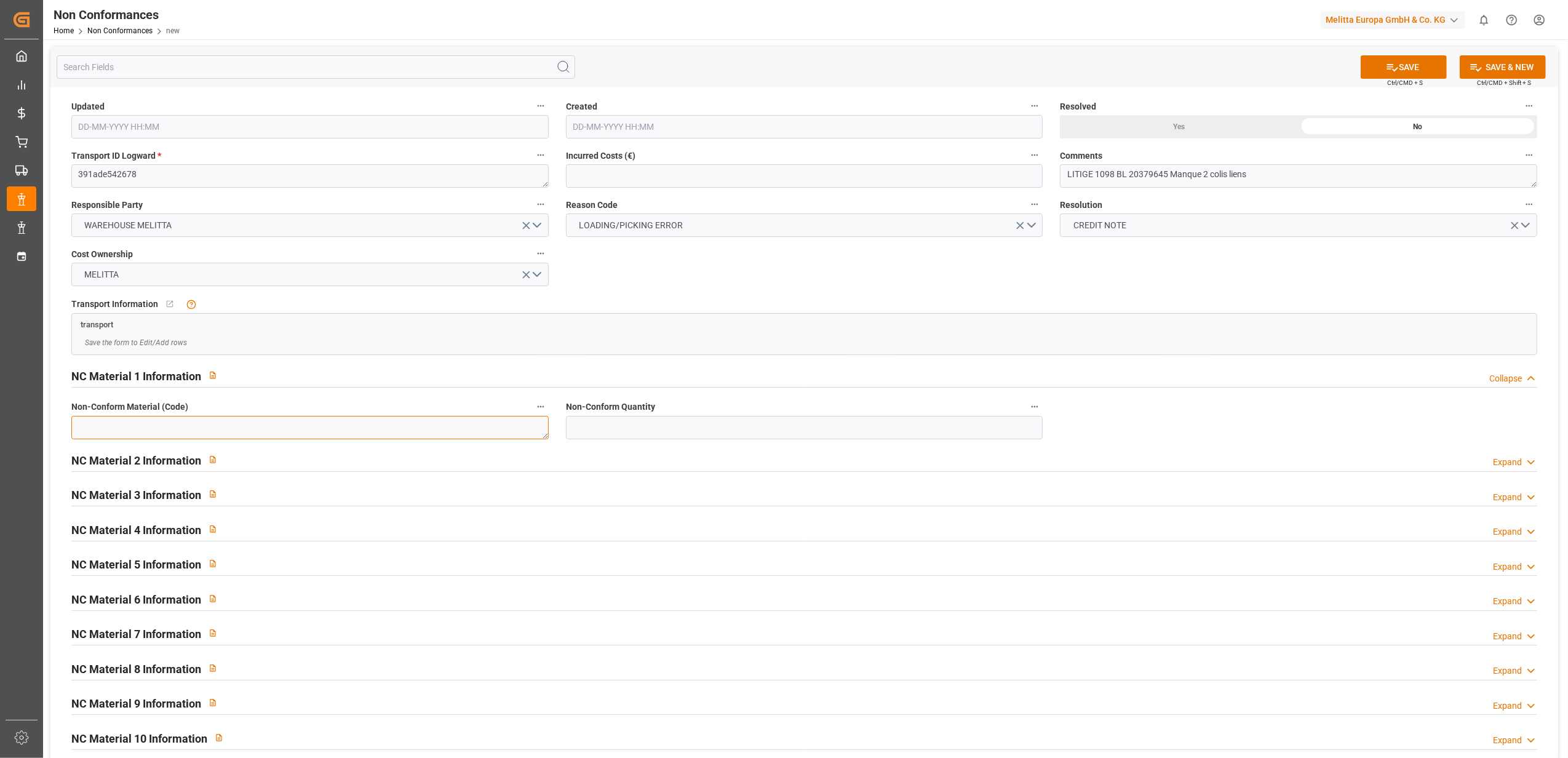
click at [298, 430] on textarea at bounding box center [309, 427] width 477 height 23
paste textarea "6780530"
type textarea "6780530"
click at [762, 428] on input "text" at bounding box center [804, 427] width 477 height 23
type input "24"
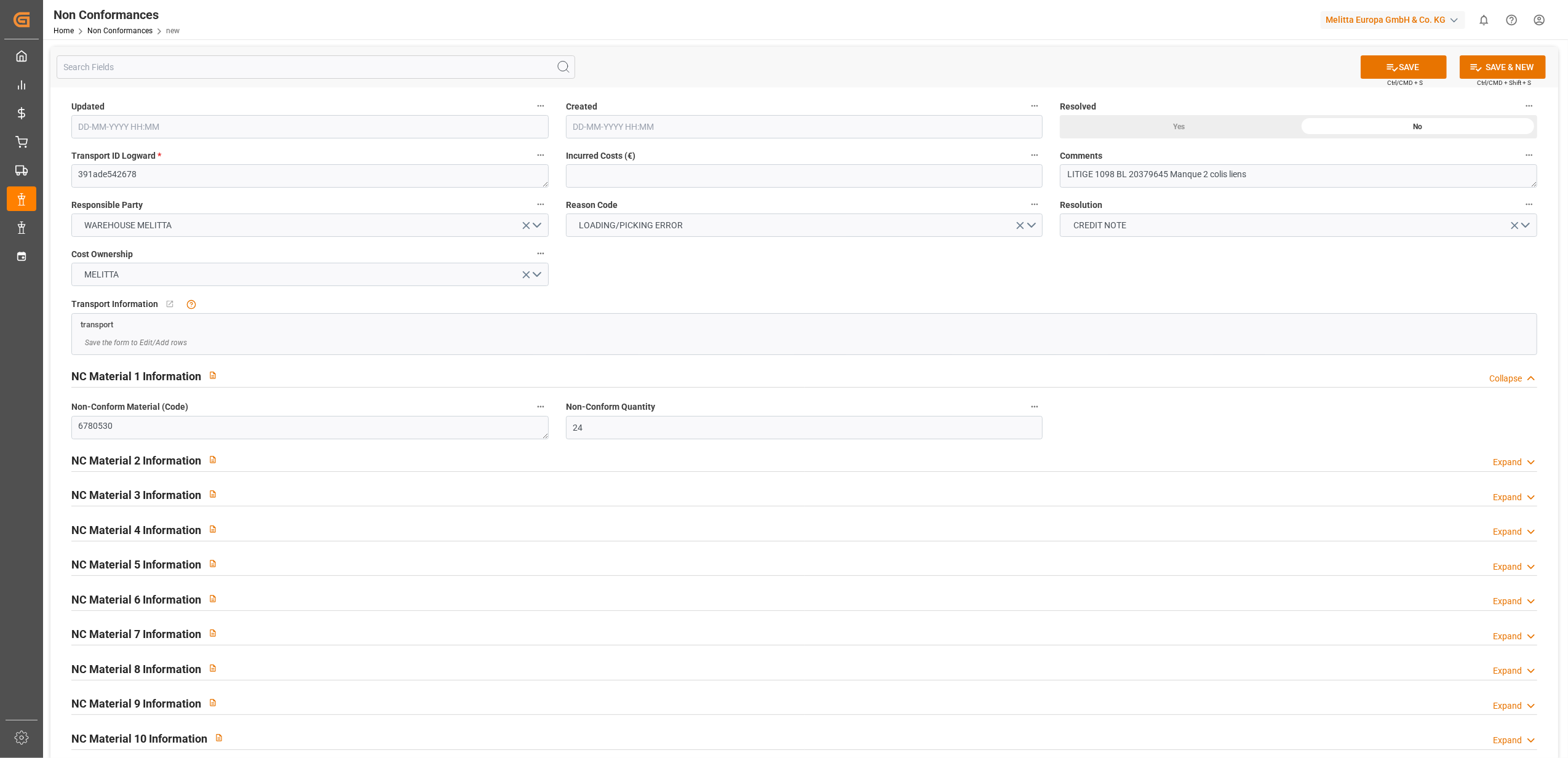
click at [1171, 123] on div "Yes" at bounding box center [1179, 126] width 239 height 23
click at [1424, 67] on button "SAVE" at bounding box center [1404, 66] width 86 height 23
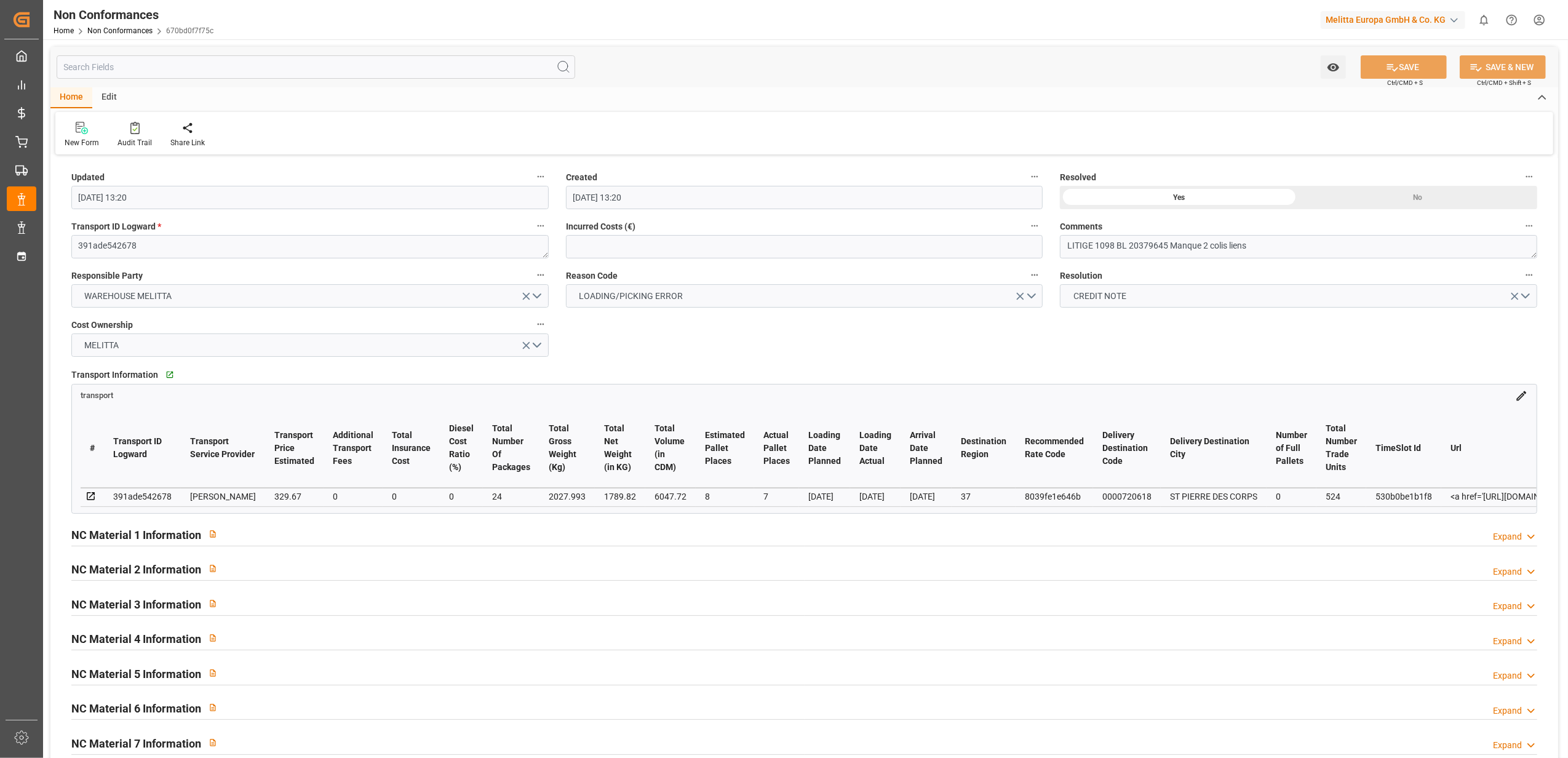
click at [1520, 542] on div "Expand" at bounding box center [1506, 537] width 29 height 13
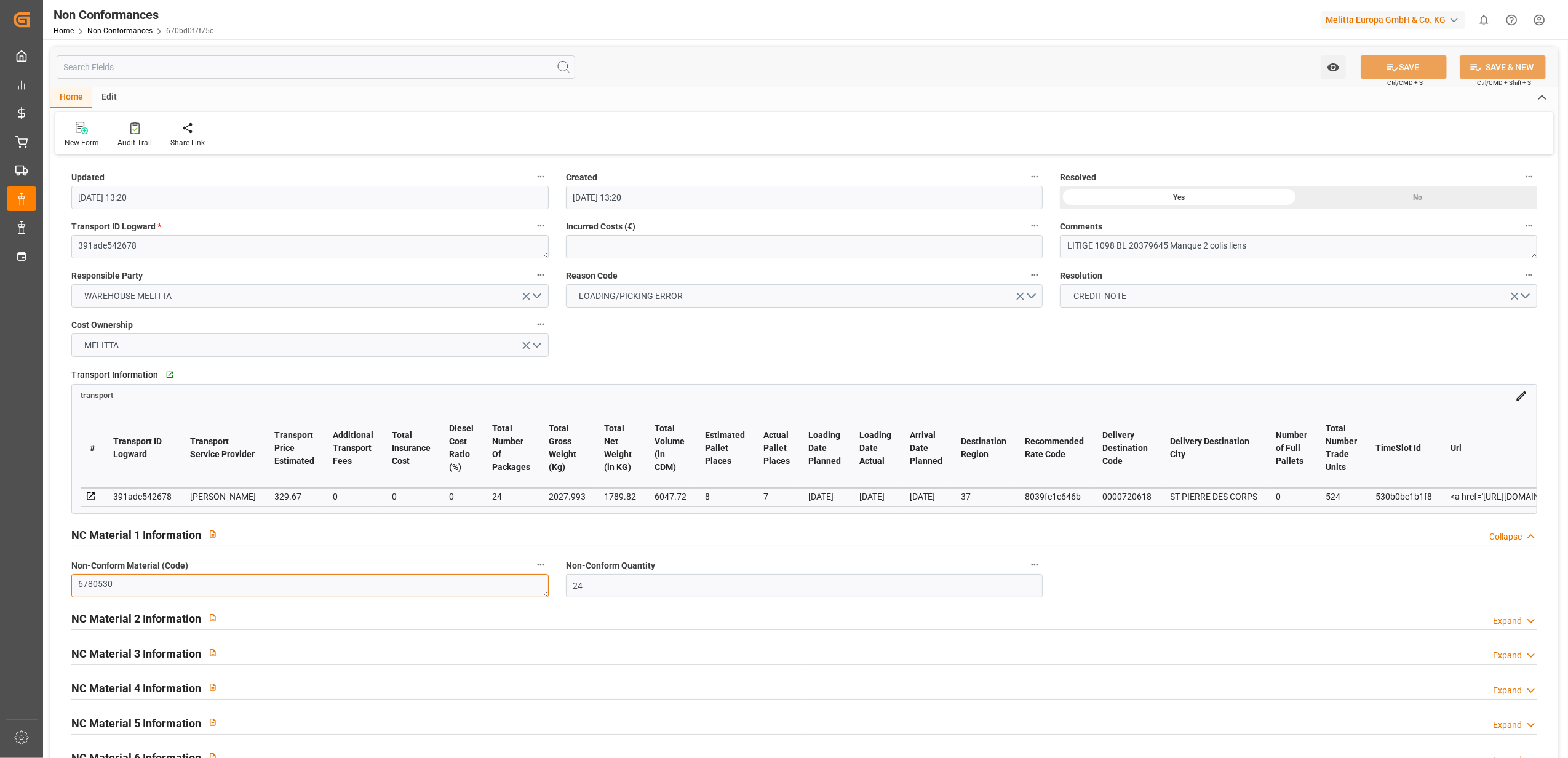
drag, startPoint x: 183, startPoint y: 591, endPoint x: -4, endPoint y: 599, distance: 187.2
click at [0, 599] on html "Created by potrace 1.15, written by Peter Selinger 2001-2017 Created by potrace…" at bounding box center [784, 379] width 1568 height 758
click at [1182, 347] on div "Updated 10-10-2025 13:20 Created 10-10-2025 13:20 Resolved Yes No Transport ID …" at bounding box center [804, 559] width 1507 height 804
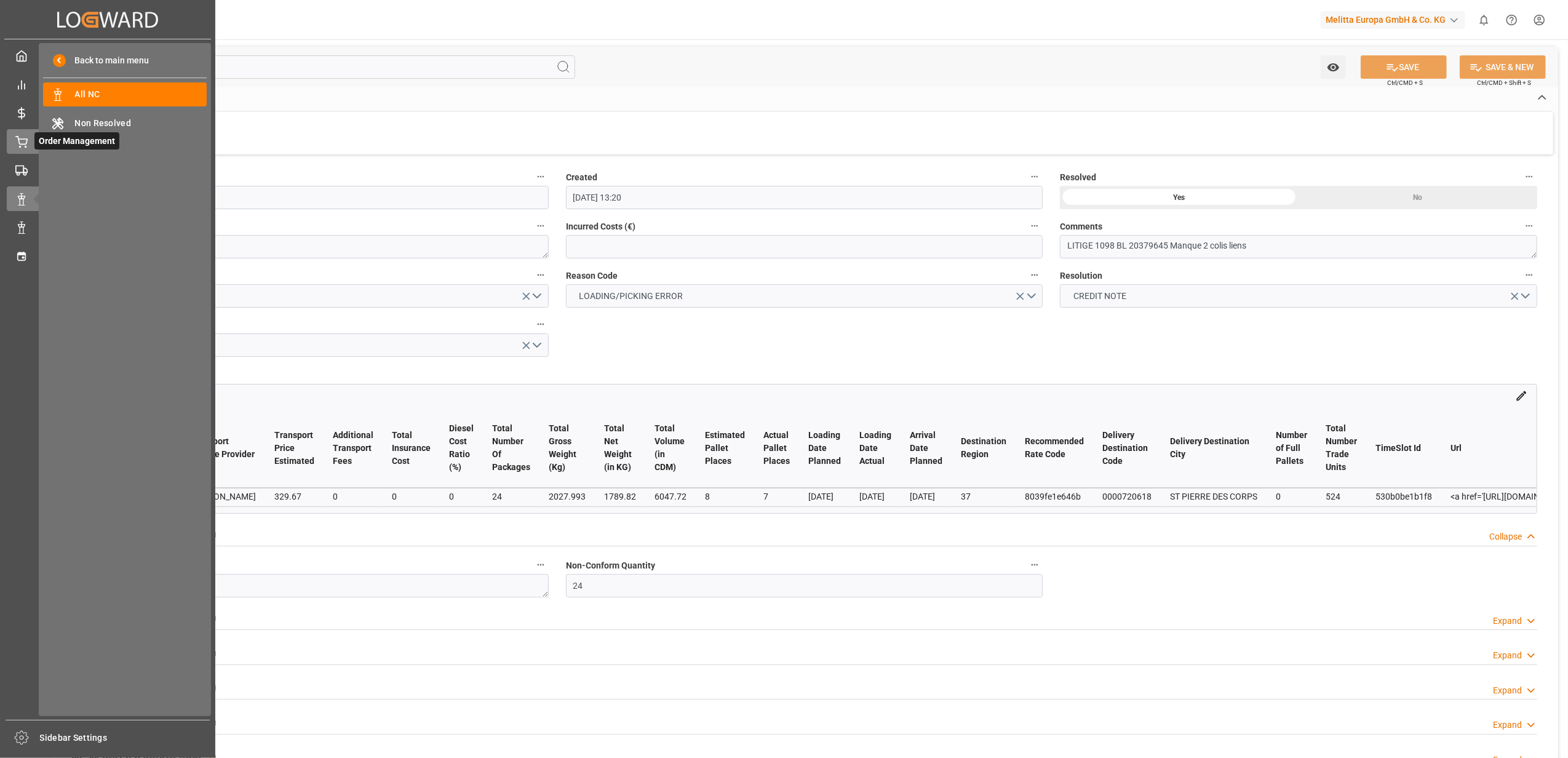
click at [31, 136] on div "Order Management Order Management" at bounding box center [107, 141] width 202 height 24
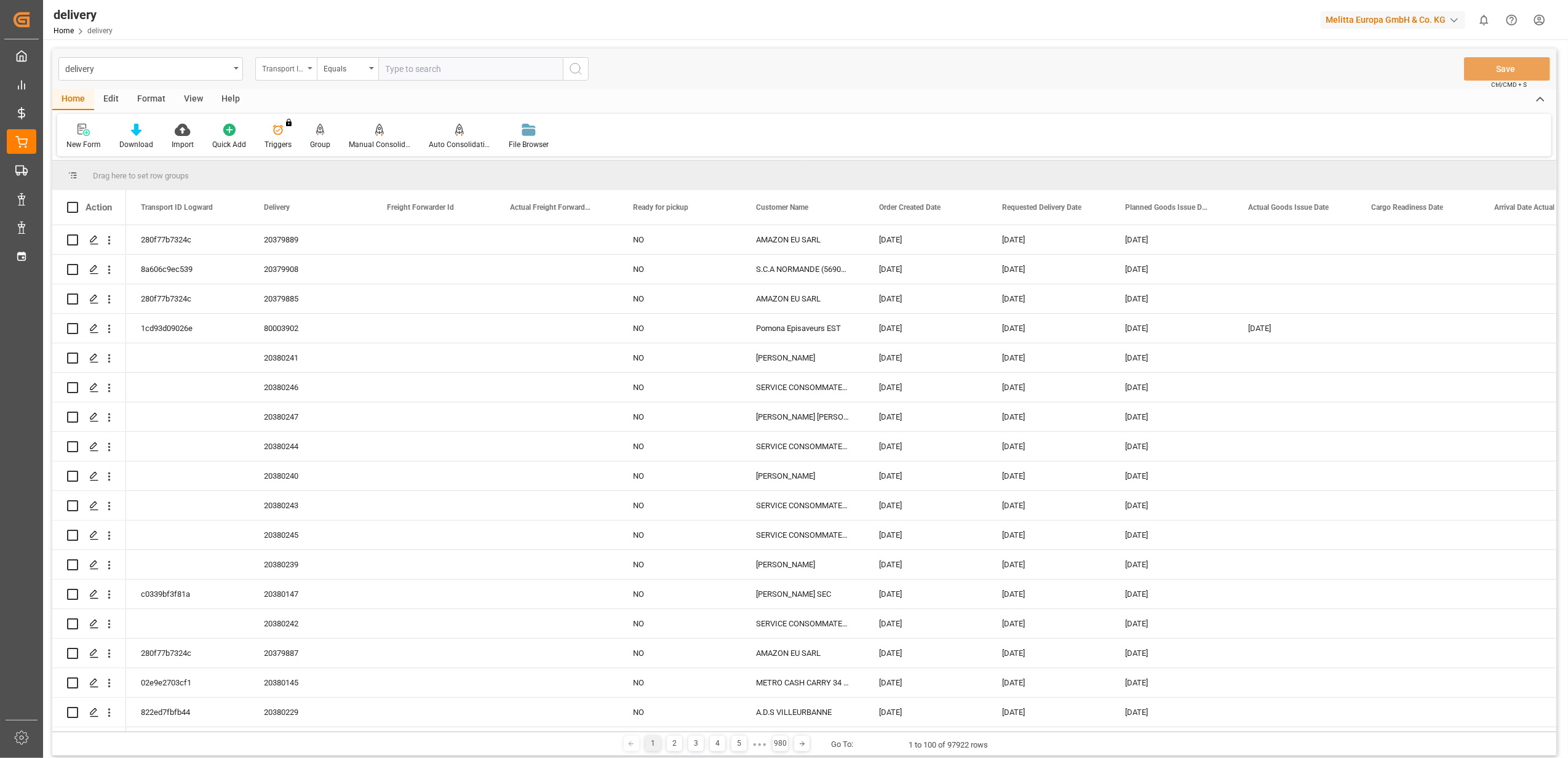
click at [307, 67] on icon "open menu" at bounding box center [309, 68] width 5 height 3
click at [305, 163] on div "Delivery" at bounding box center [347, 151] width 183 height 26
click at [468, 70] on input "text" at bounding box center [470, 68] width 185 height 23
type input "80003795"
click at [576, 72] on icon "search button" at bounding box center [576, 69] width 15 height 15
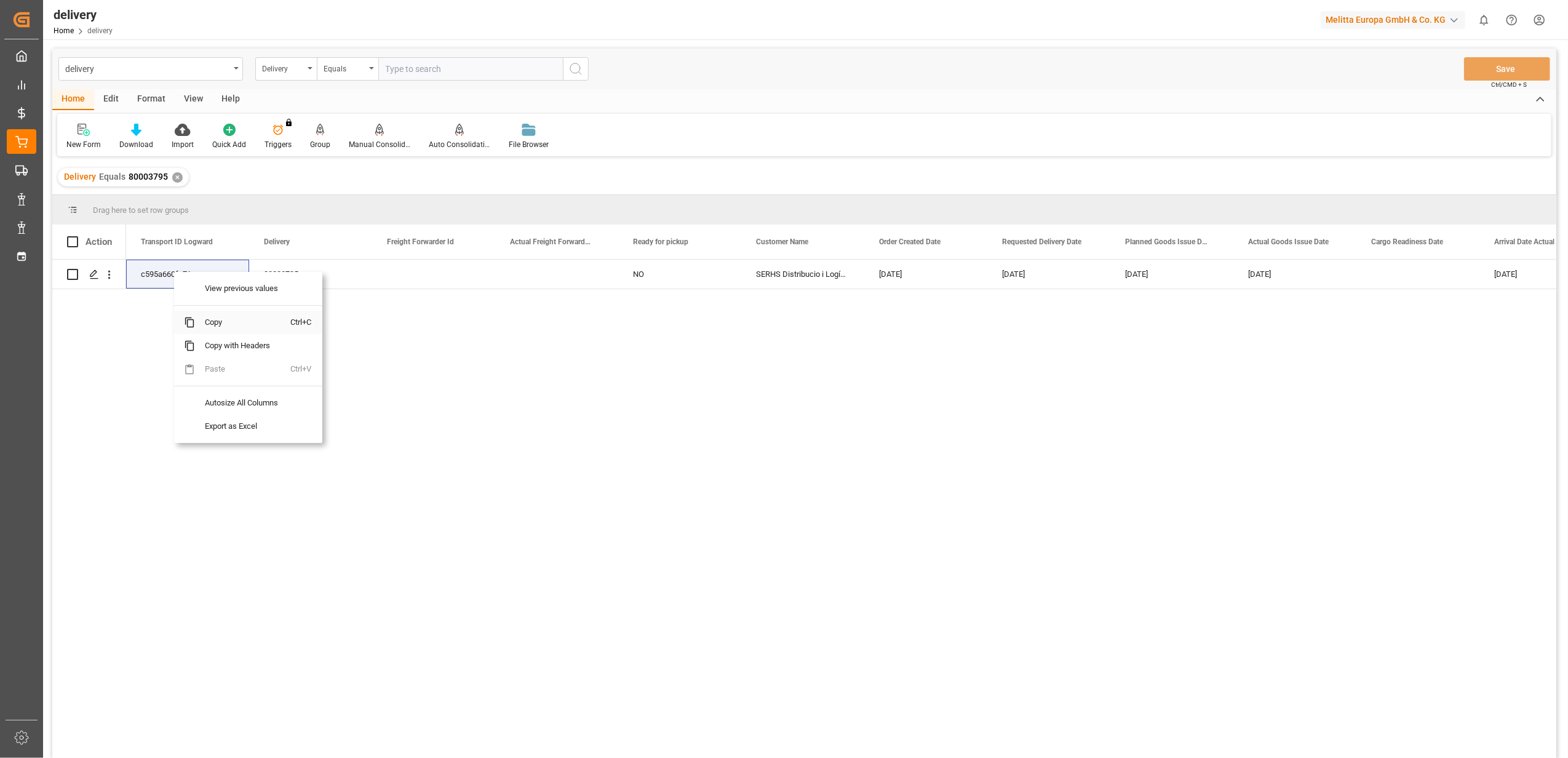
click at [227, 328] on span "Copy" at bounding box center [243, 322] width 96 height 23
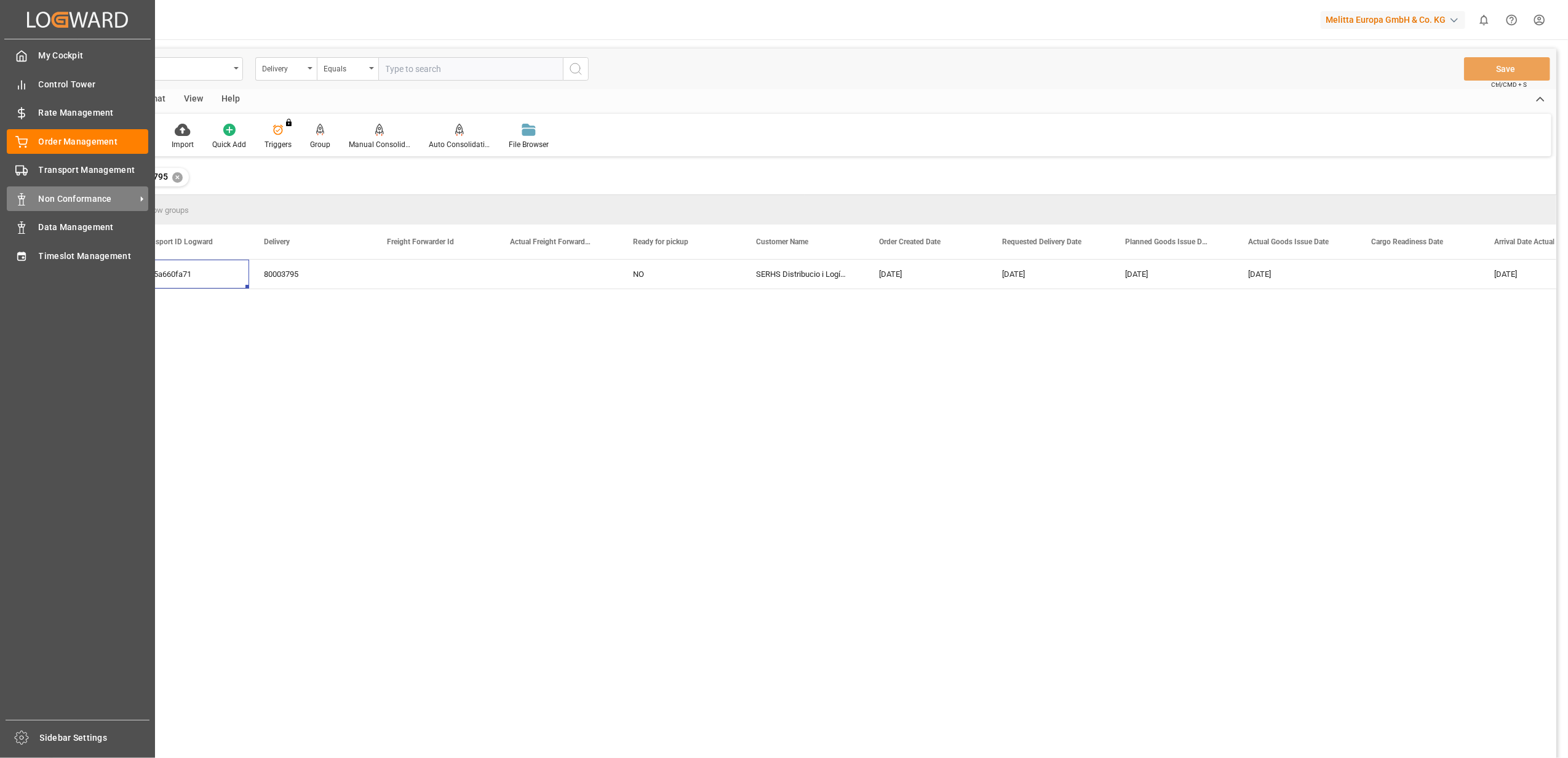
click at [93, 195] on span "Non Conformance" at bounding box center [88, 199] width 97 height 13
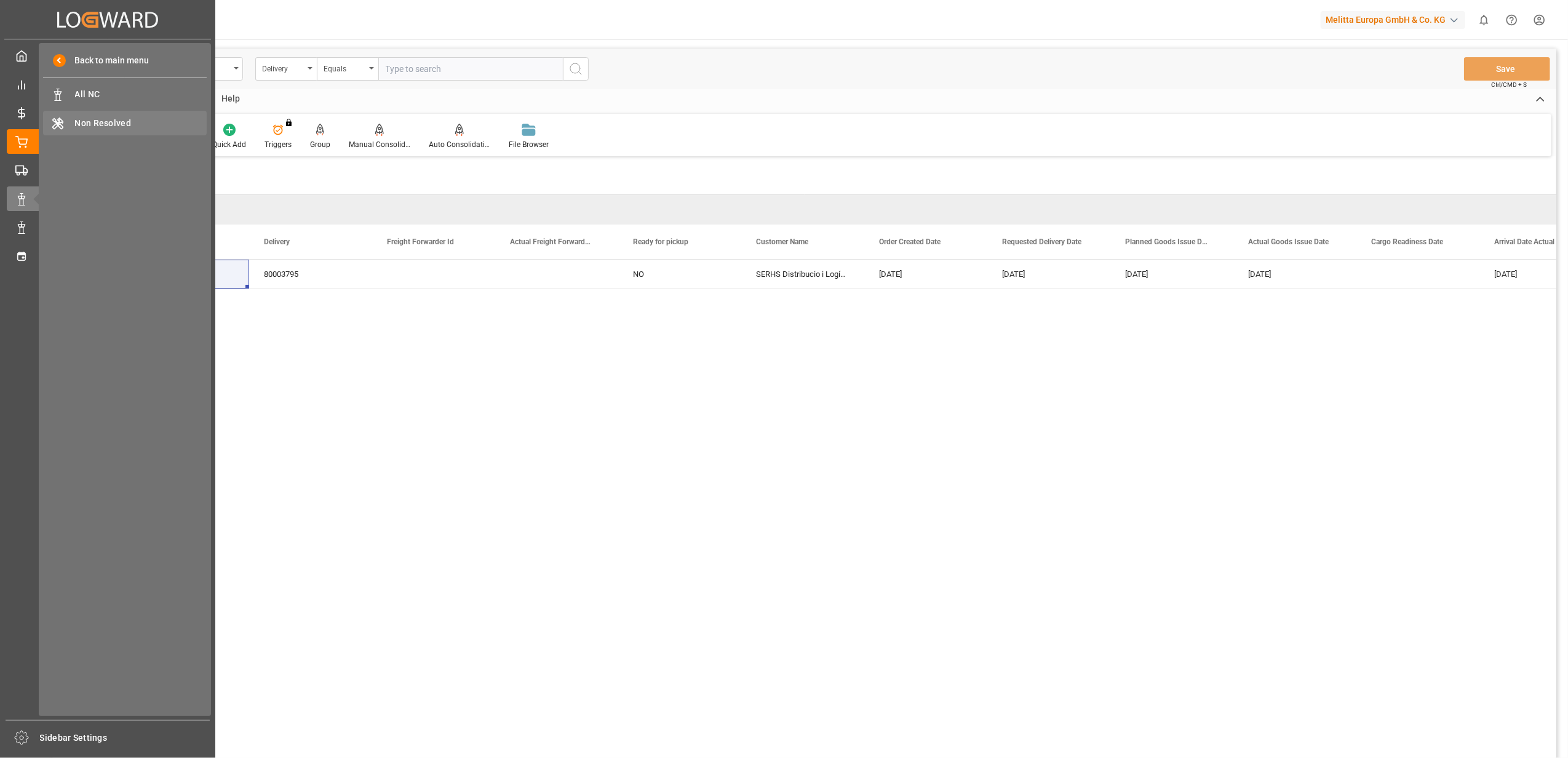
click at [128, 120] on span "Non Resolved" at bounding box center [141, 123] width 133 height 13
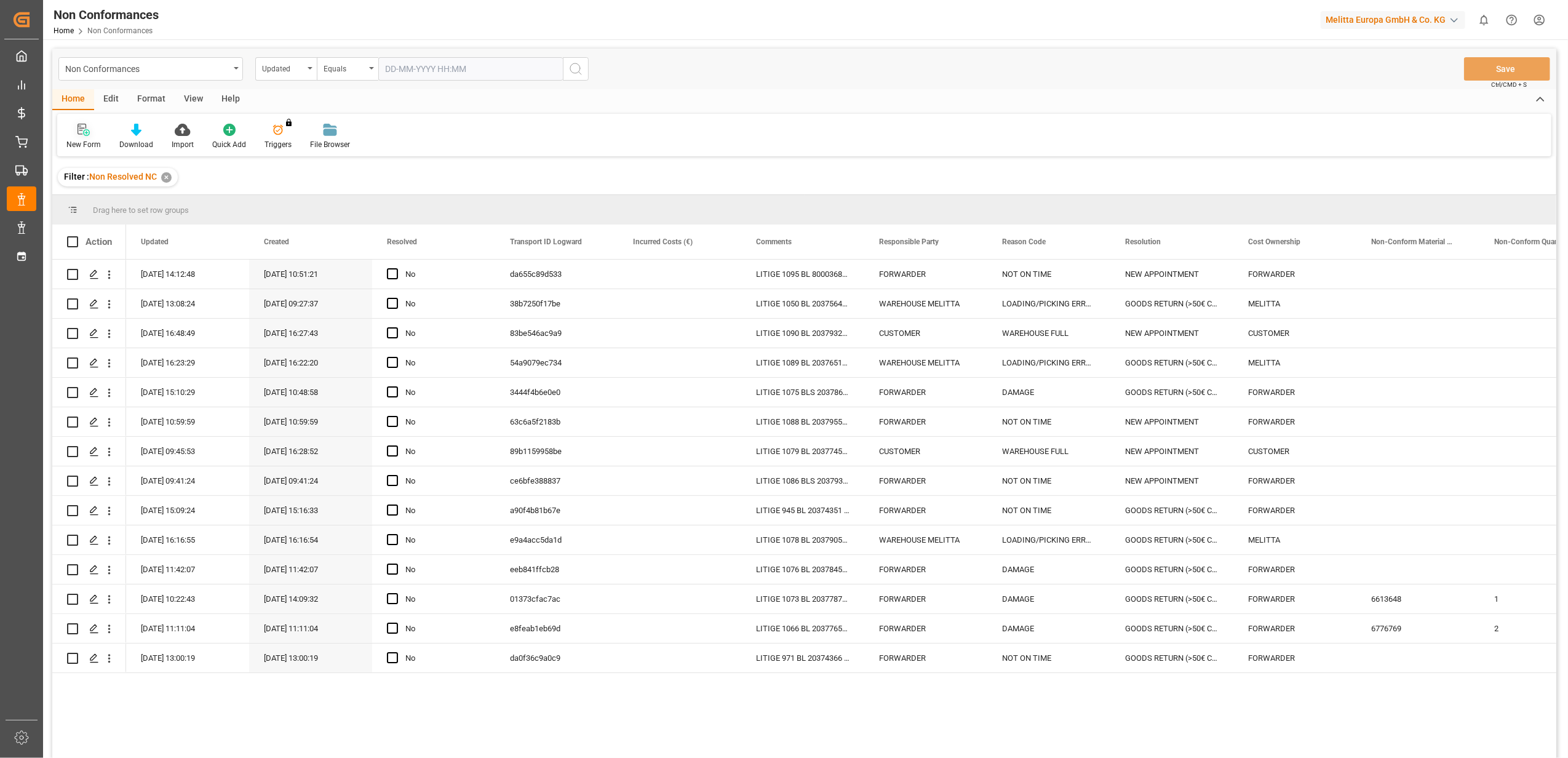
click at [90, 129] on div at bounding box center [83, 130] width 35 height 13
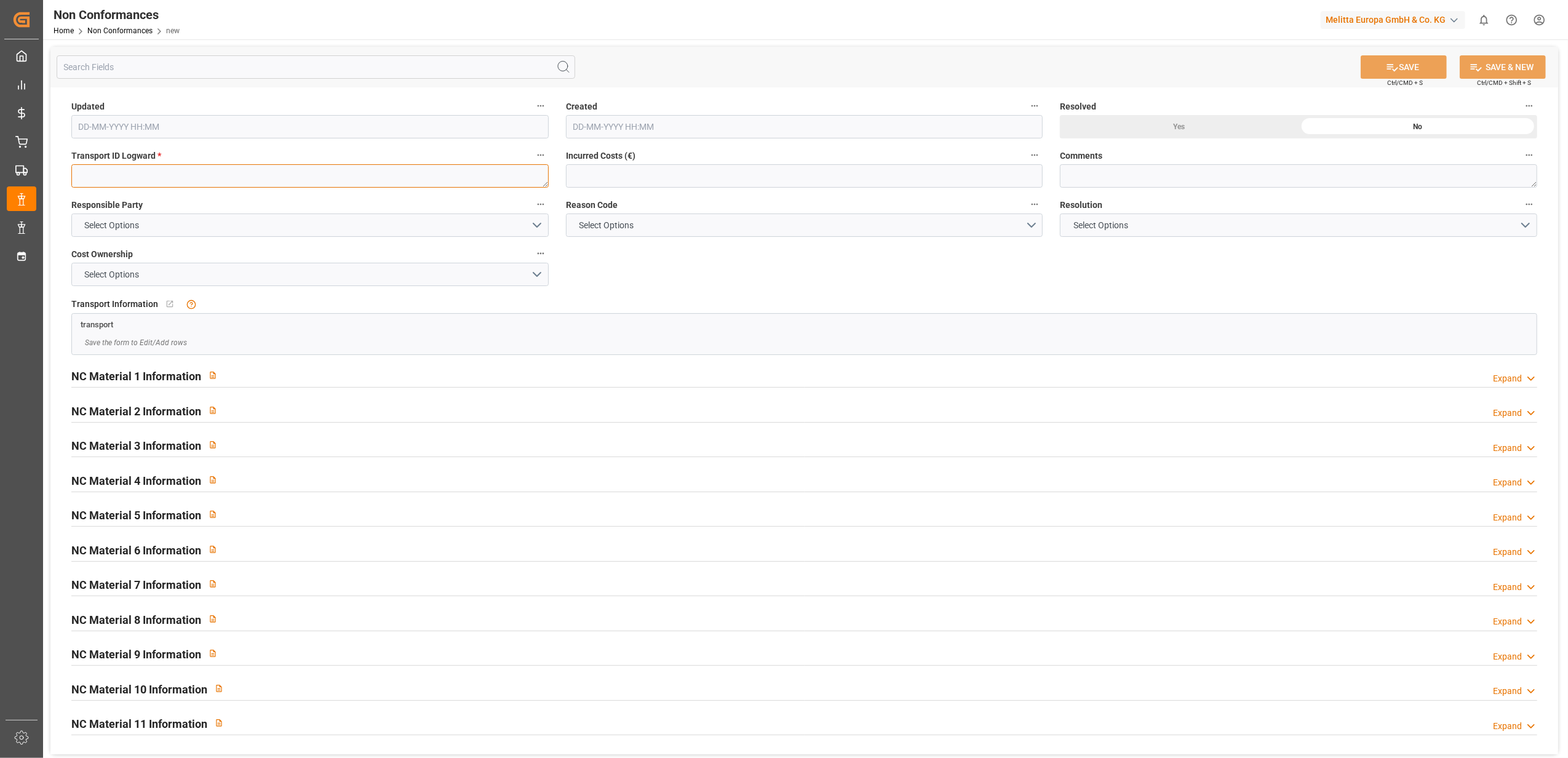
click at [359, 169] on textarea at bounding box center [309, 175] width 477 height 23
paste textarea "c595a660fa71"
type textarea "c595a660fa71"
click at [532, 225] on button "Select Options" at bounding box center [309, 225] width 477 height 23
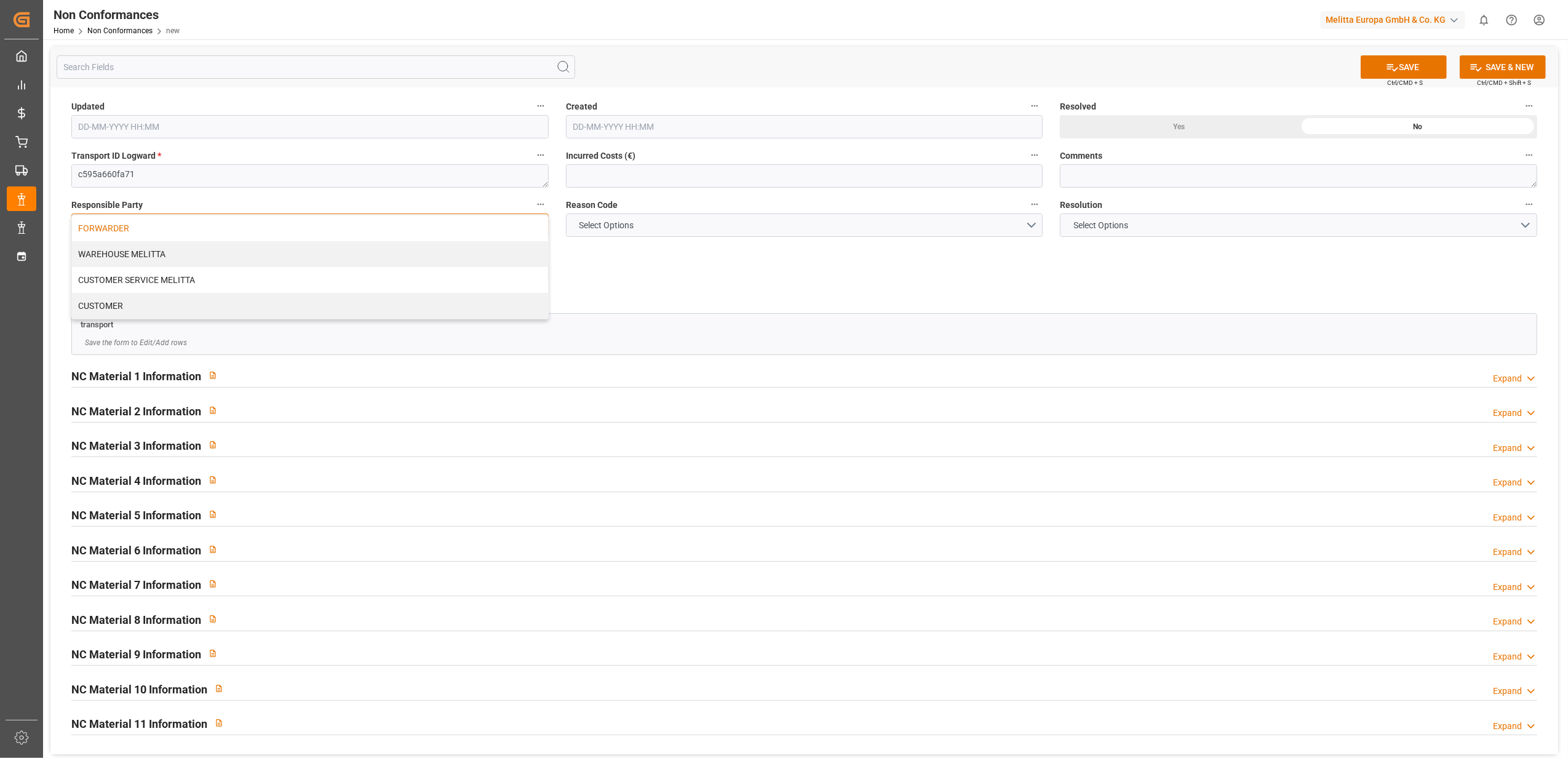
click at [183, 225] on div "FORWARDER" at bounding box center [310, 229] width 476 height 26
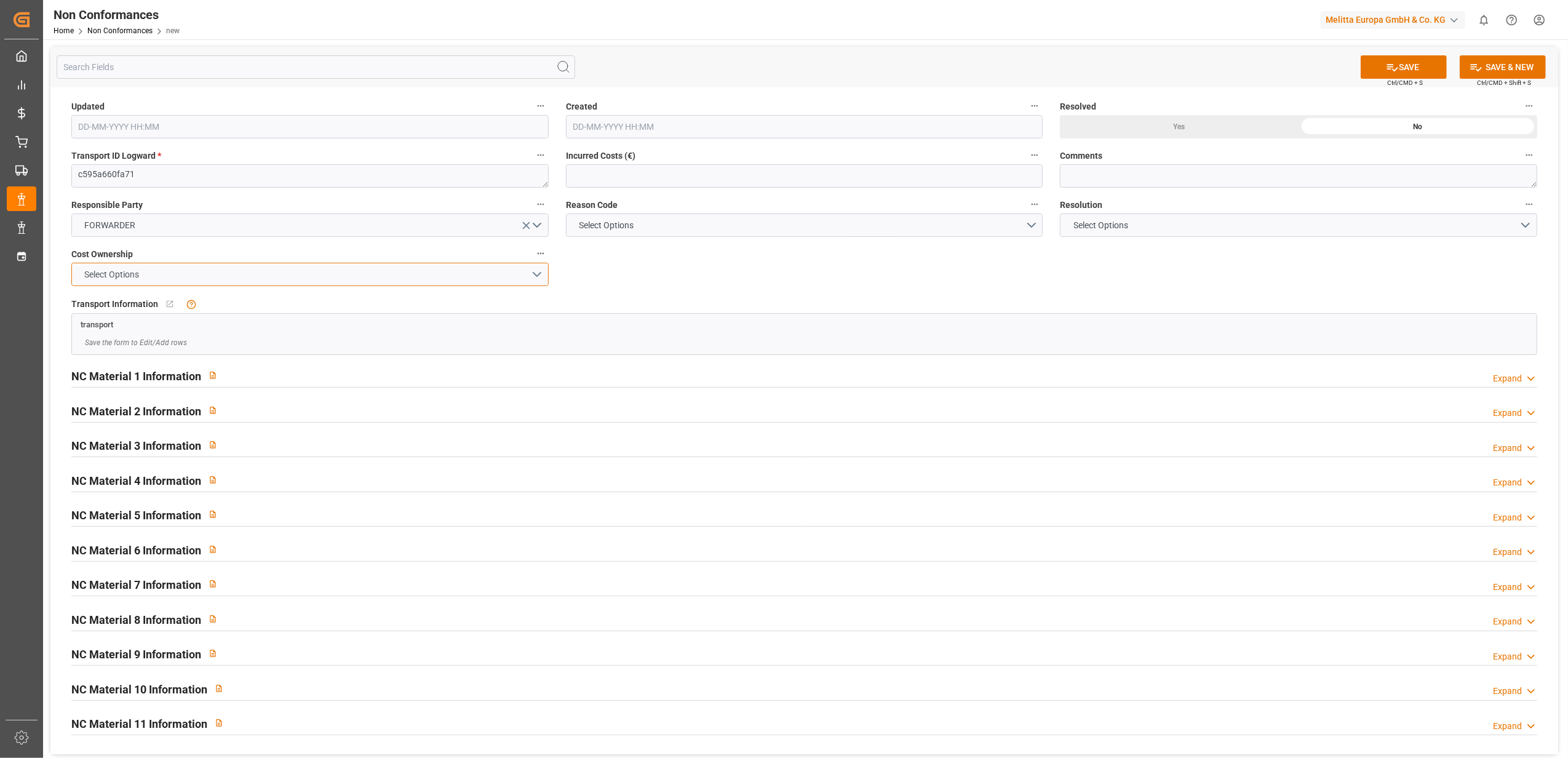
click at [545, 272] on button "Select Options" at bounding box center [309, 274] width 477 height 23
click at [441, 281] on div "FORWARDER" at bounding box center [310, 277] width 476 height 26
click at [1029, 224] on button "Select Options" at bounding box center [804, 225] width 477 height 23
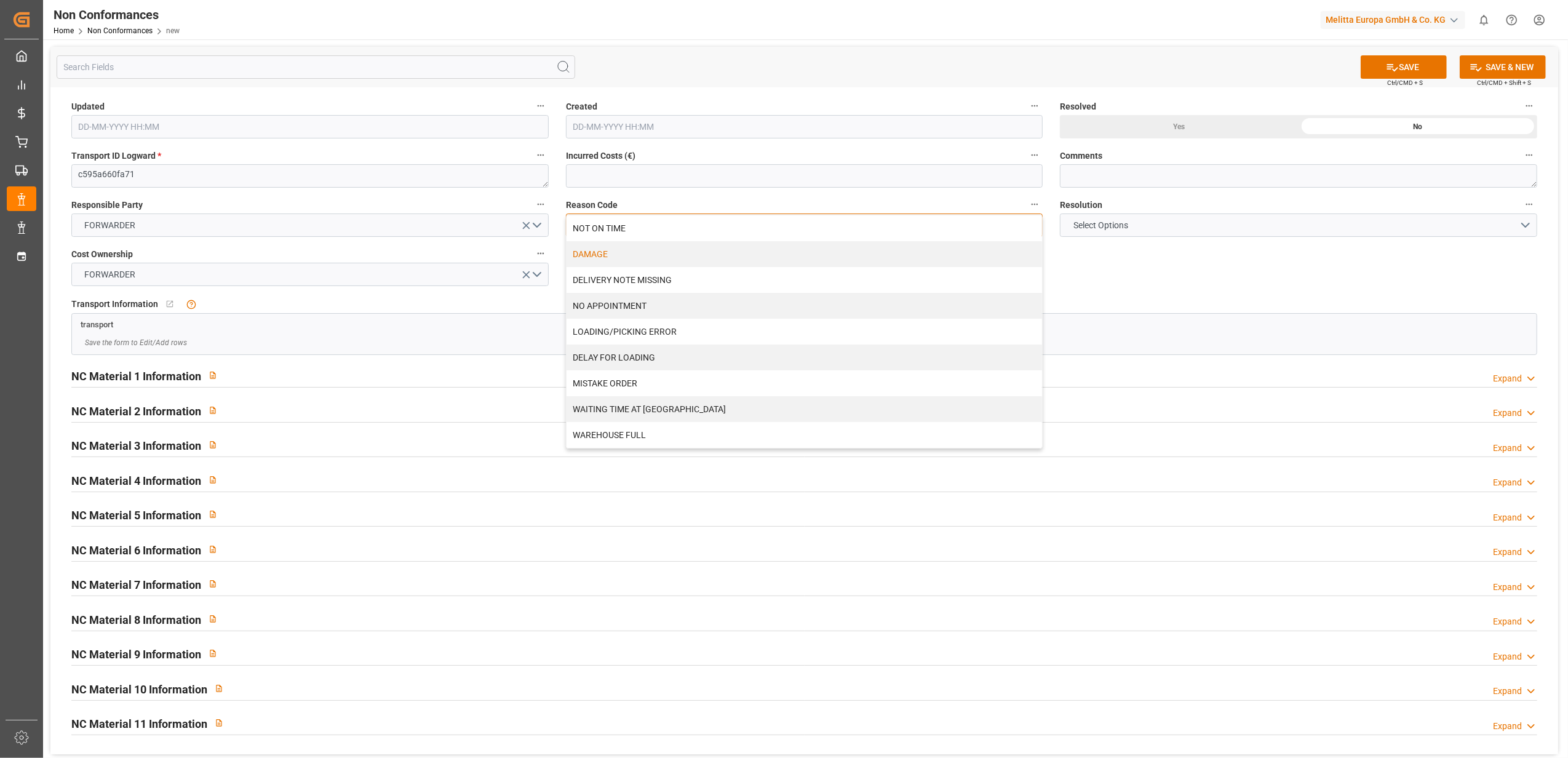
click at [608, 252] on div "DAMAGE" at bounding box center [805, 254] width 476 height 26
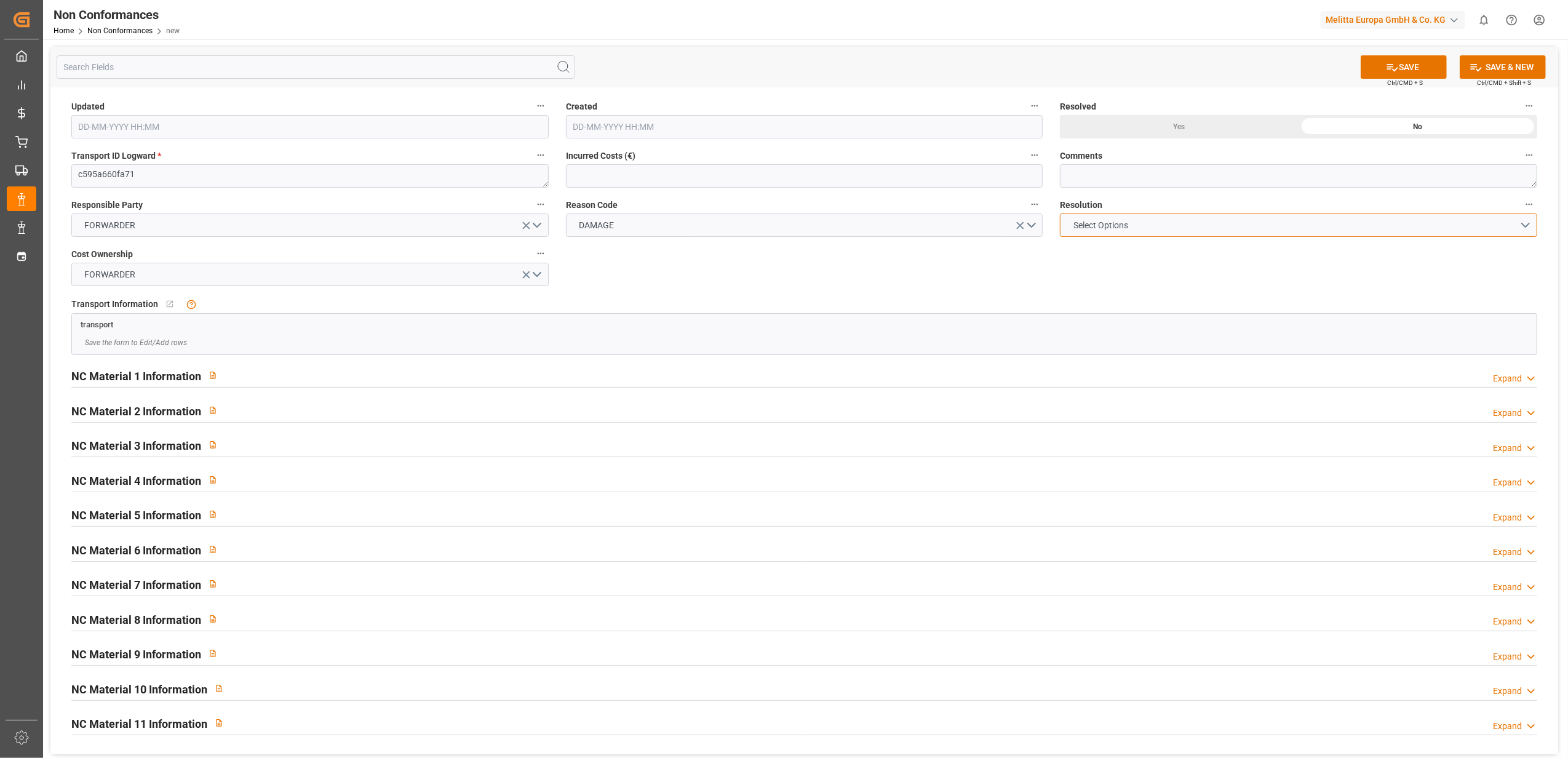
click at [1525, 225] on button "Select Options" at bounding box center [1297, 225] width 477 height 23
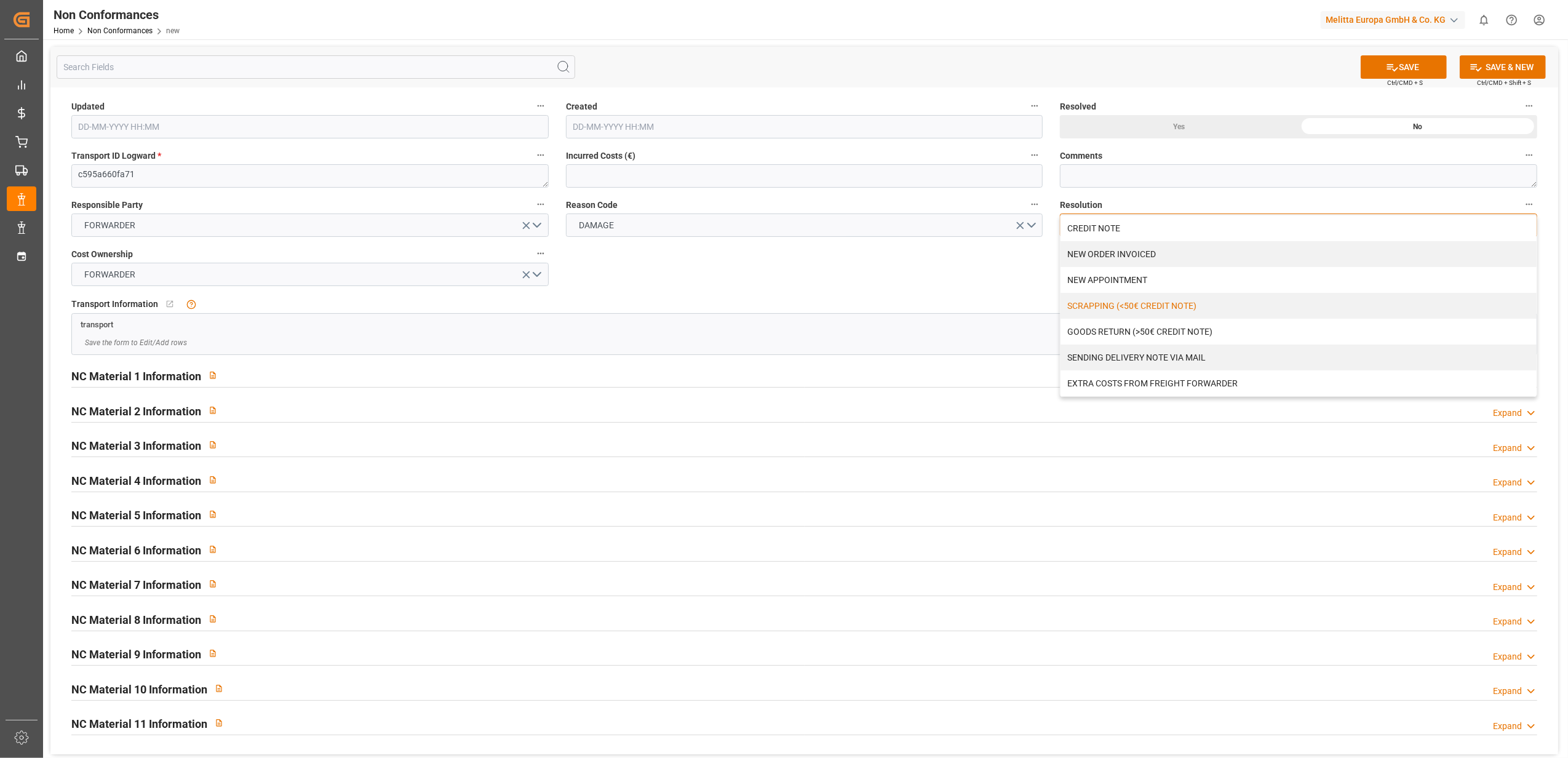
click at [1220, 307] on div "SCRAPPING (<50€ CREDIT NOTE)" at bounding box center [1298, 306] width 476 height 26
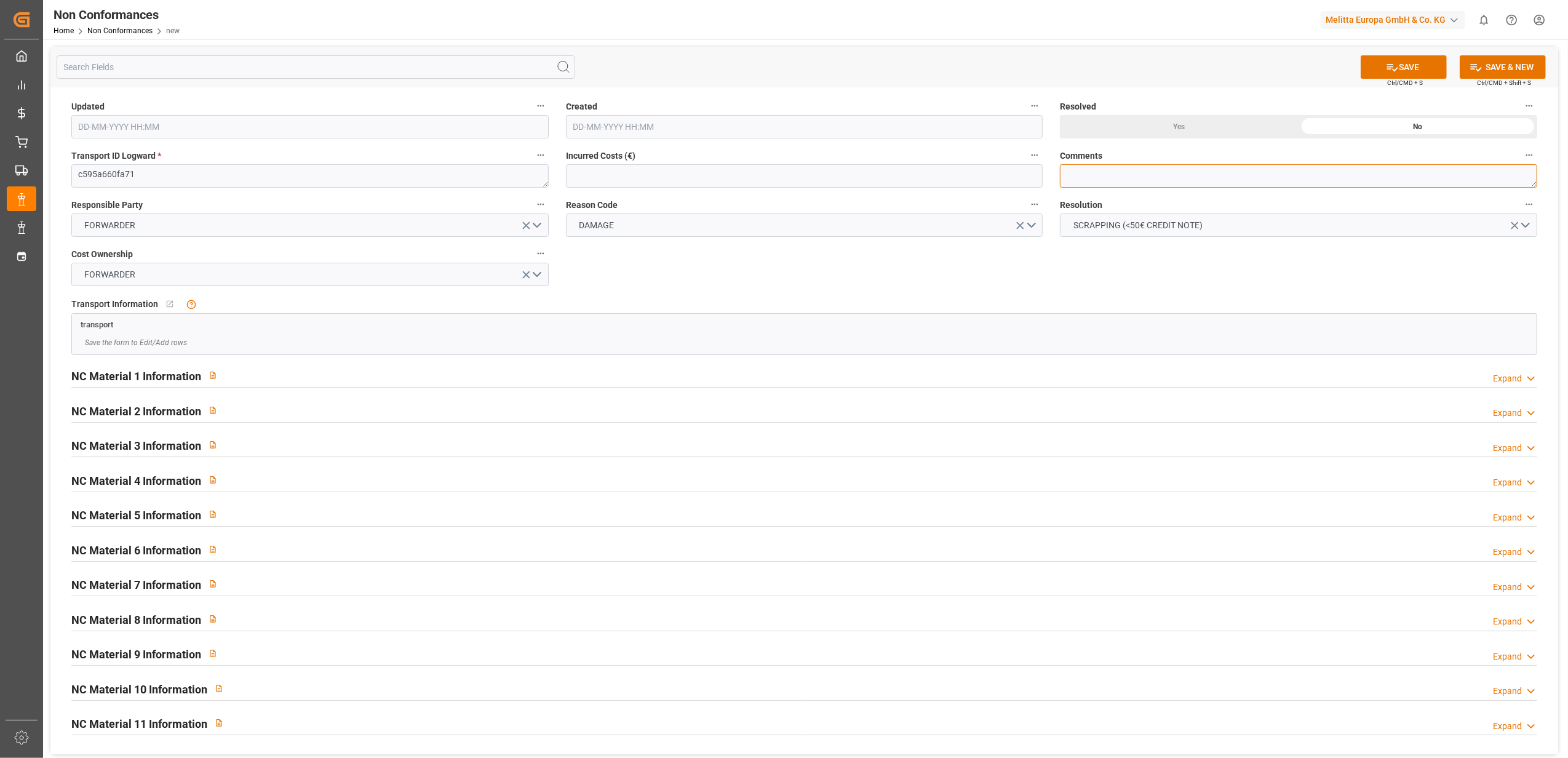
click at [1148, 178] on textarea at bounding box center [1297, 175] width 477 height 23
type textarea "LITIGE 1099 BL 80003795 // 2 colis abîmés / Pas de retour"
click at [1183, 129] on div "Yes" at bounding box center [1179, 126] width 239 height 23
drag, startPoint x: 1402, startPoint y: 67, endPoint x: 1401, endPoint y: 58, distance: 9.1
click at [1401, 63] on button "SAVE" at bounding box center [1404, 66] width 86 height 23
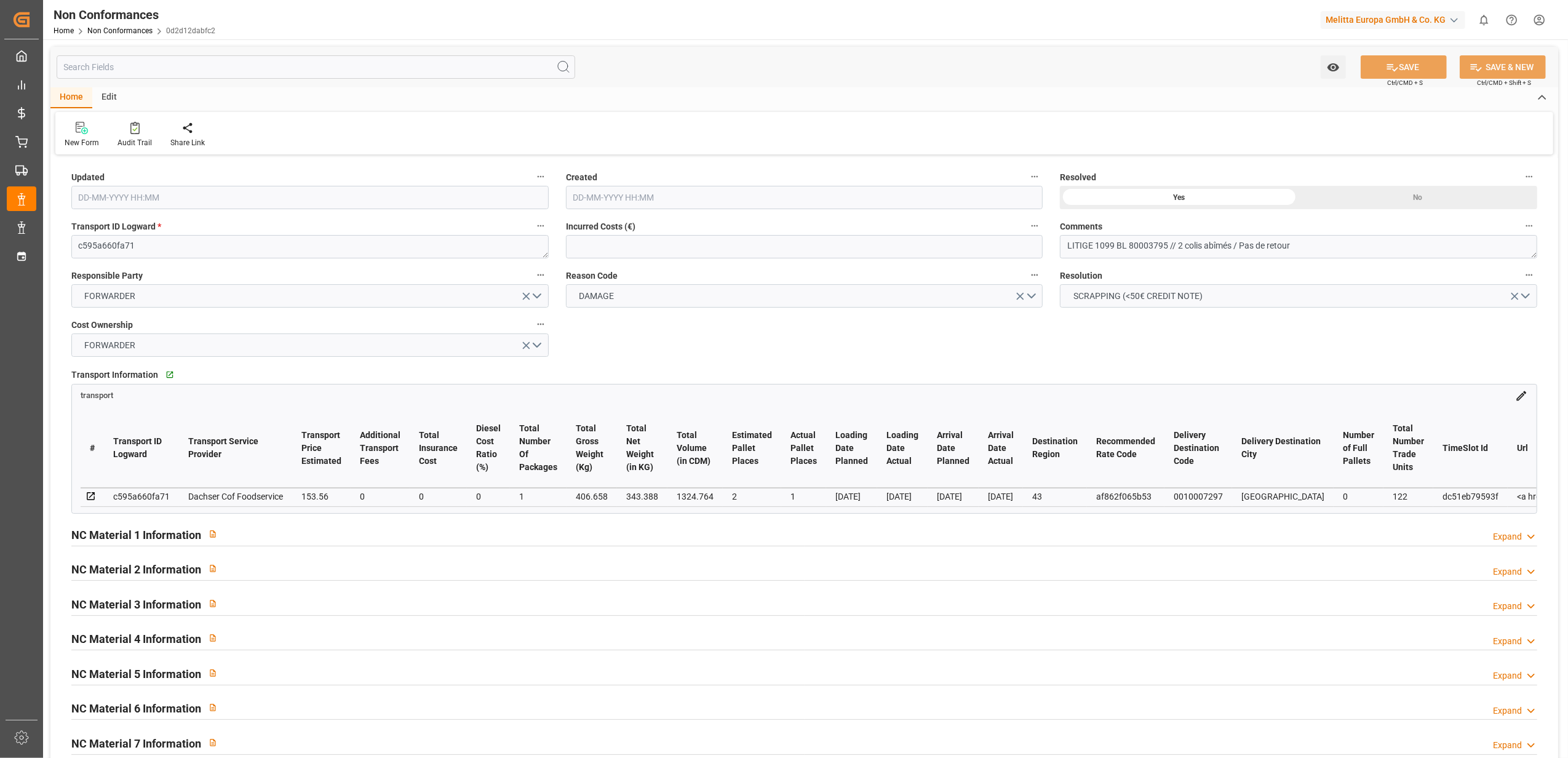
type input "[DATE] 13:33"
